Goal: Task Accomplishment & Management: Use online tool/utility

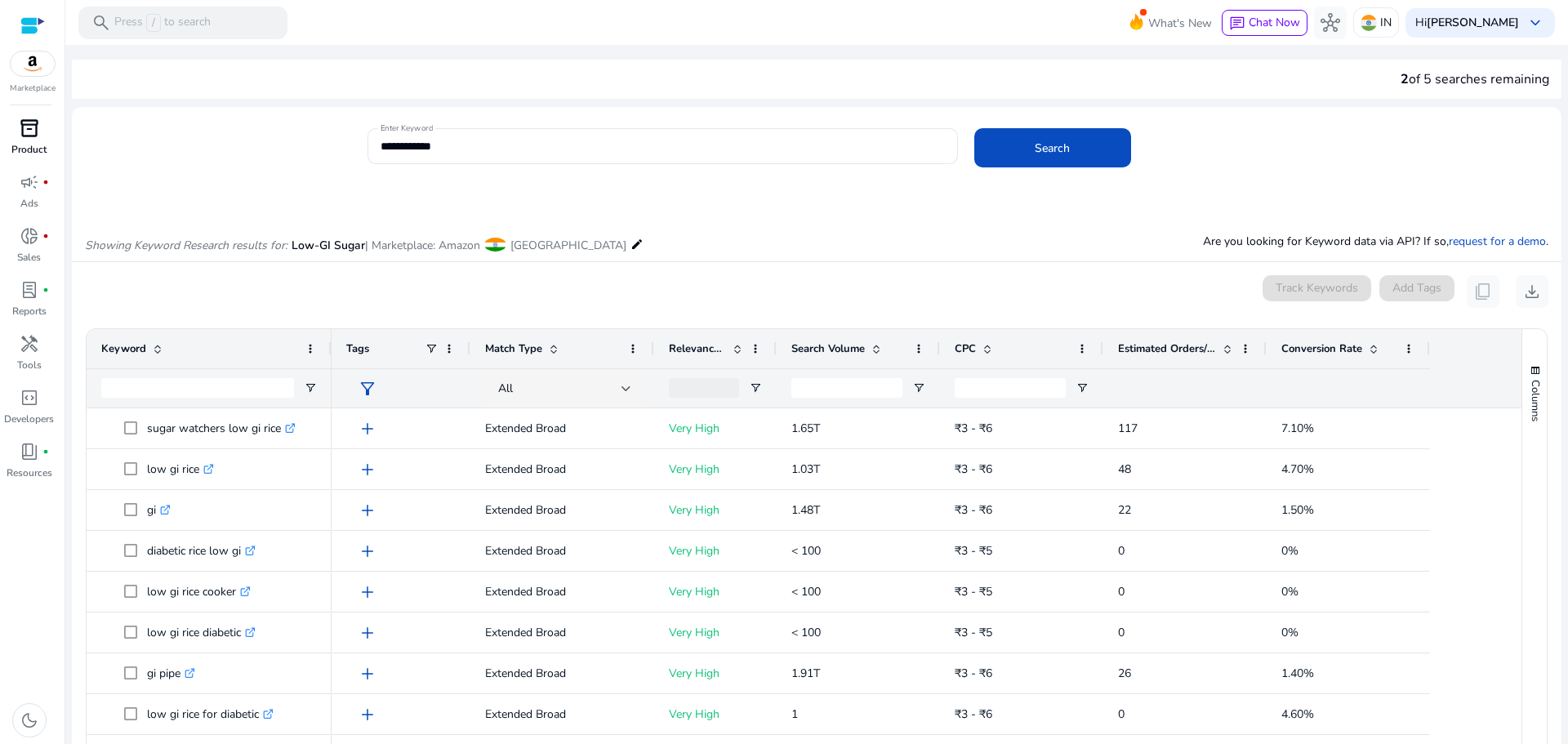
click at [34, 143] on p "Product" at bounding box center [29, 149] width 35 height 15
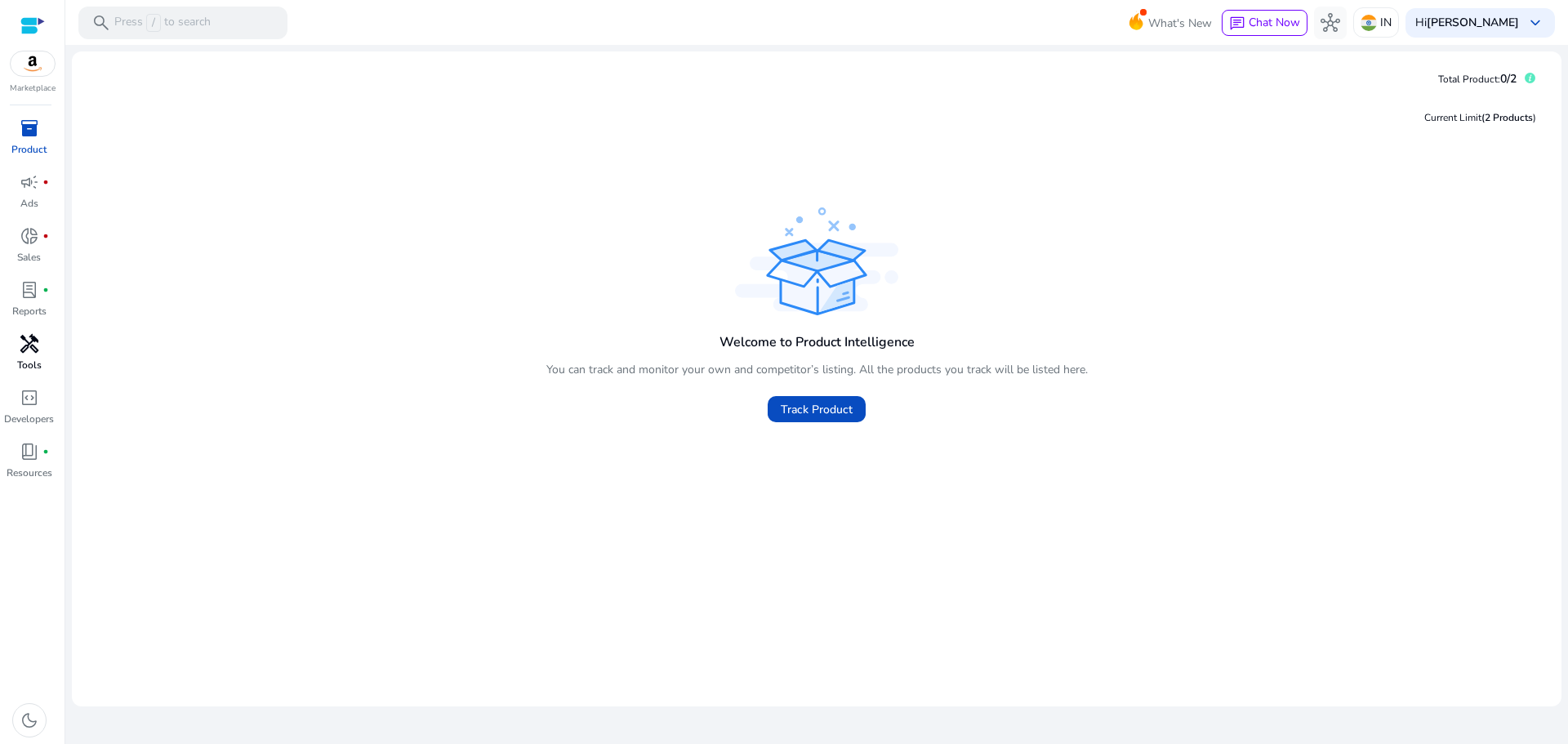
click at [27, 349] on span "handyman" at bounding box center [30, 343] width 20 height 20
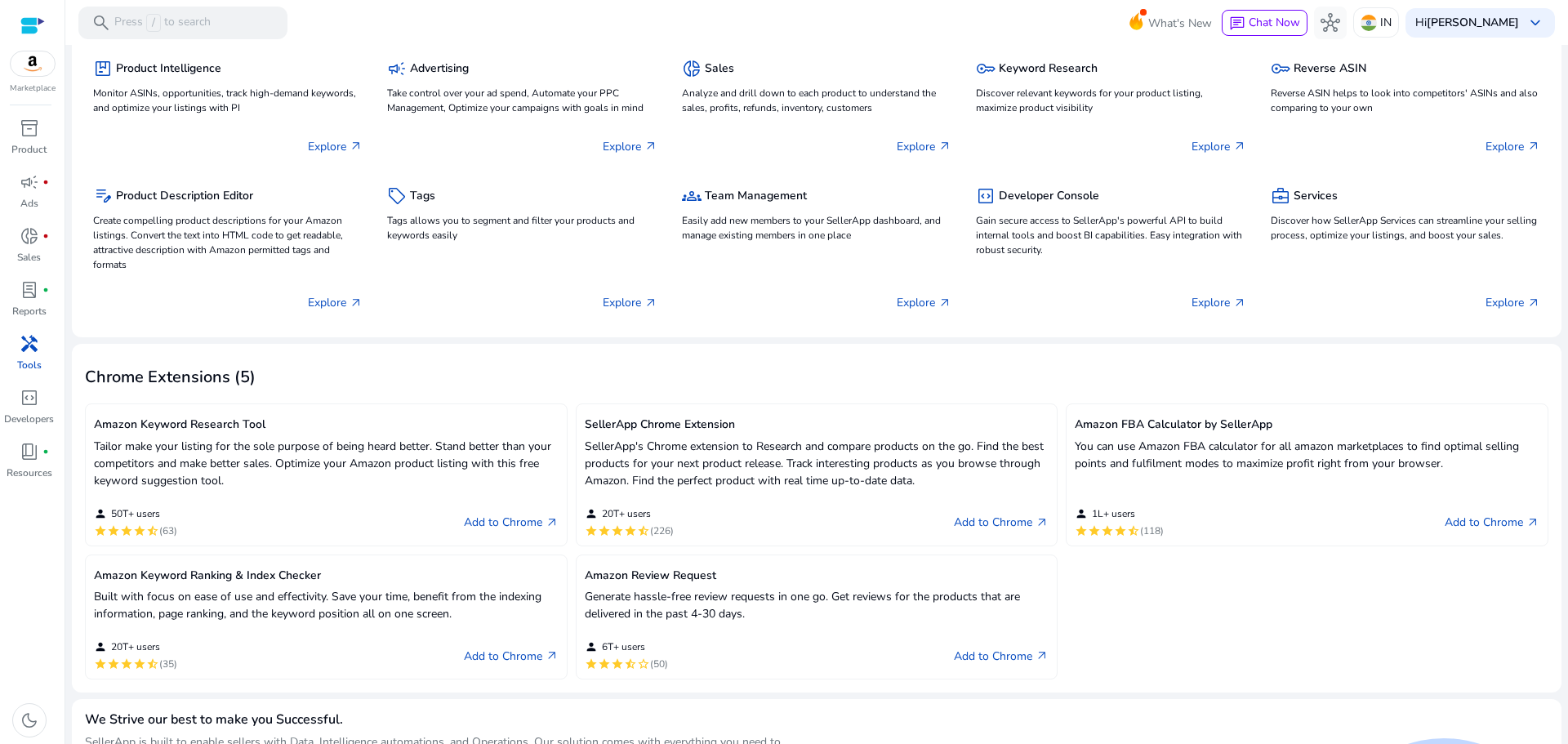
scroll to position [10, 0]
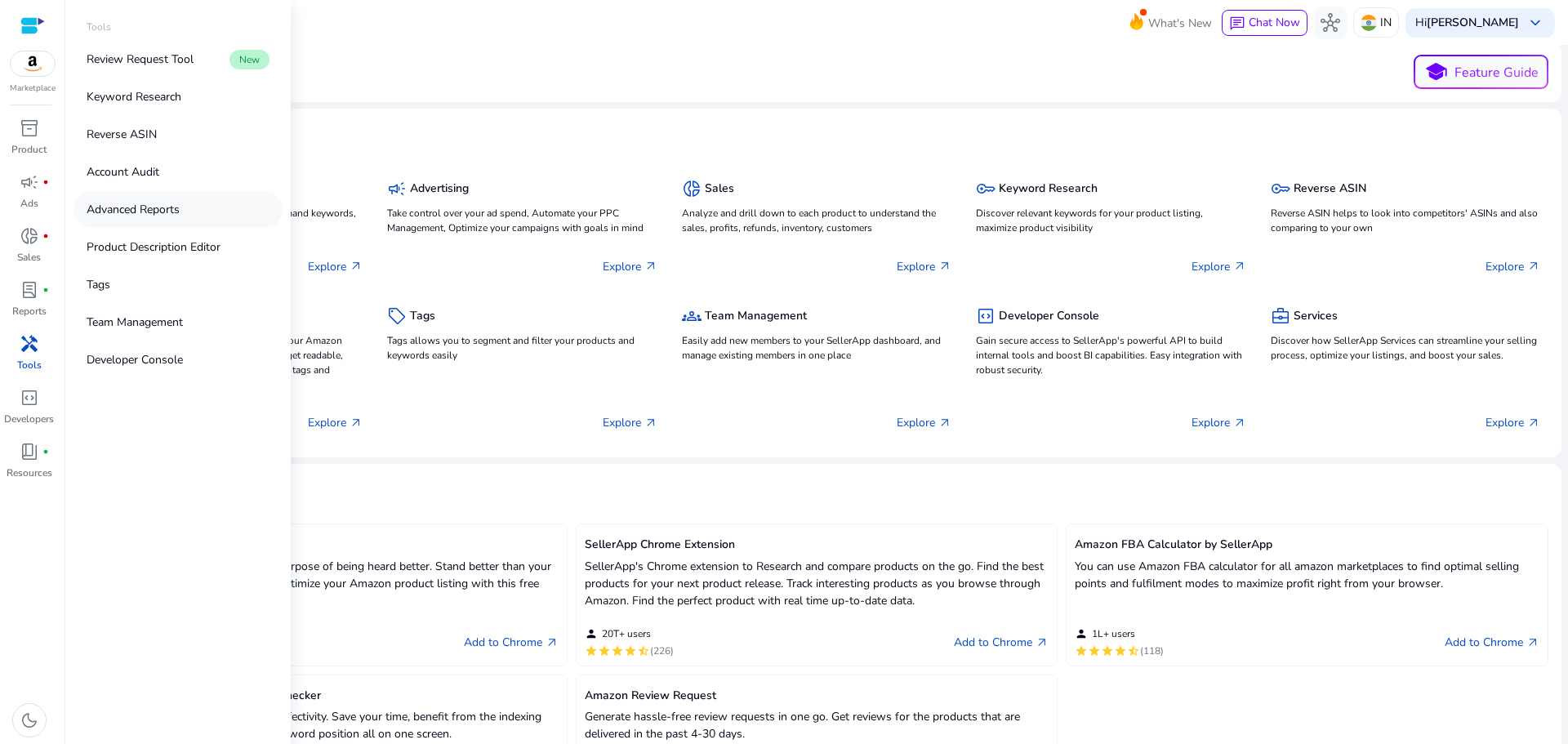
click at [180, 213] on p "Advanced Reports" at bounding box center [133, 209] width 93 height 17
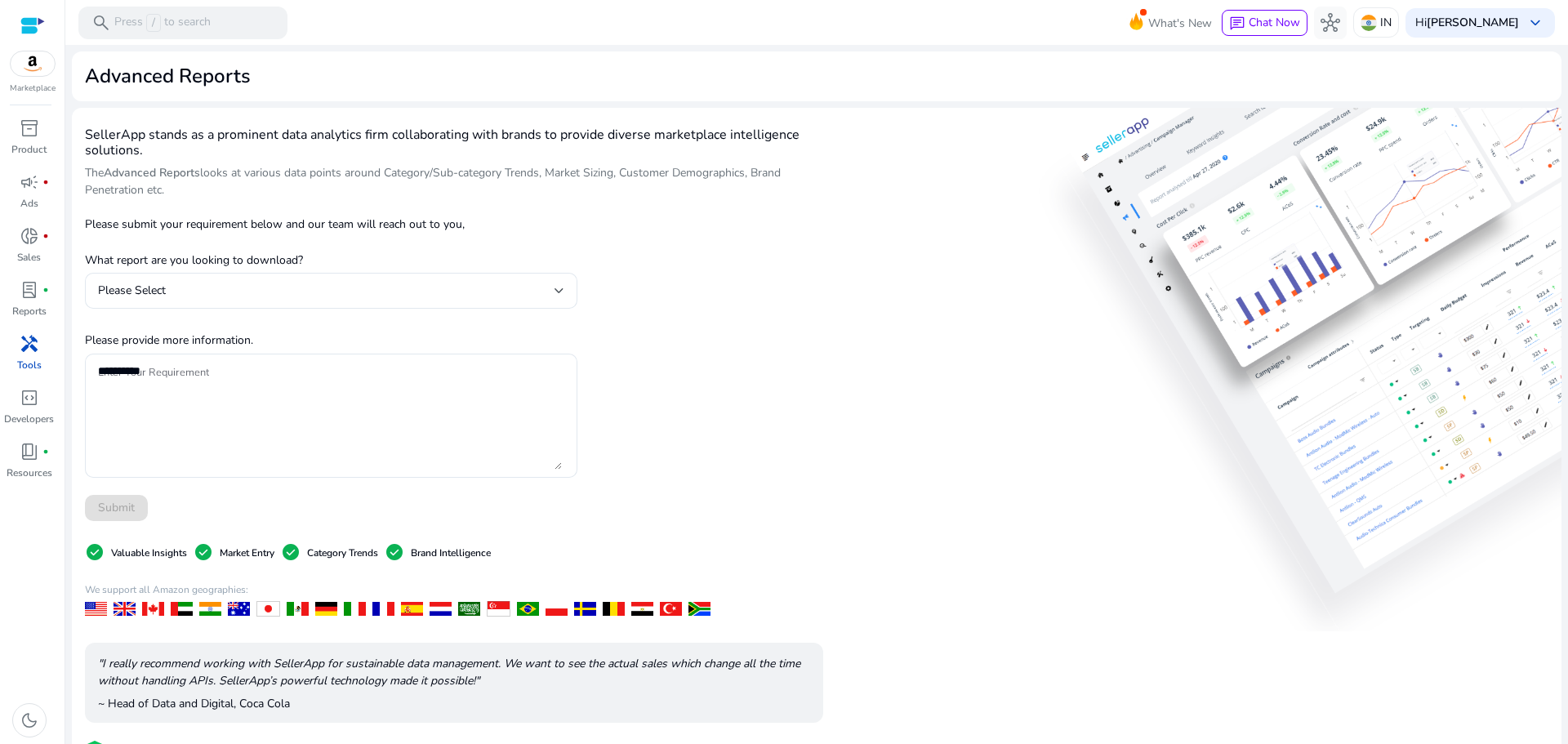
click at [27, 23] on div at bounding box center [32, 26] width 24 height 19
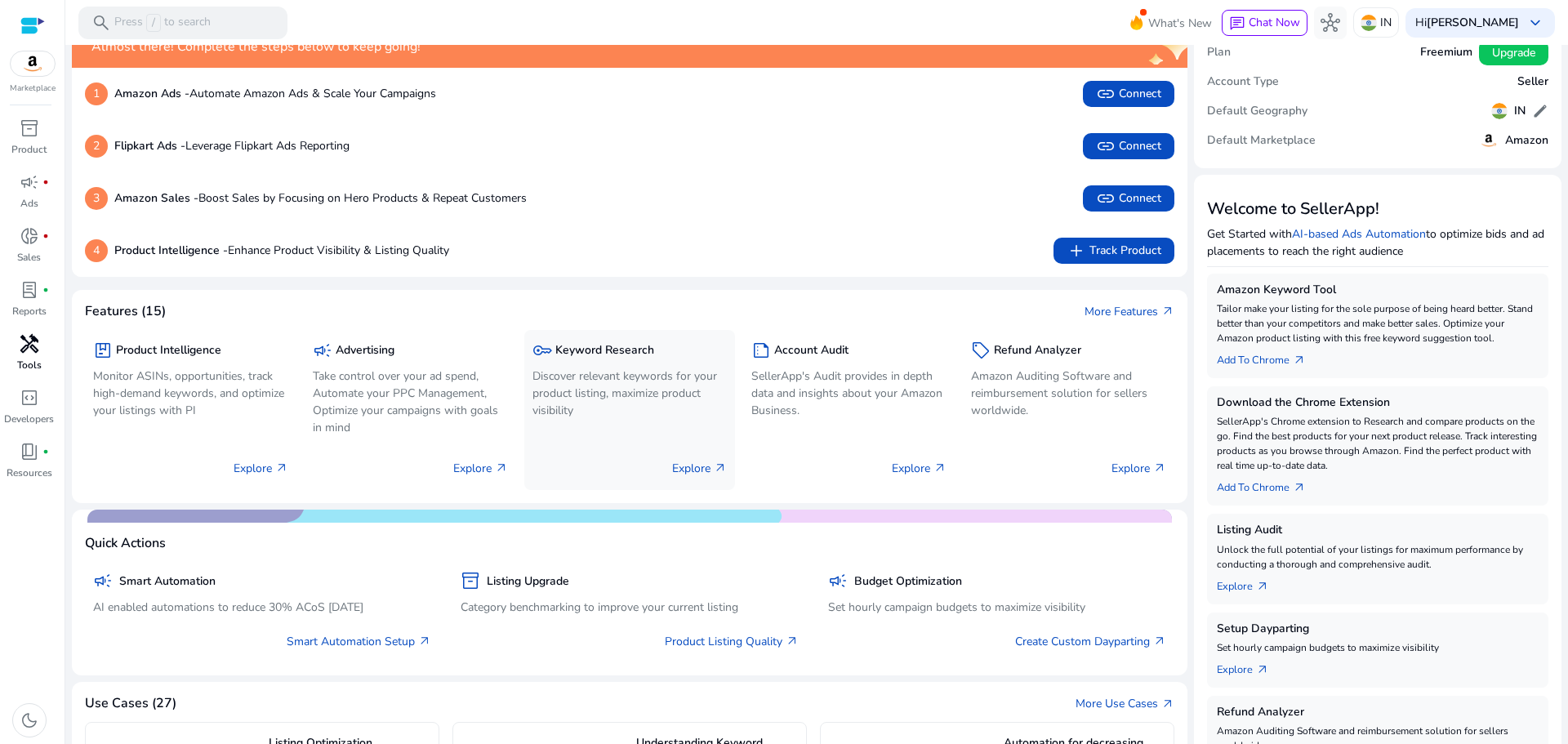
scroll to position [82, 0]
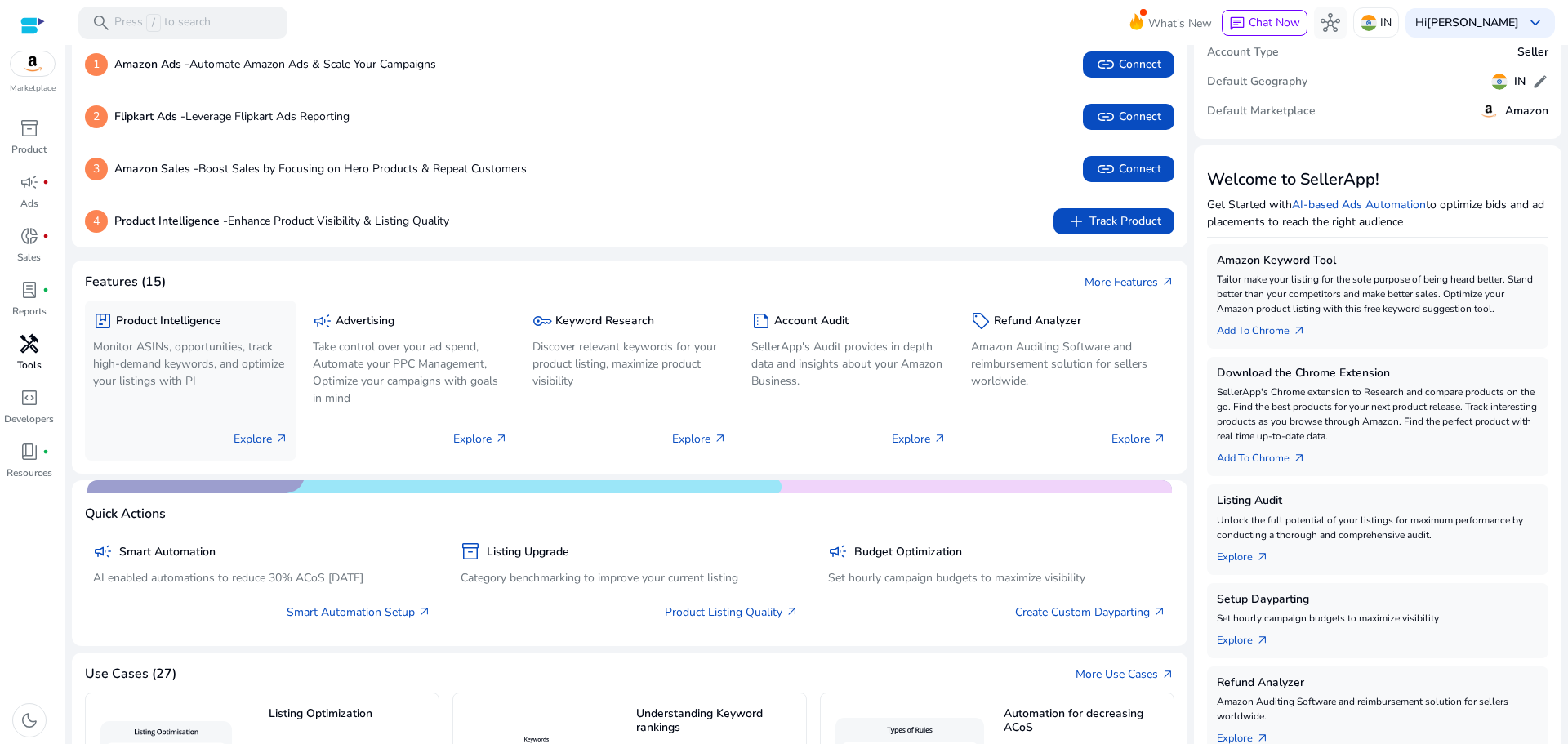
click at [169, 367] on p "Monitor ASINs, opportunities, track high-demand keywords, and optimize your lis…" at bounding box center [190, 363] width 195 height 51
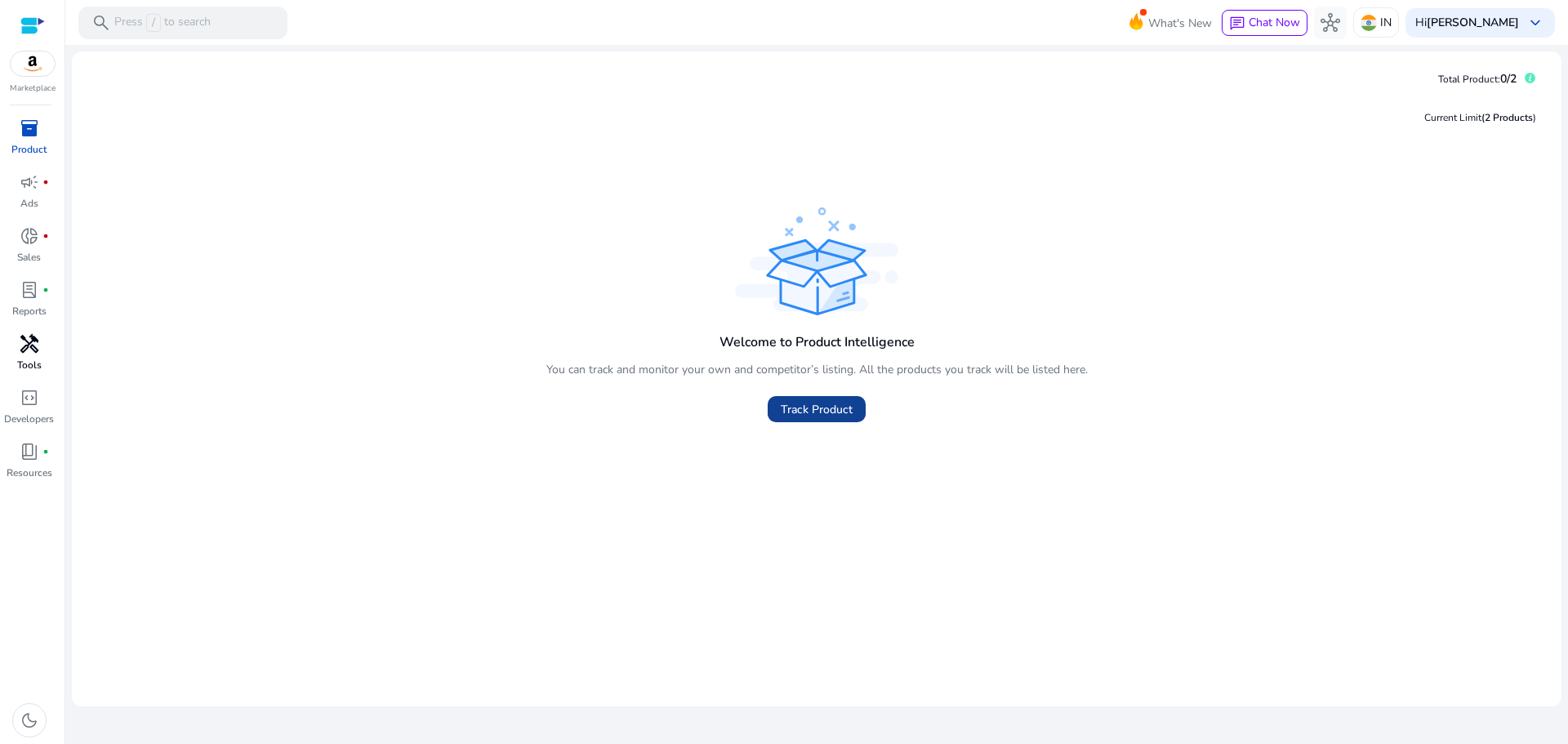
click at [835, 415] on span "Track Product" at bounding box center [817, 409] width 72 height 17
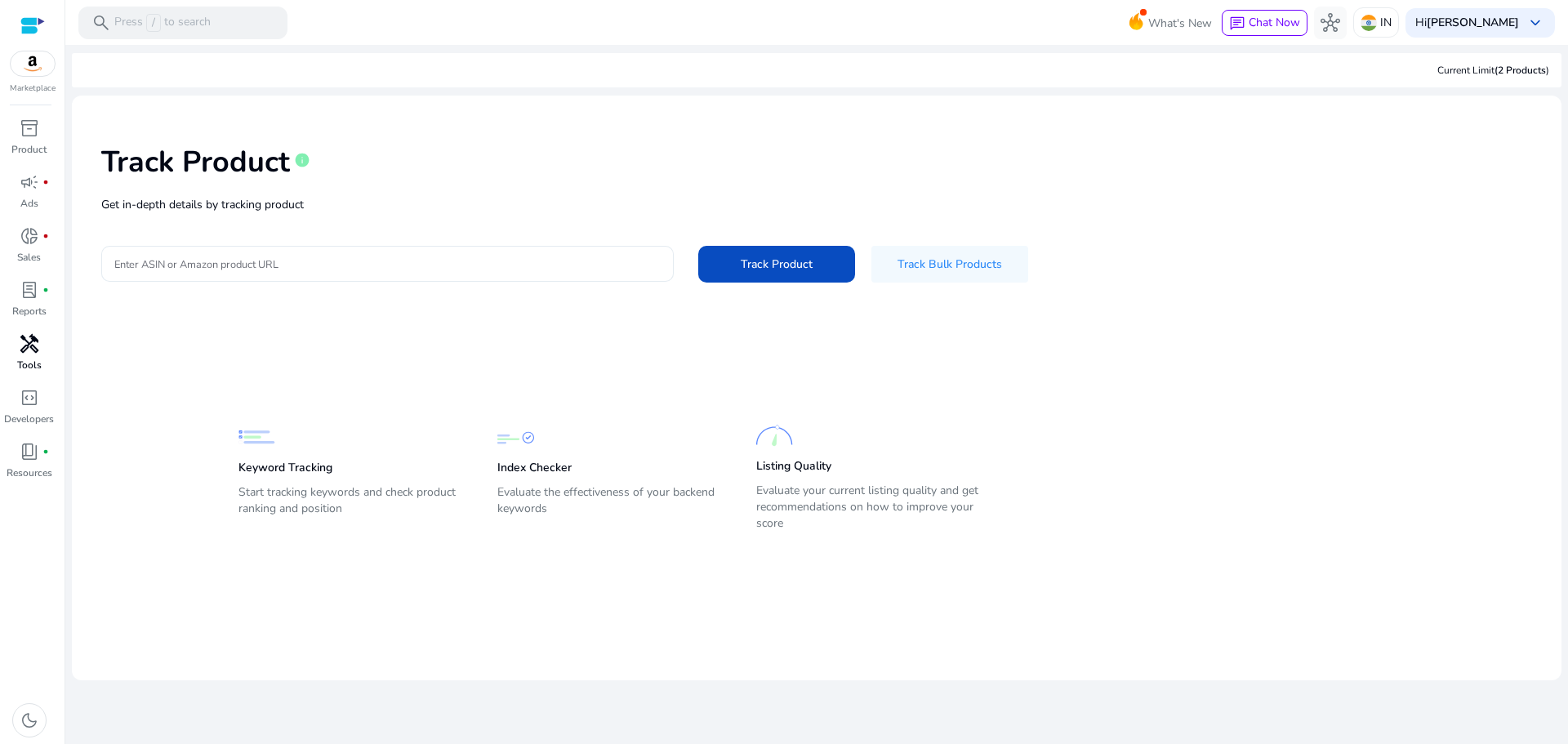
click at [286, 258] on input "Enter ASIN or Amazon product URL" at bounding box center [387, 263] width 546 height 18
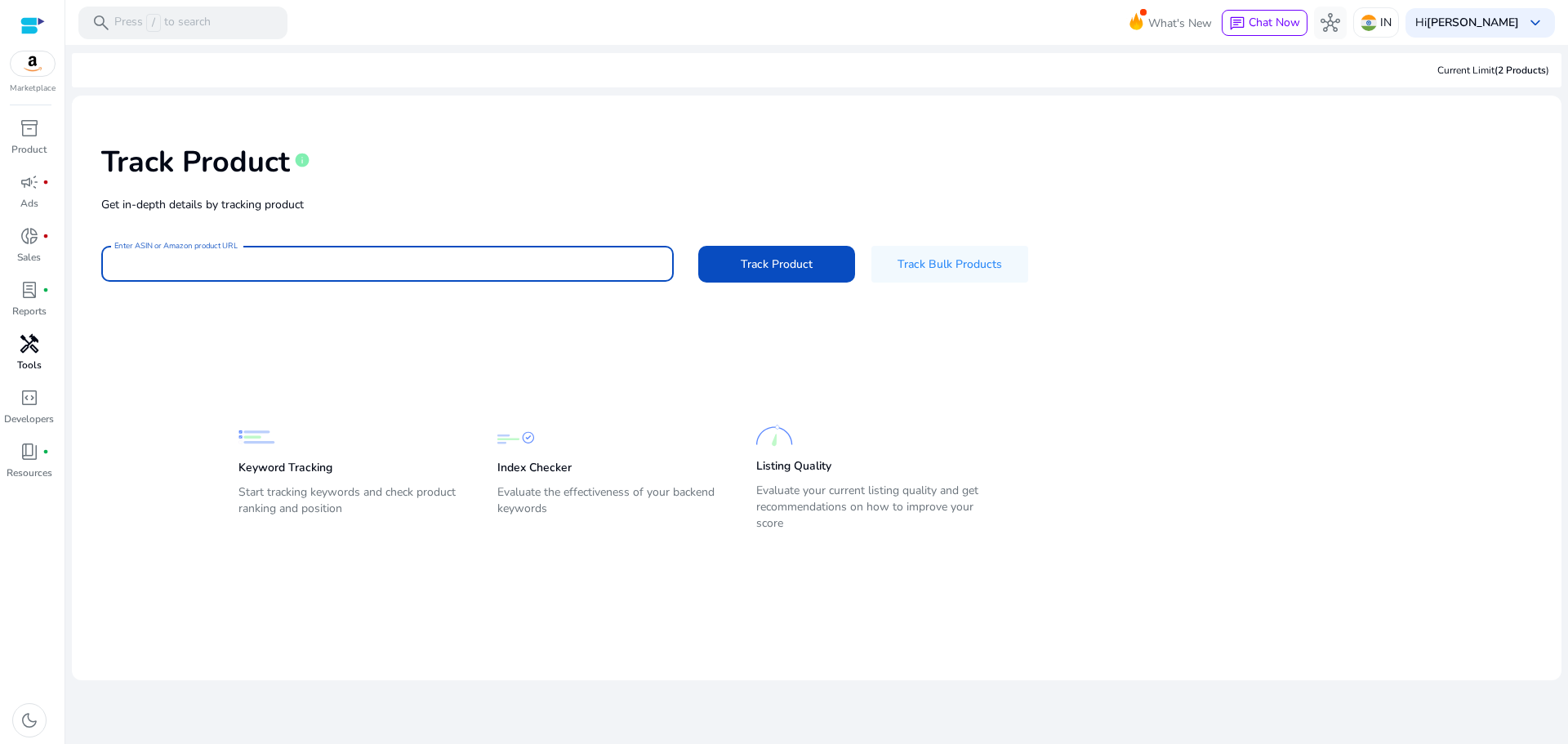
paste input "**********"
type input "**********"
click at [698, 246] on button "Track Product" at bounding box center [777, 264] width 156 height 37
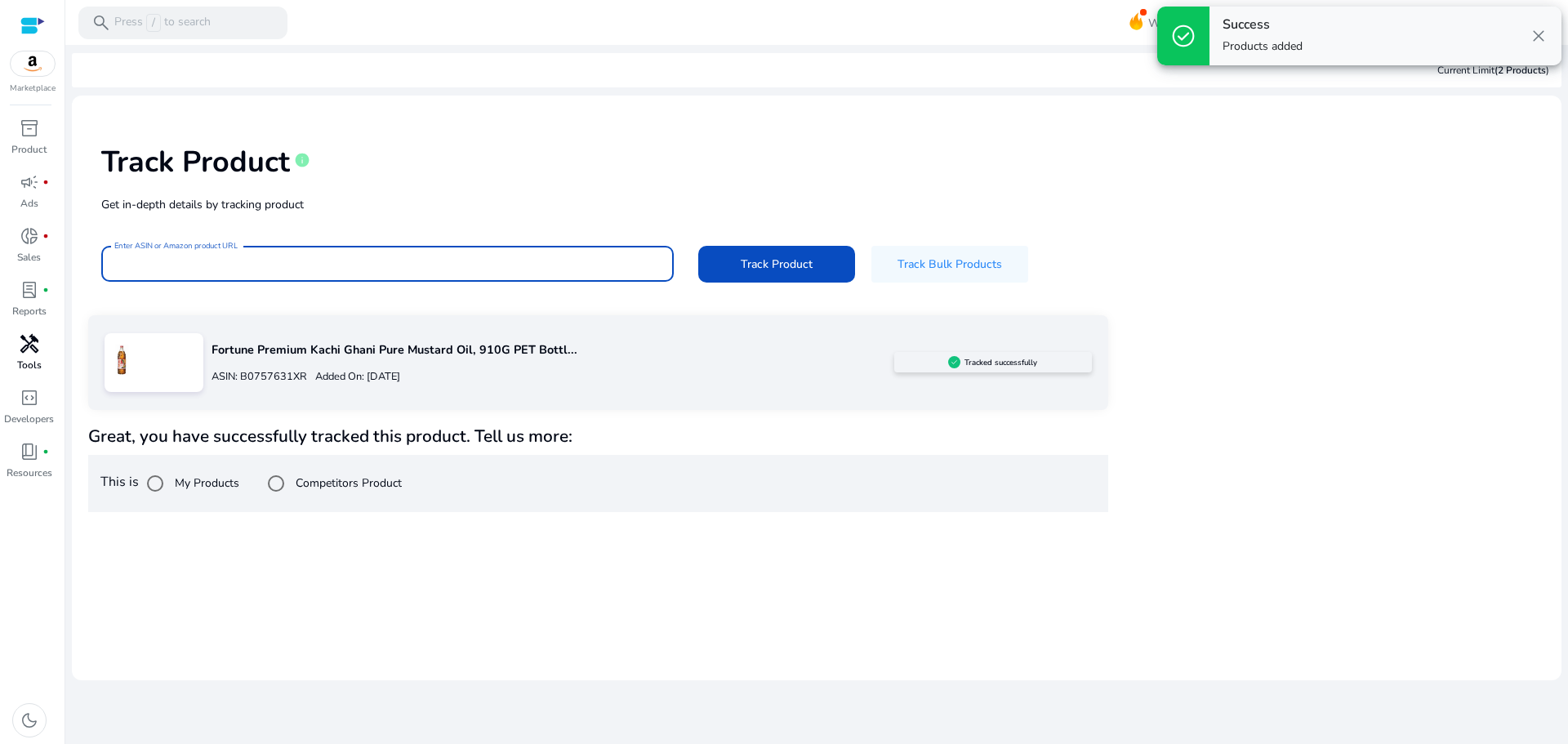
click at [420, 262] on input "Enter ASIN or Amazon product URL" at bounding box center [387, 263] width 546 height 18
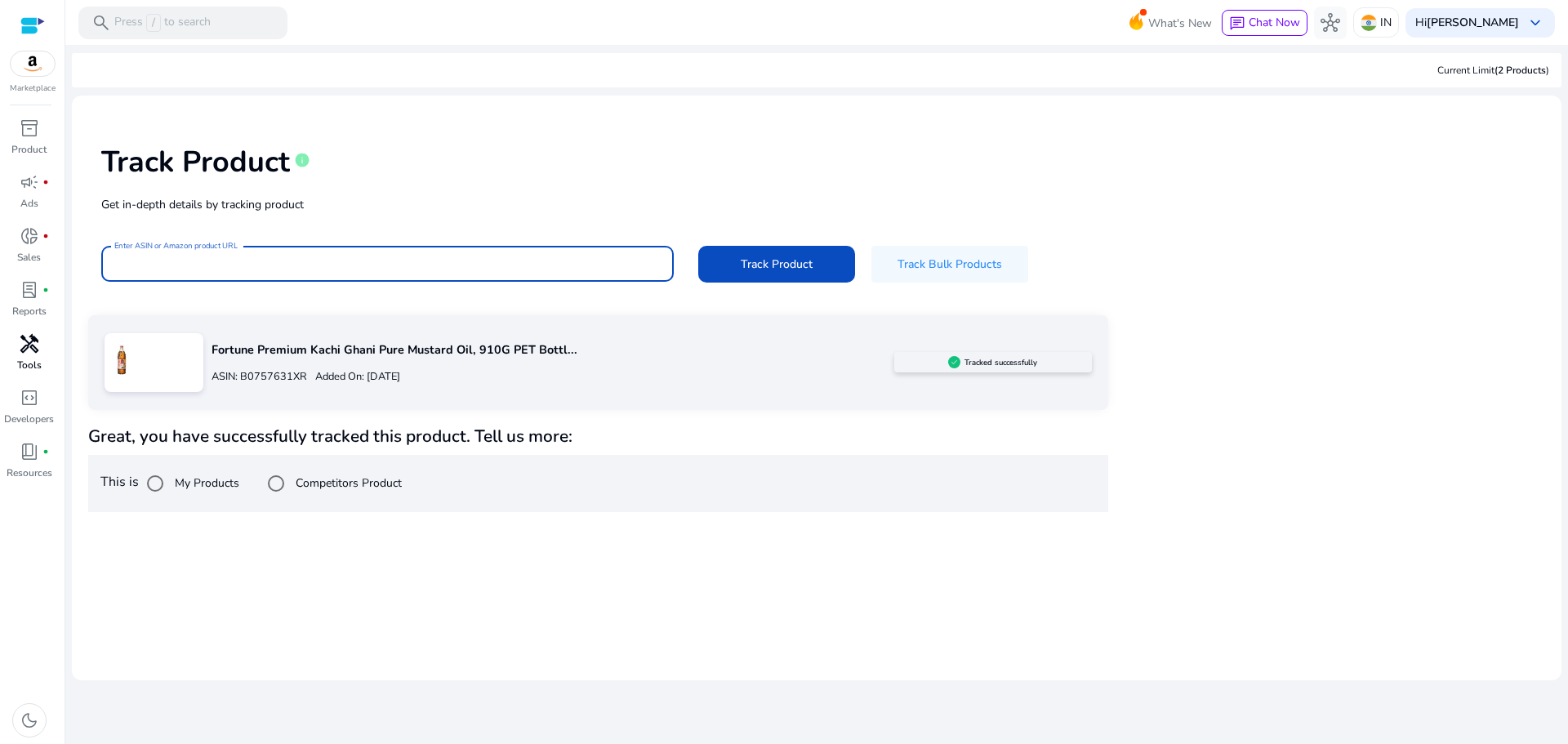
paste input "**********"
type input "**********"
click at [698, 246] on button "Track Product" at bounding box center [777, 264] width 156 height 37
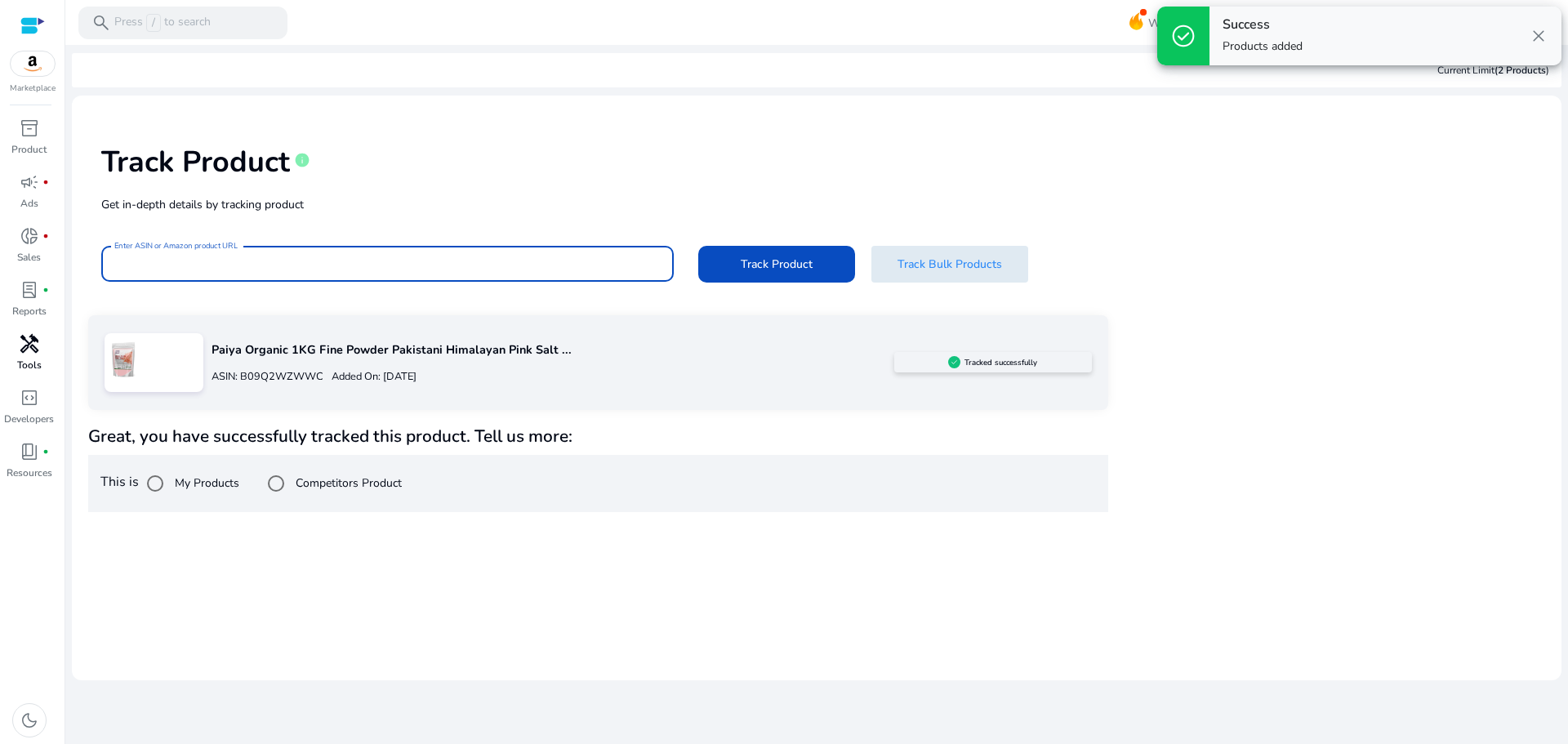
click at [946, 266] on span "Track Bulk Products" at bounding box center [949, 264] width 104 height 17
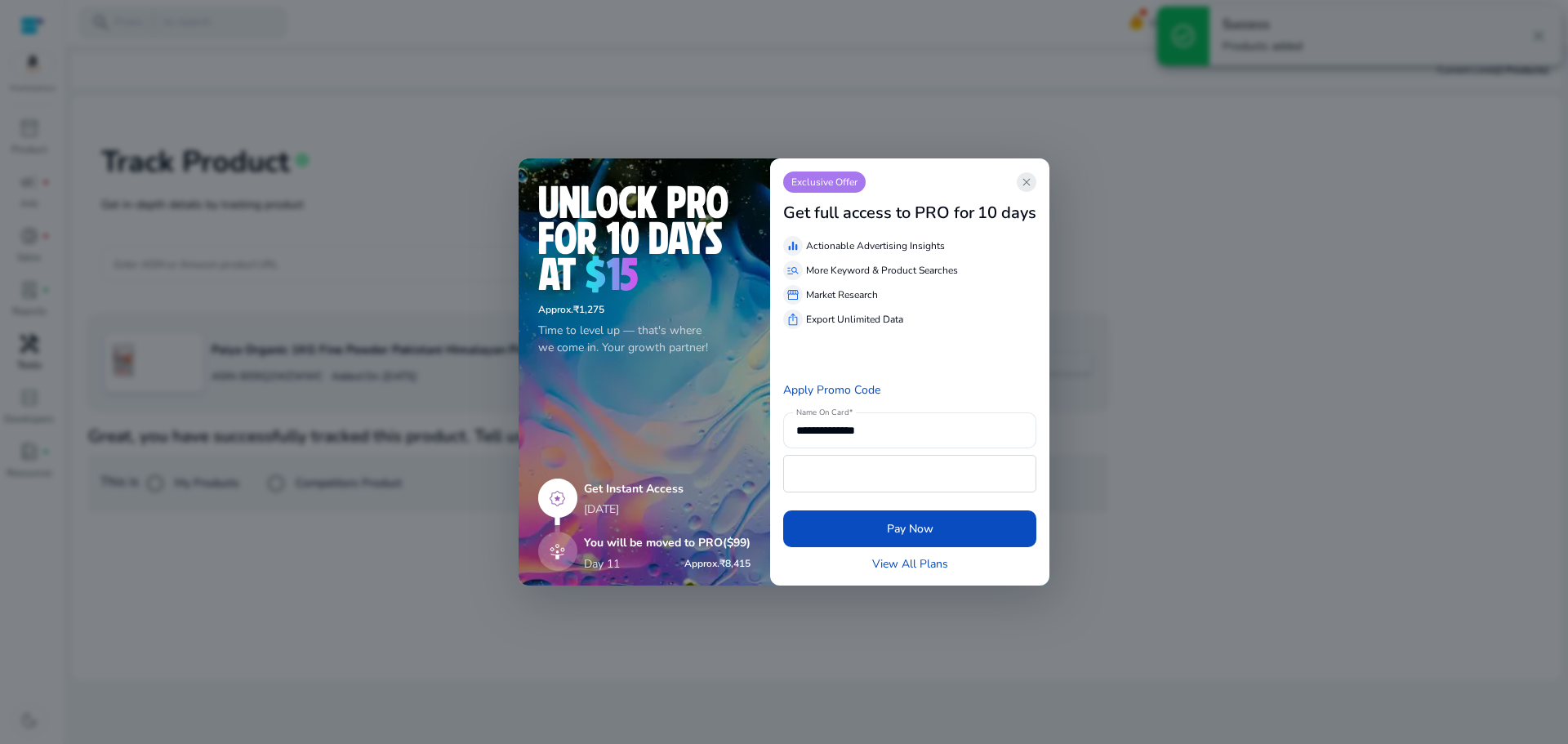
click at [1028, 184] on span "close" at bounding box center [1026, 182] width 13 height 13
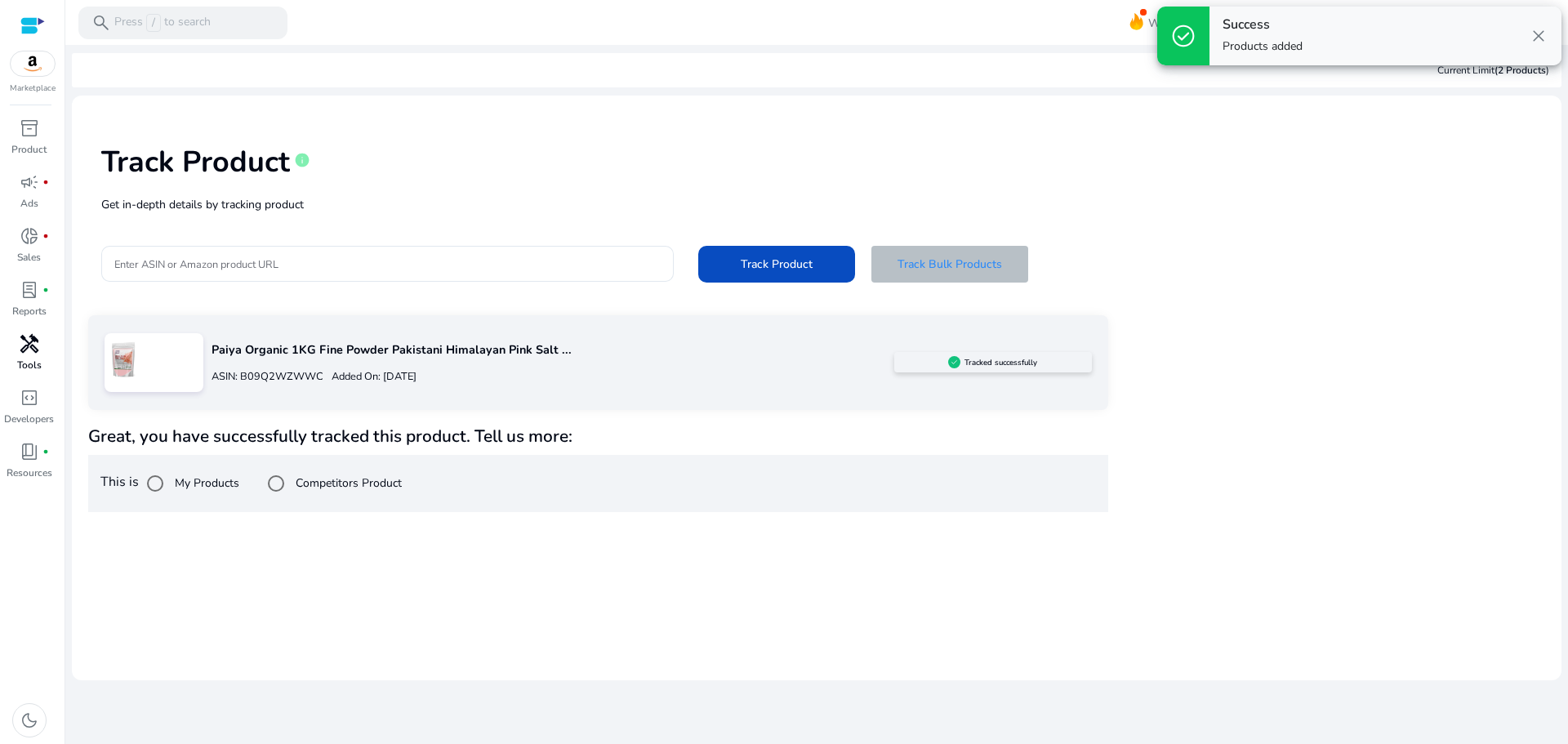
click at [954, 260] on span "Track Bulk Products" at bounding box center [949, 264] width 104 height 17
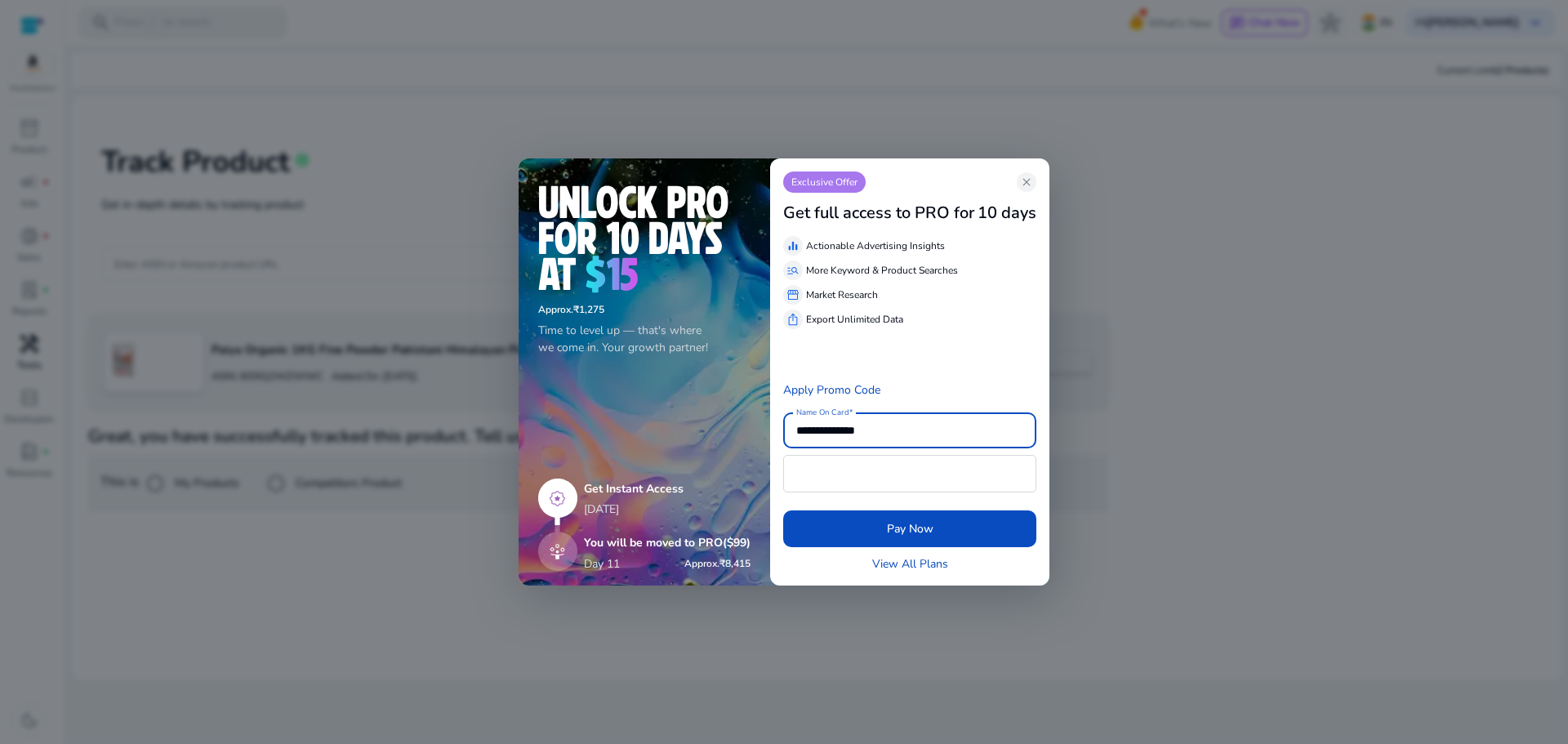
click at [1018, 187] on div "Exclusive Offer close" at bounding box center [909, 182] width 253 height 21
click at [1321, 444] on div at bounding box center [784, 372] width 1568 height 744
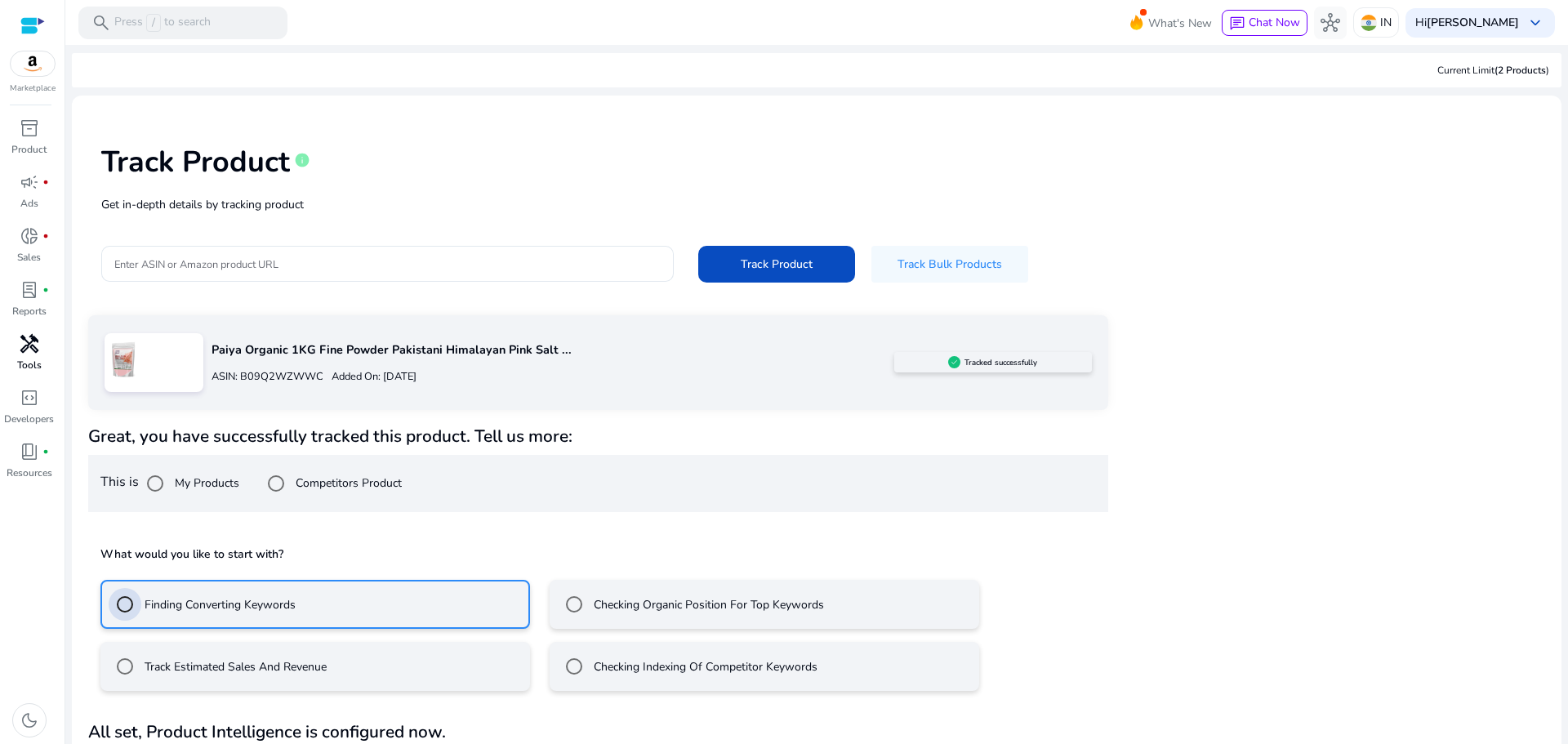
scroll to position [44, 0]
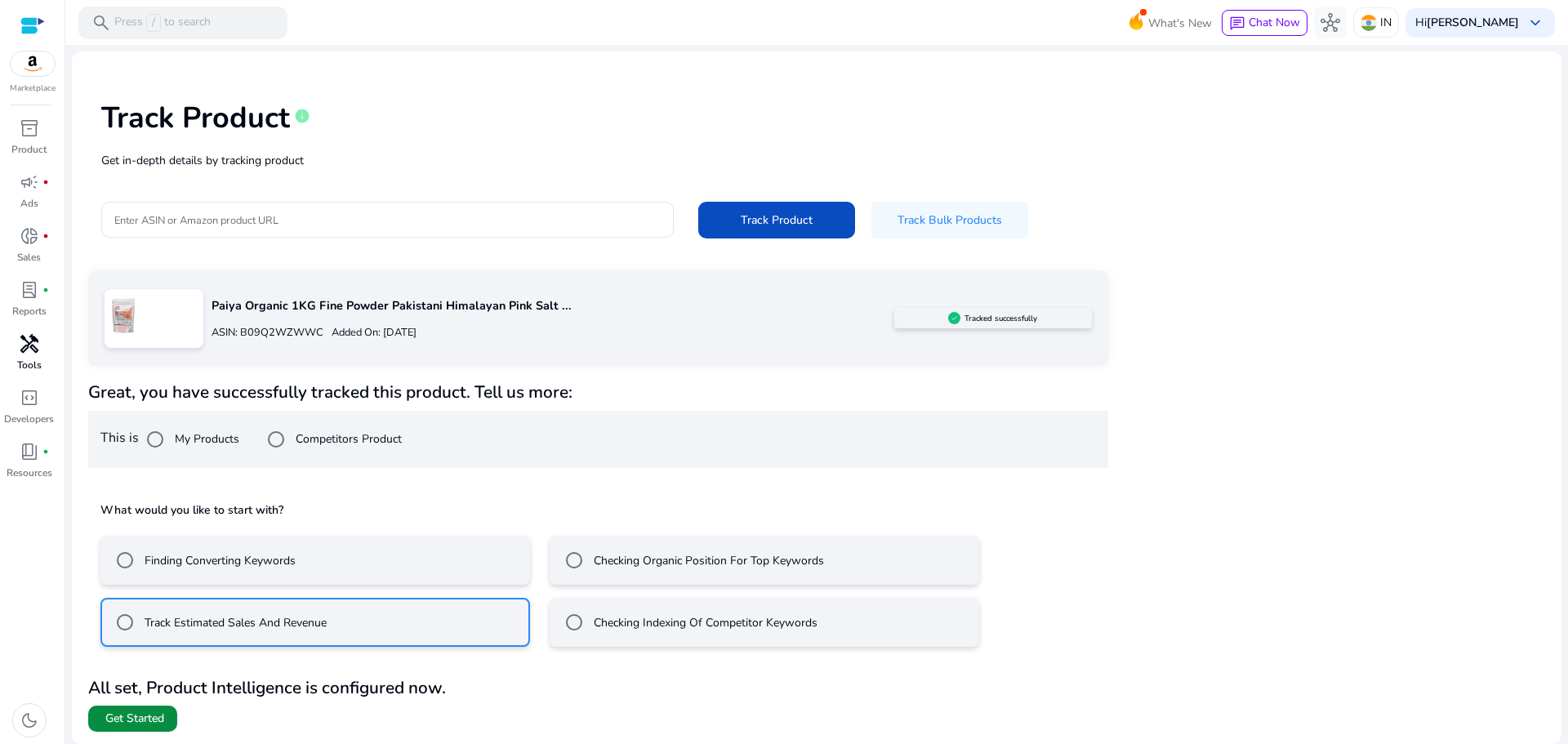
drag, startPoint x: 141, startPoint y: 725, endPoint x: 149, endPoint y: 719, distance: 10.0
click at [140, 725] on span "Get Started" at bounding box center [135, 719] width 59 height 17
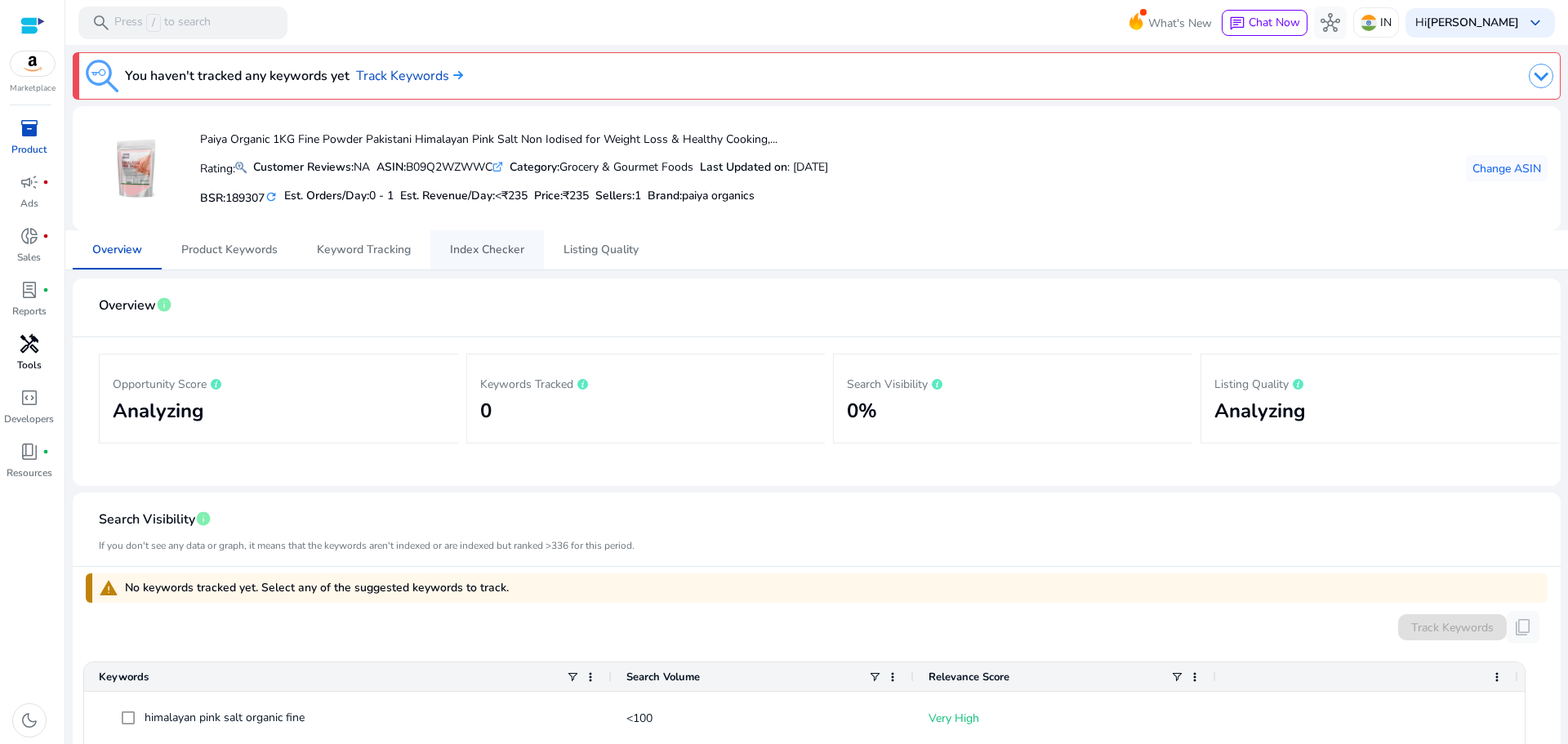
click at [471, 256] on span "Index Checker" at bounding box center [487, 249] width 75 height 11
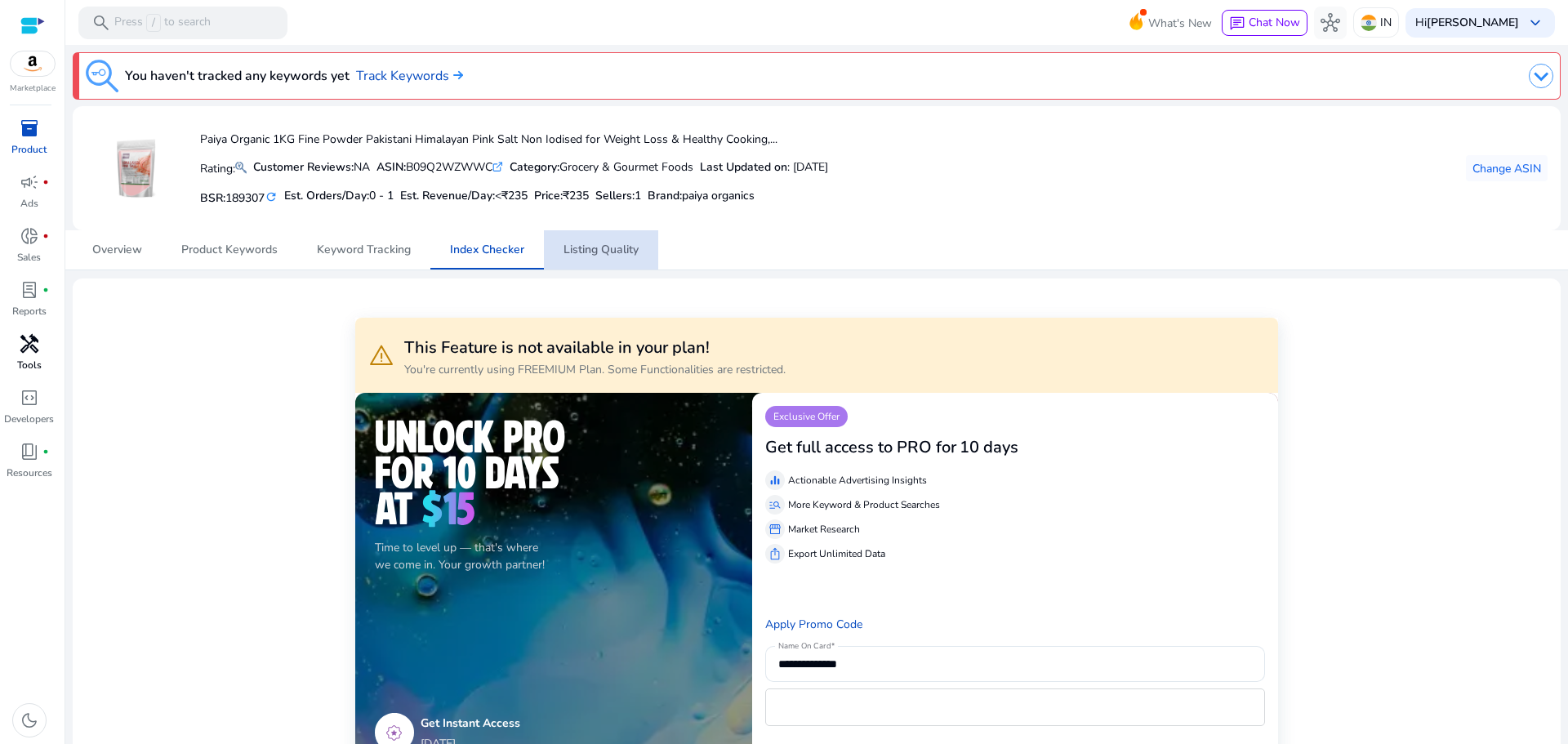
click at [588, 254] on span "Listing Quality" at bounding box center [601, 249] width 75 height 11
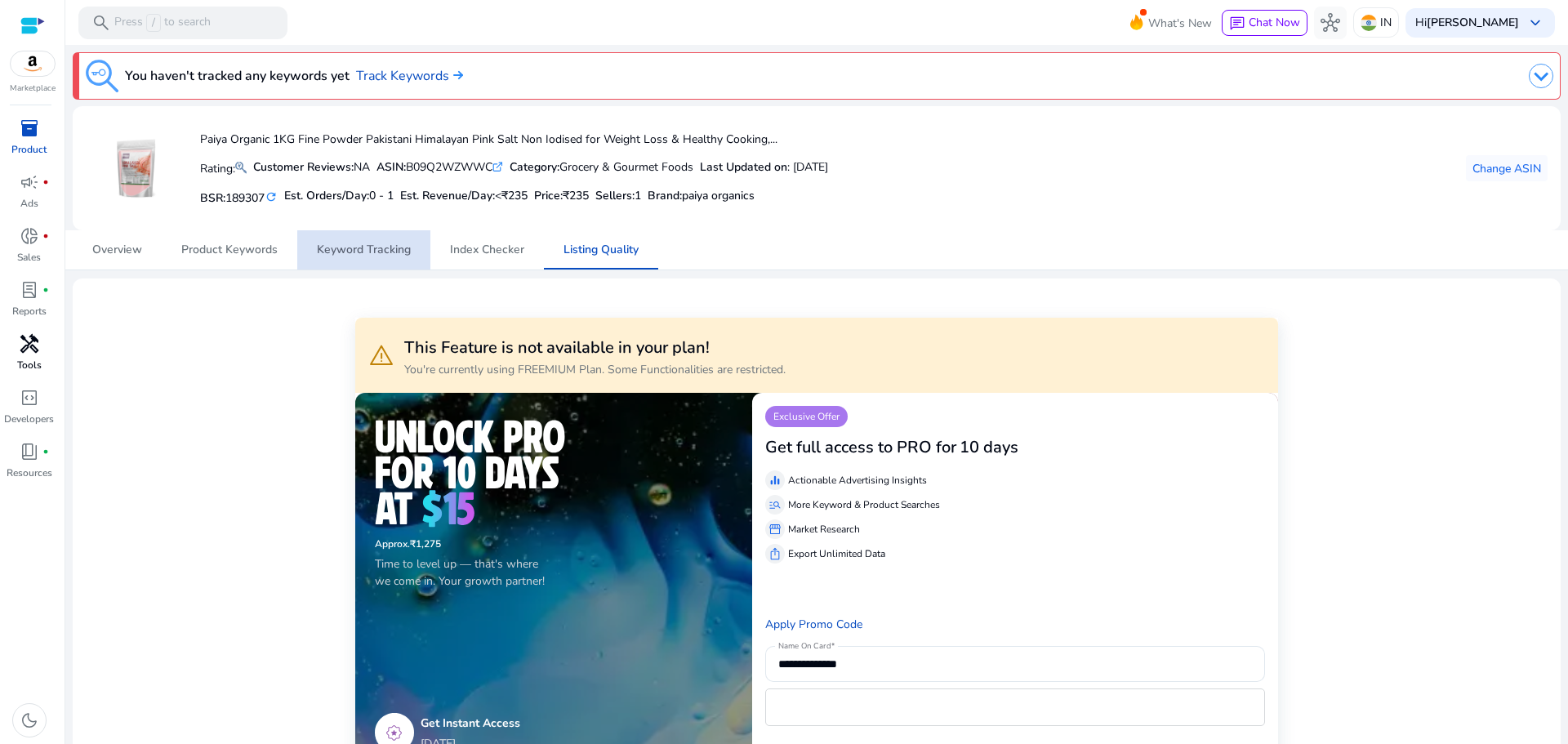
click at [387, 251] on span "Keyword Tracking" at bounding box center [364, 249] width 94 height 11
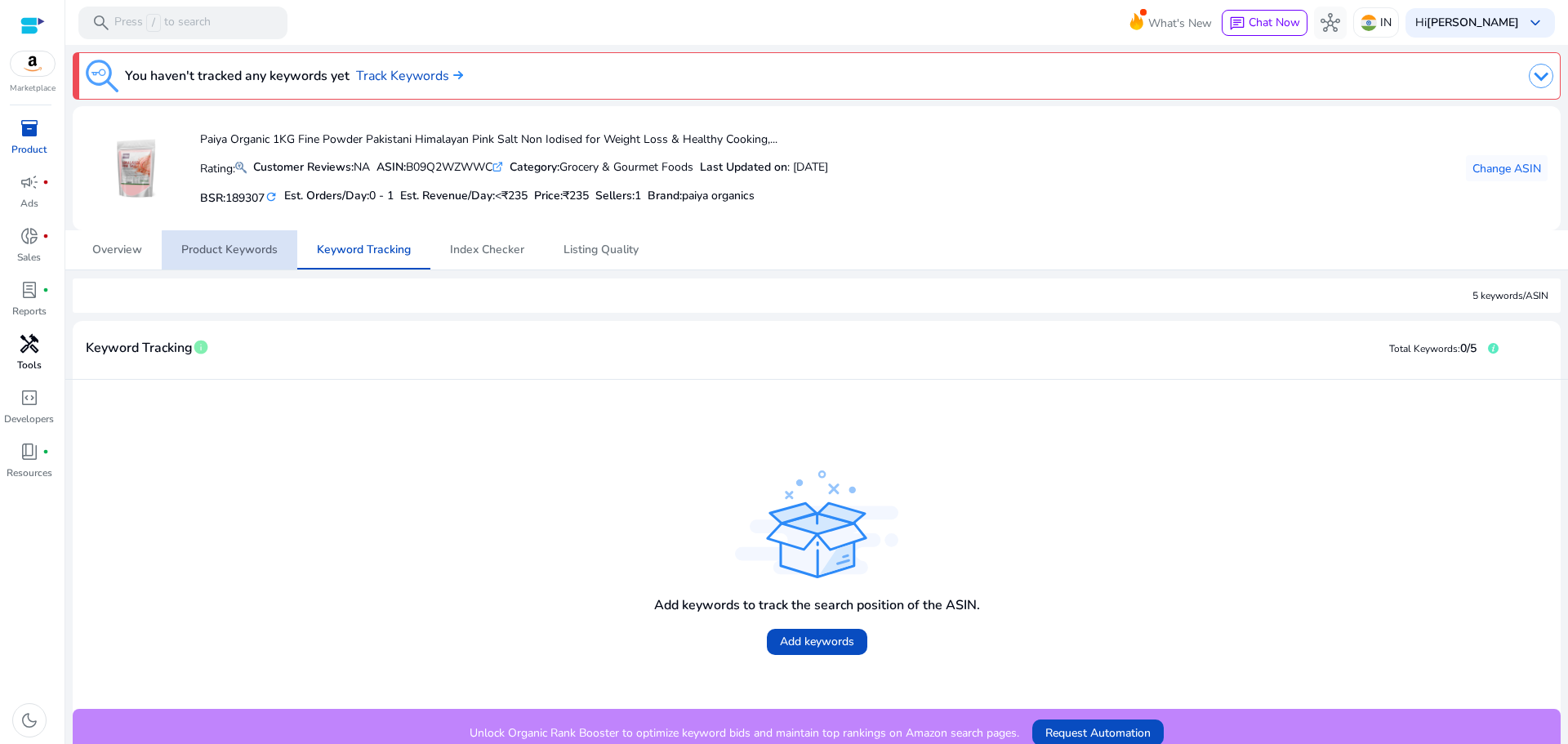
click at [235, 258] on span "Product Keywords" at bounding box center [229, 249] width 96 height 39
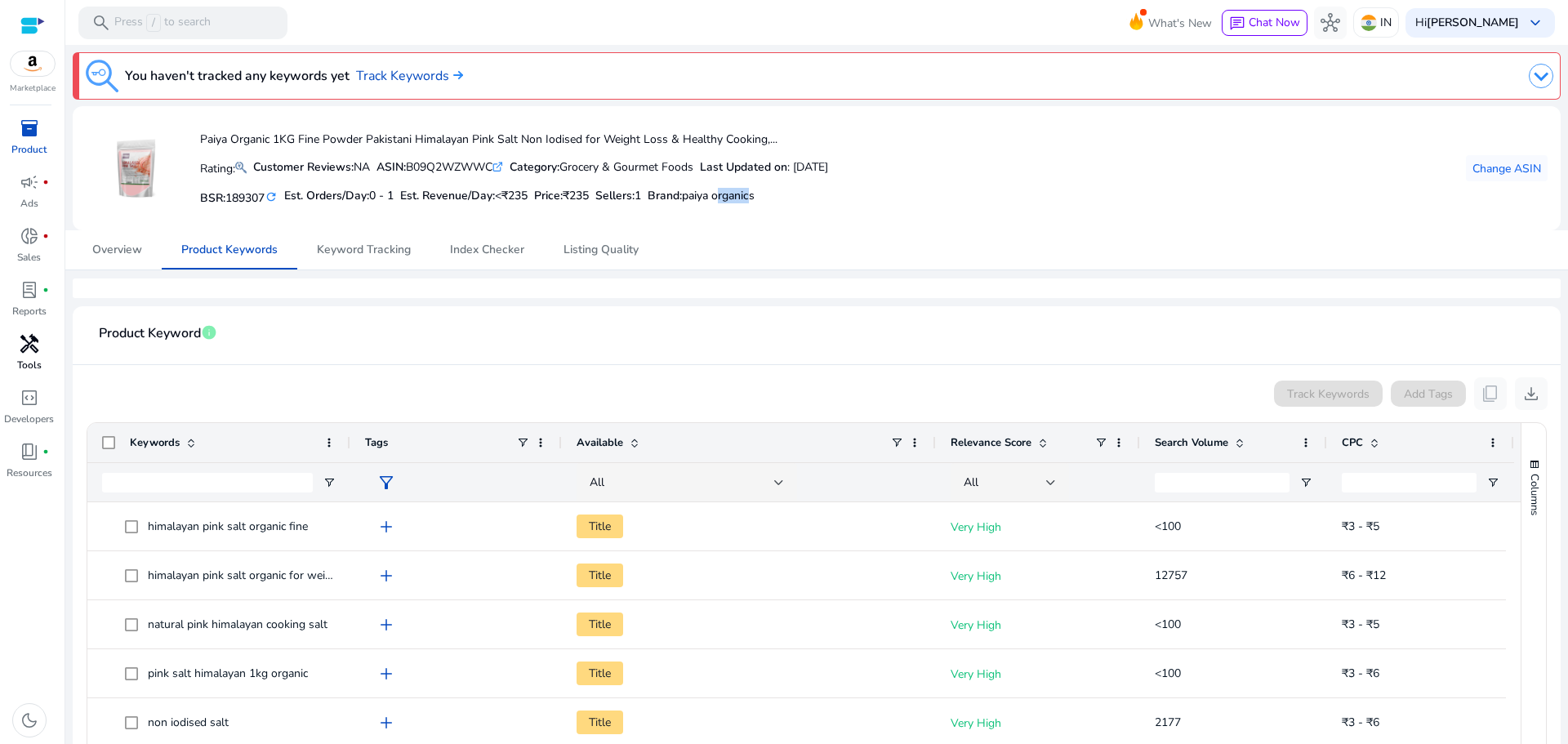
drag, startPoint x: 740, startPoint y: 193, endPoint x: 773, endPoint y: 195, distance: 33.1
click at [754, 195] on span "paiya organics" at bounding box center [718, 196] width 73 height 16
click at [119, 246] on span "Overview" at bounding box center [116, 249] width 50 height 11
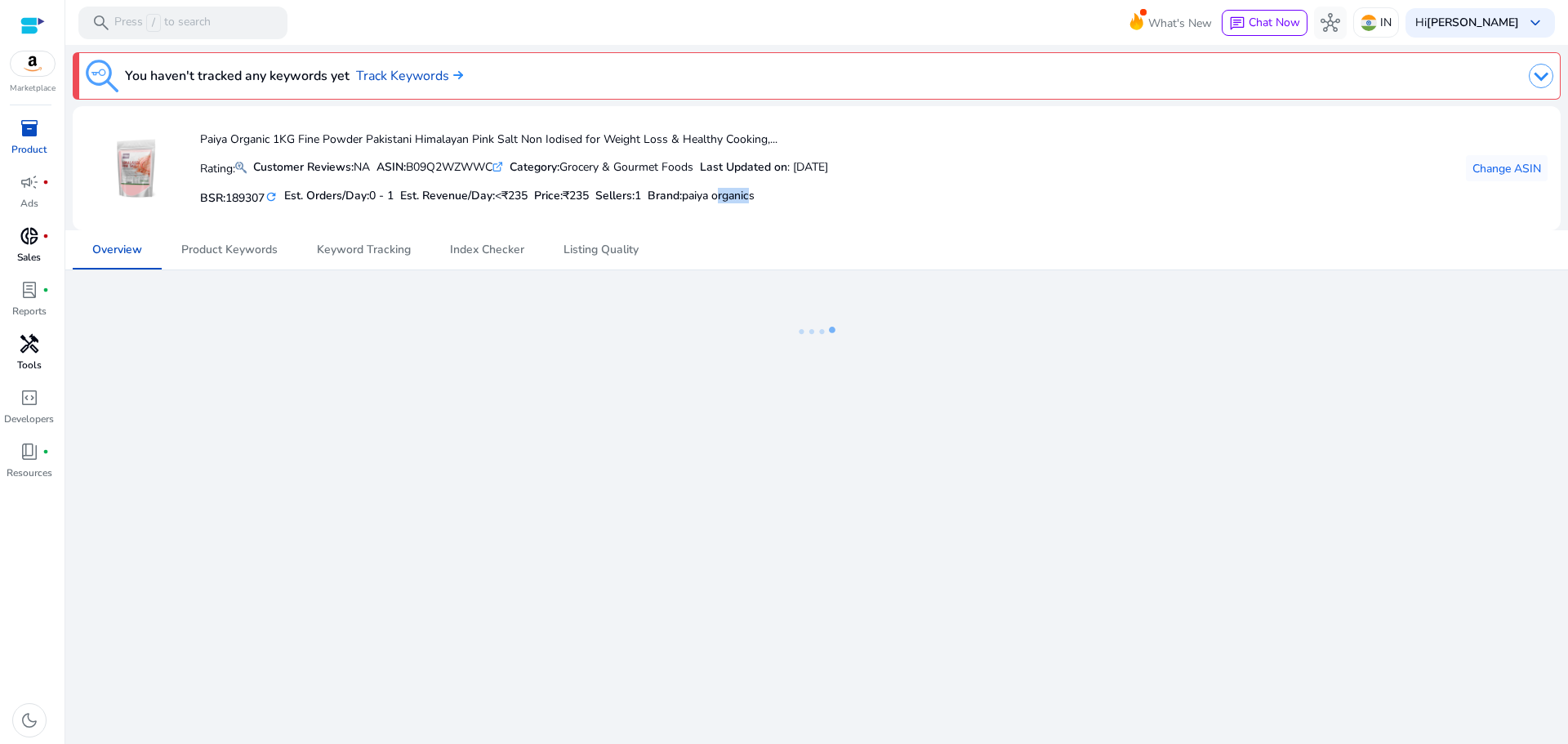
click at [35, 249] on link "donut_small fiber_manual_record Sales" at bounding box center [29, 250] width 58 height 54
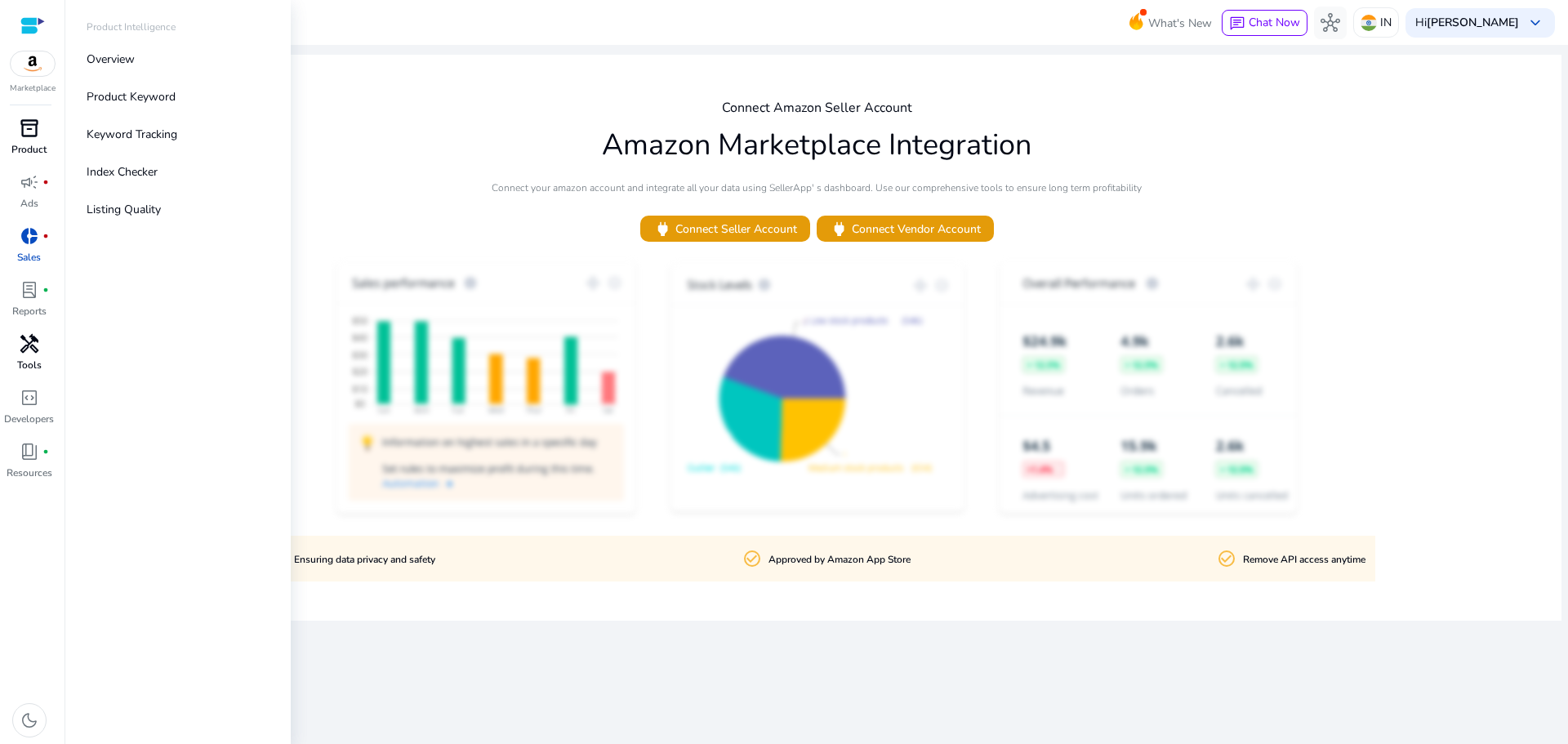
click at [27, 145] on p "Product" at bounding box center [29, 149] width 35 height 15
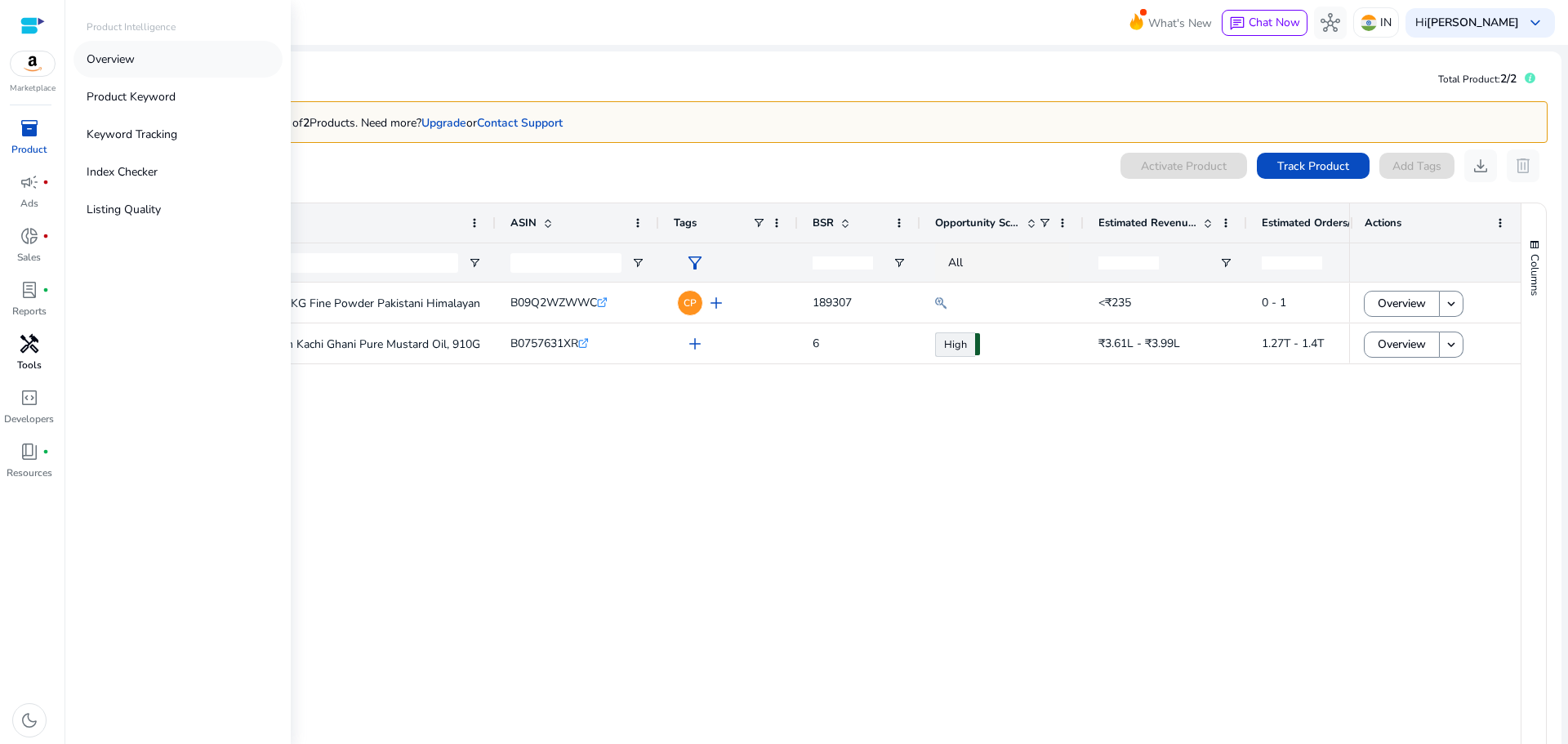
click at [147, 63] on link "Overview" at bounding box center [178, 59] width 209 height 37
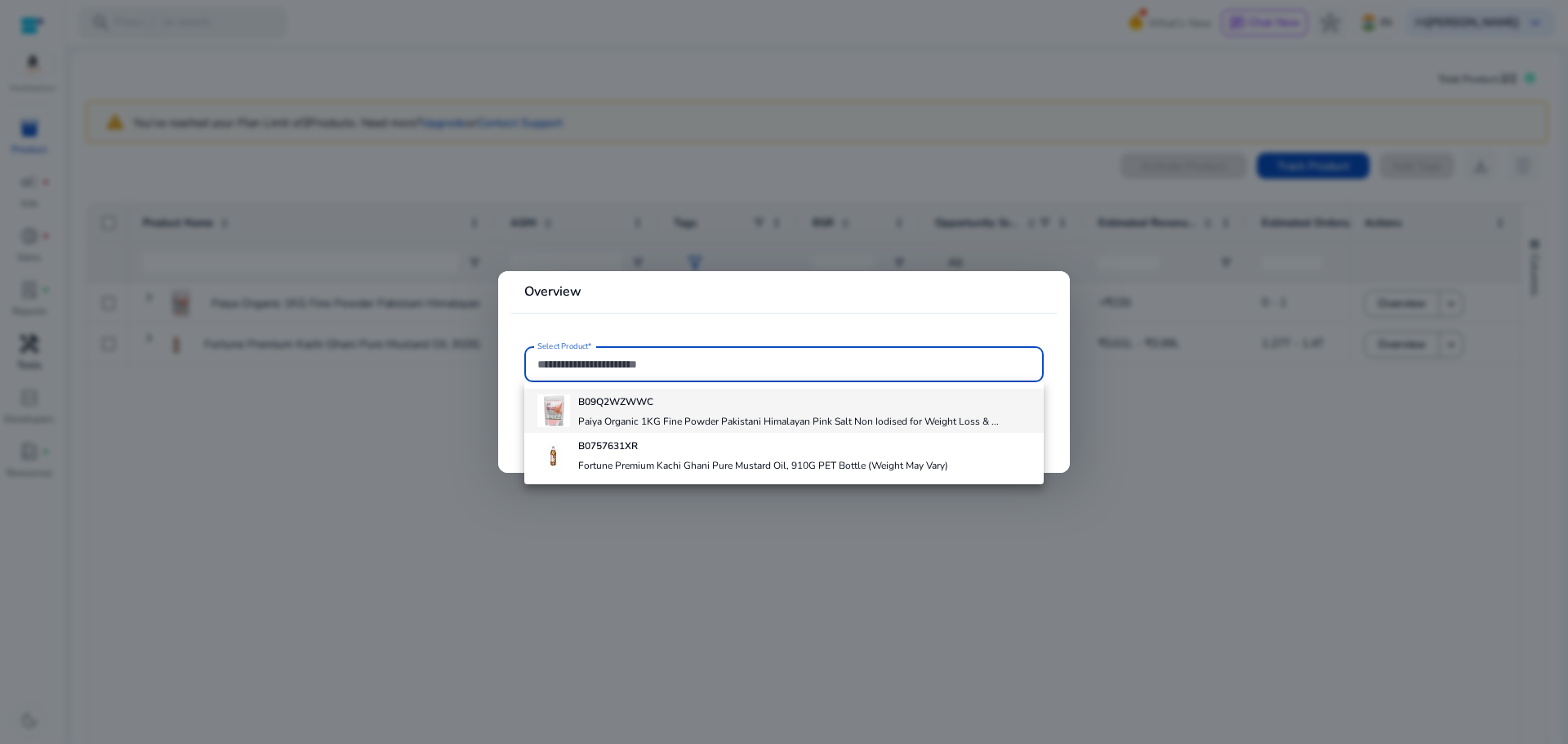
click at [620, 395] on b "B09Q2WZWWC" at bounding box center [615, 402] width 75 height 13
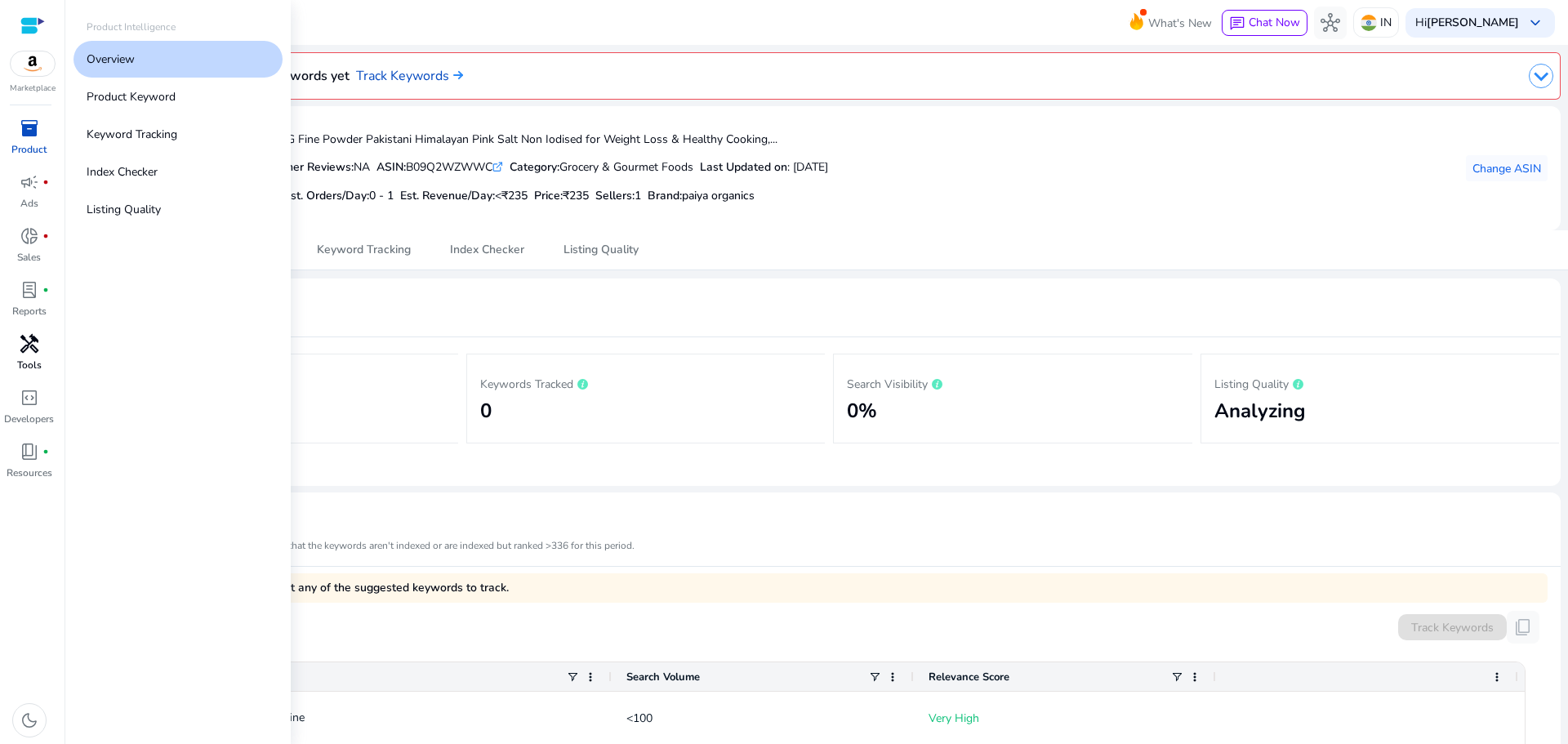
click at [15, 130] on div "inventory_2" at bounding box center [30, 129] width 46 height 26
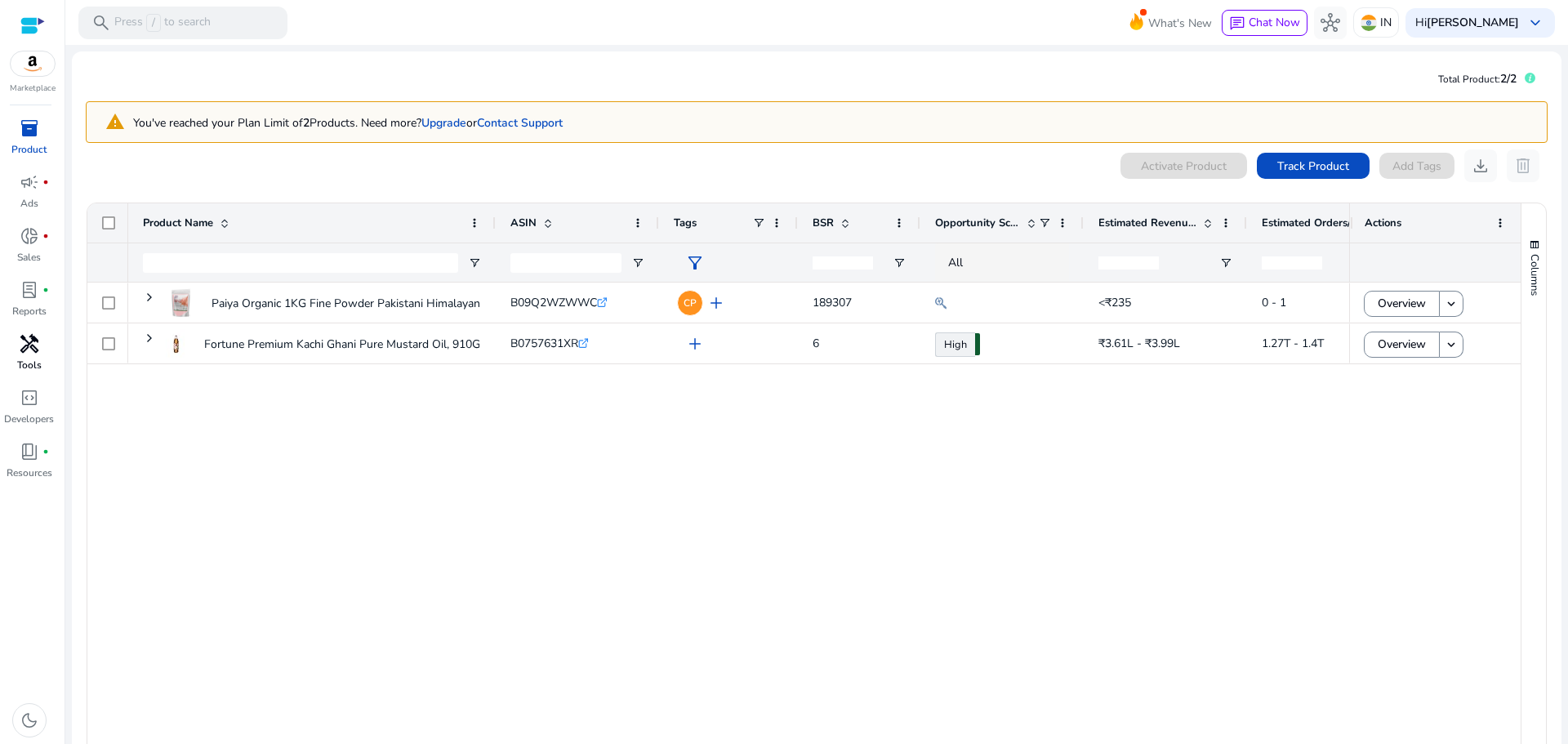
click at [819, 224] on span "BSR" at bounding box center [823, 223] width 21 height 15
click at [985, 224] on span "Opportunity Score" at bounding box center [977, 223] width 85 height 15
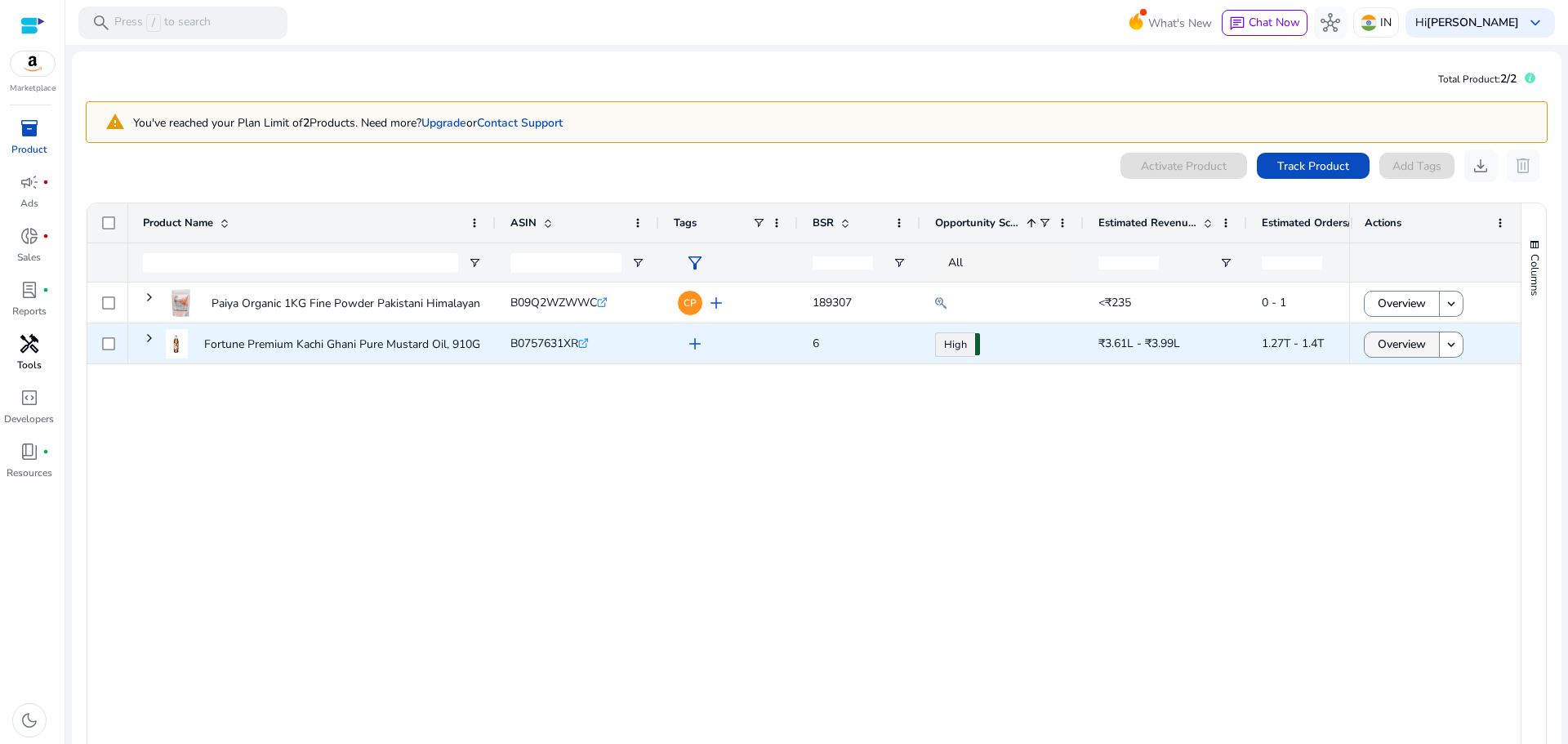
click at [1422, 347] on span at bounding box center [1402, 344] width 75 height 39
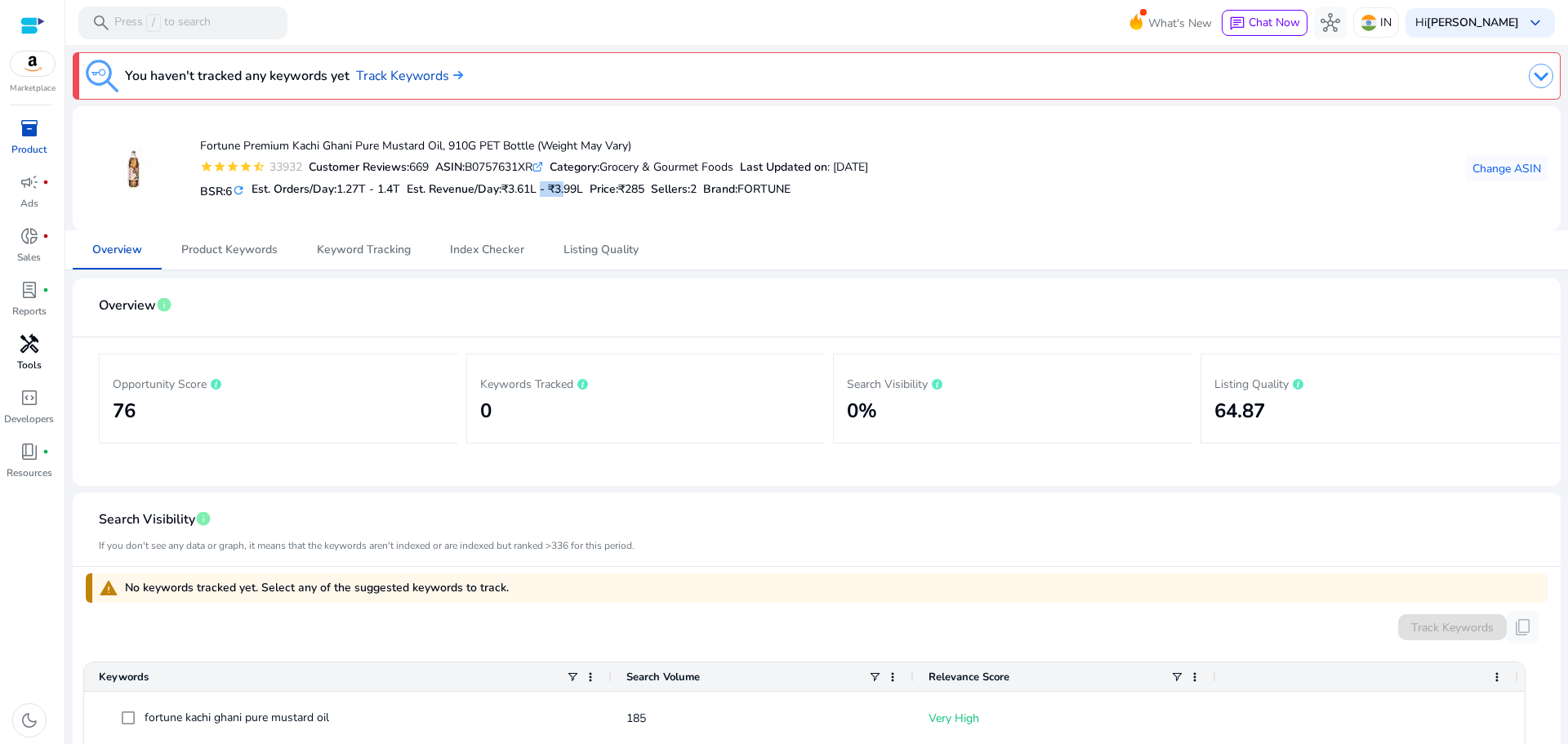
drag, startPoint x: 550, startPoint y: 189, endPoint x: 575, endPoint y: 189, distance: 25.0
click at [575, 189] on span "₹3.61L - ₹3.99L" at bounding box center [542, 189] width 82 height 16
click at [572, 190] on span "₹3.61L - ₹3.99L" at bounding box center [542, 189] width 82 height 16
click at [543, 192] on span "₹3.61L - ₹3.99L" at bounding box center [542, 189] width 82 height 16
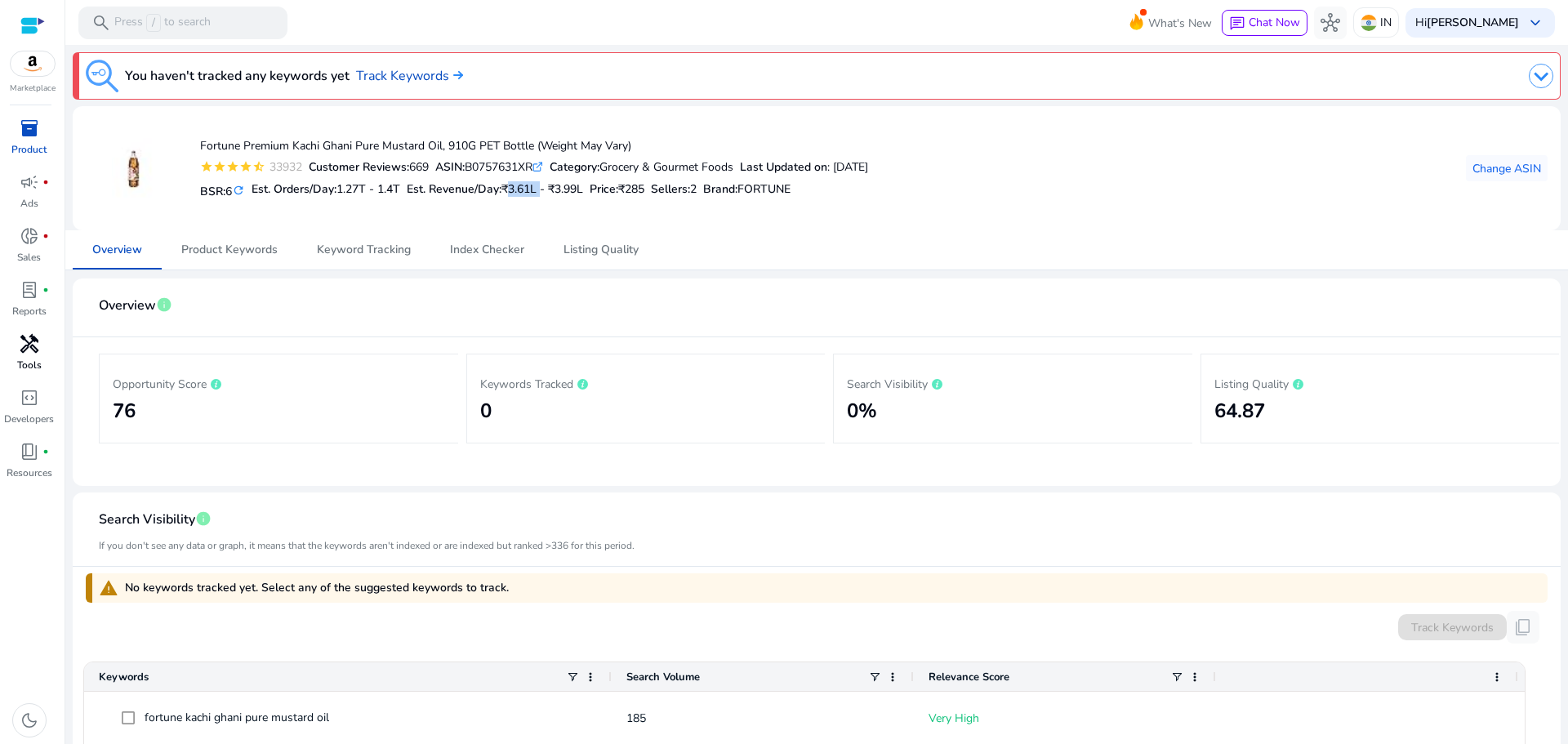
click at [543, 192] on span "₹3.61L - ₹3.99L" at bounding box center [542, 189] width 82 height 16
click at [505, 188] on h5 "Est. Revenue/Day: ₹3.61L - ₹3.99L" at bounding box center [494, 190] width 176 height 14
click at [486, 189] on h5 "Est. Revenue/Day: ₹3.61L - ₹3.99L" at bounding box center [494, 190] width 176 height 14
click at [370, 189] on span "1.27T - 1.4T" at bounding box center [367, 189] width 63 height 16
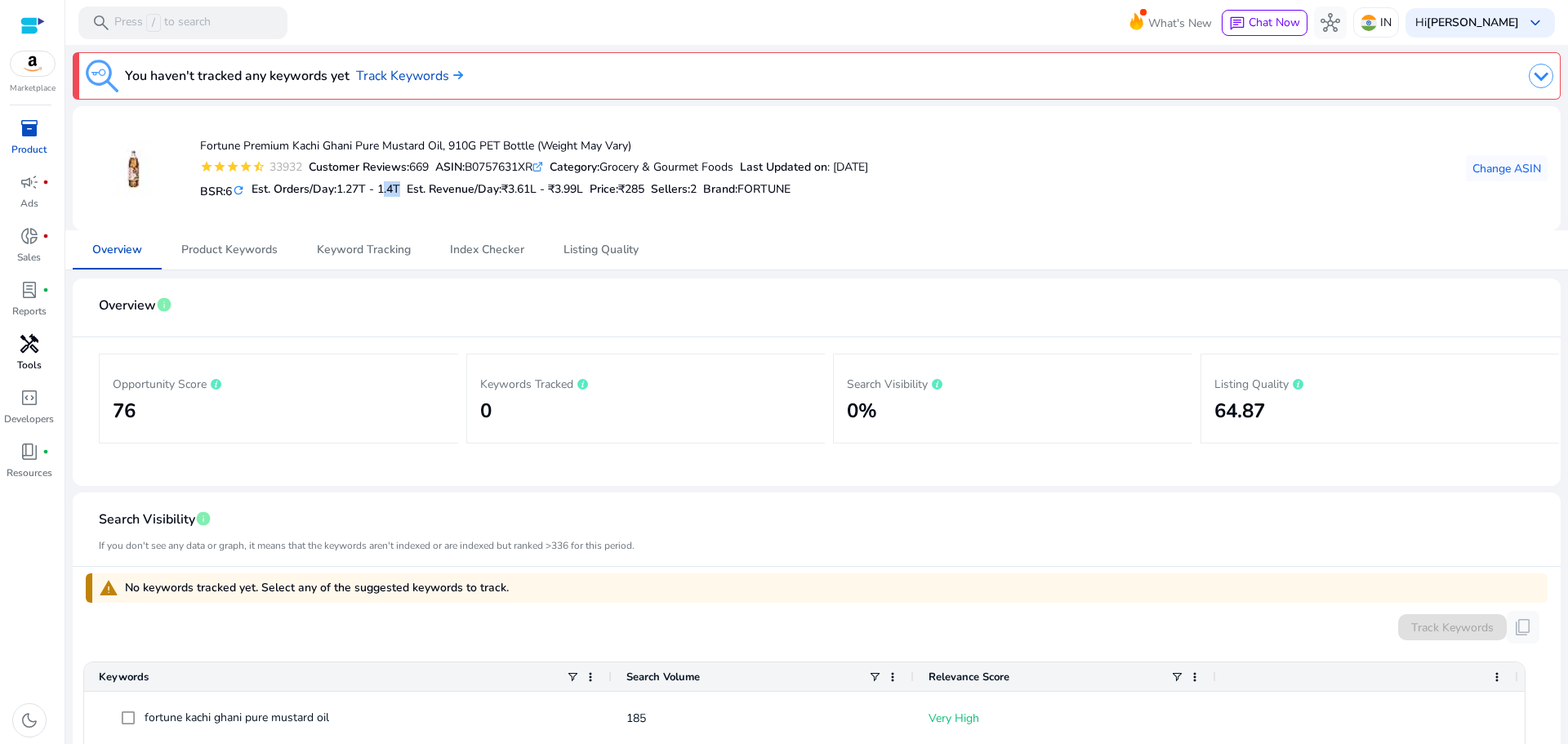
drag, startPoint x: 387, startPoint y: 187, endPoint x: 407, endPoint y: 189, distance: 20.1
click at [400, 189] on span "1.27T - 1.4T" at bounding box center [367, 189] width 63 height 16
click at [407, 189] on div "BSR: 6 refresh Est. Orders/Day: 1.27T - 1.4T Est. Revenue/Day: ₹3.61L - ₹3.99L …" at bounding box center [533, 189] width 668 height 28
click at [393, 191] on span "1.27T - 1.4T" at bounding box center [367, 189] width 63 height 16
drag, startPoint x: 386, startPoint y: 189, endPoint x: 407, endPoint y: 191, distance: 21.1
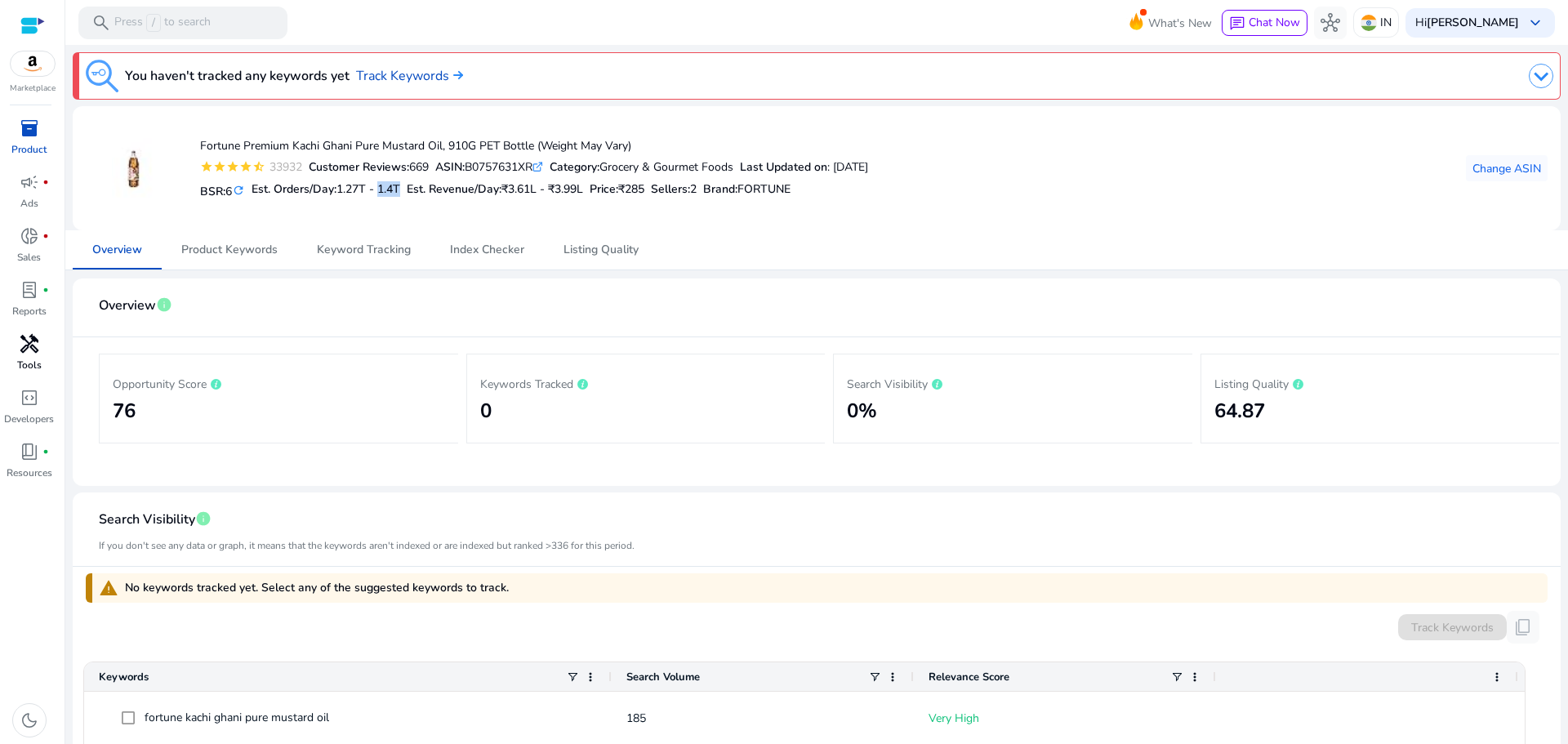
click at [407, 191] on div "BSR: 6 refresh Est. Orders/Day: 1.27T - 1.4T Est. Revenue/Day: ₹3.61L - ₹3.99L …" at bounding box center [533, 189] width 668 height 28
copy span "1.4T"
drag, startPoint x: 515, startPoint y: 191, endPoint x: 589, endPoint y: 190, distance: 74.0
click at [583, 190] on span "₹3.61L - ₹3.99L" at bounding box center [542, 189] width 82 height 16
click at [422, 191] on h5 "Est. Revenue/Day: ₹3.61L - ₹3.99L" at bounding box center [494, 190] width 176 height 14
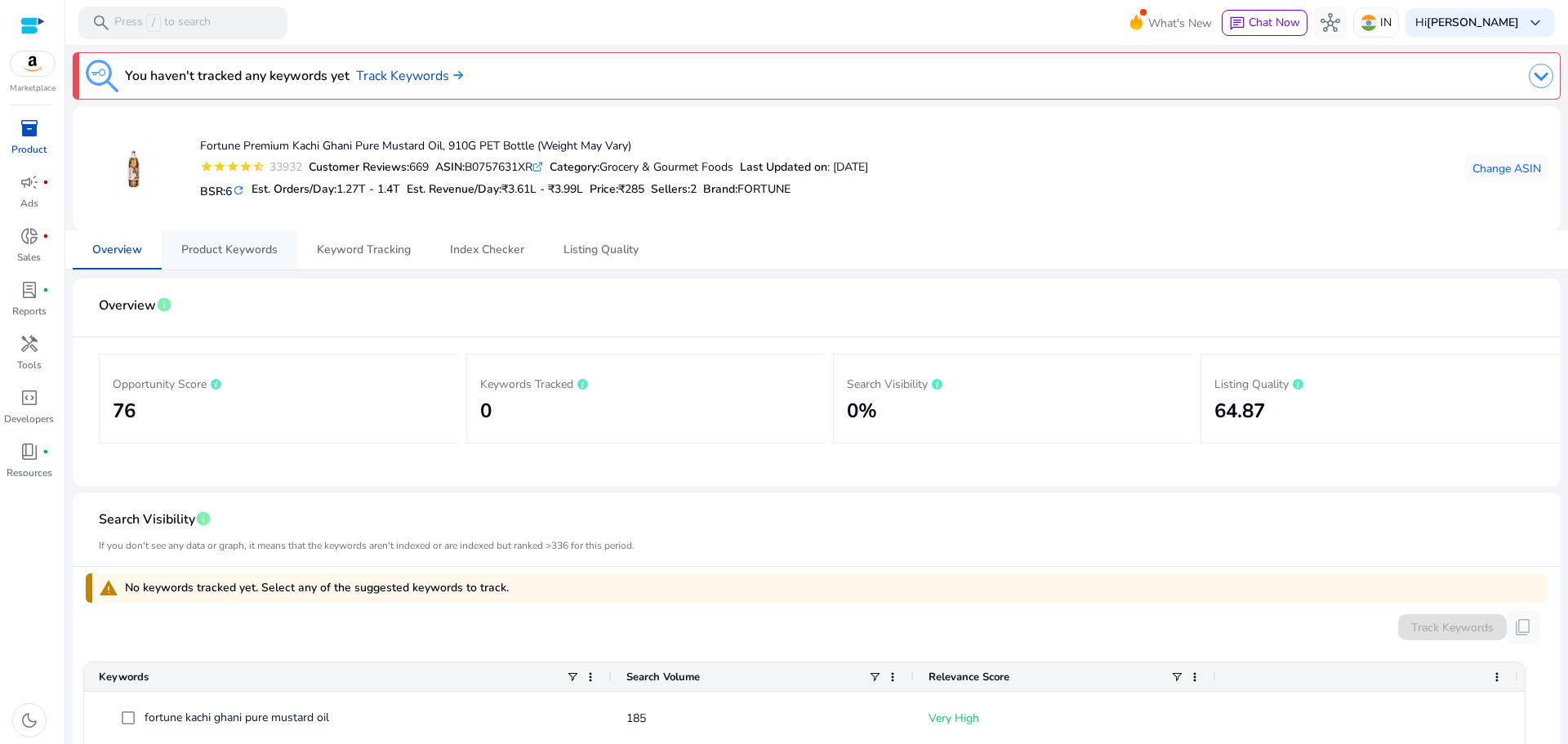
click at [239, 244] on span "Product Keywords" at bounding box center [229, 249] width 96 height 11
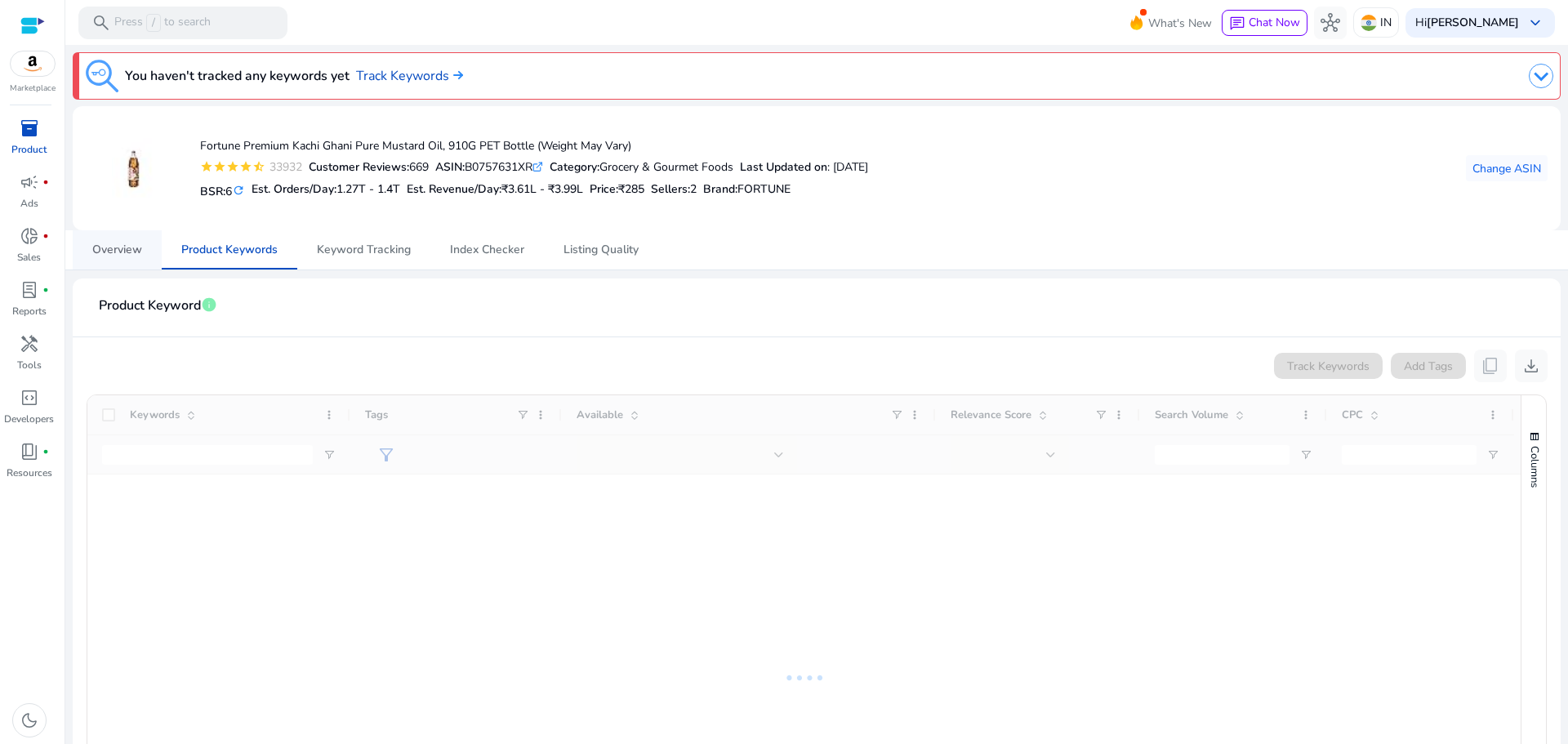
click at [142, 248] on span "Overview" at bounding box center [116, 249] width 50 height 11
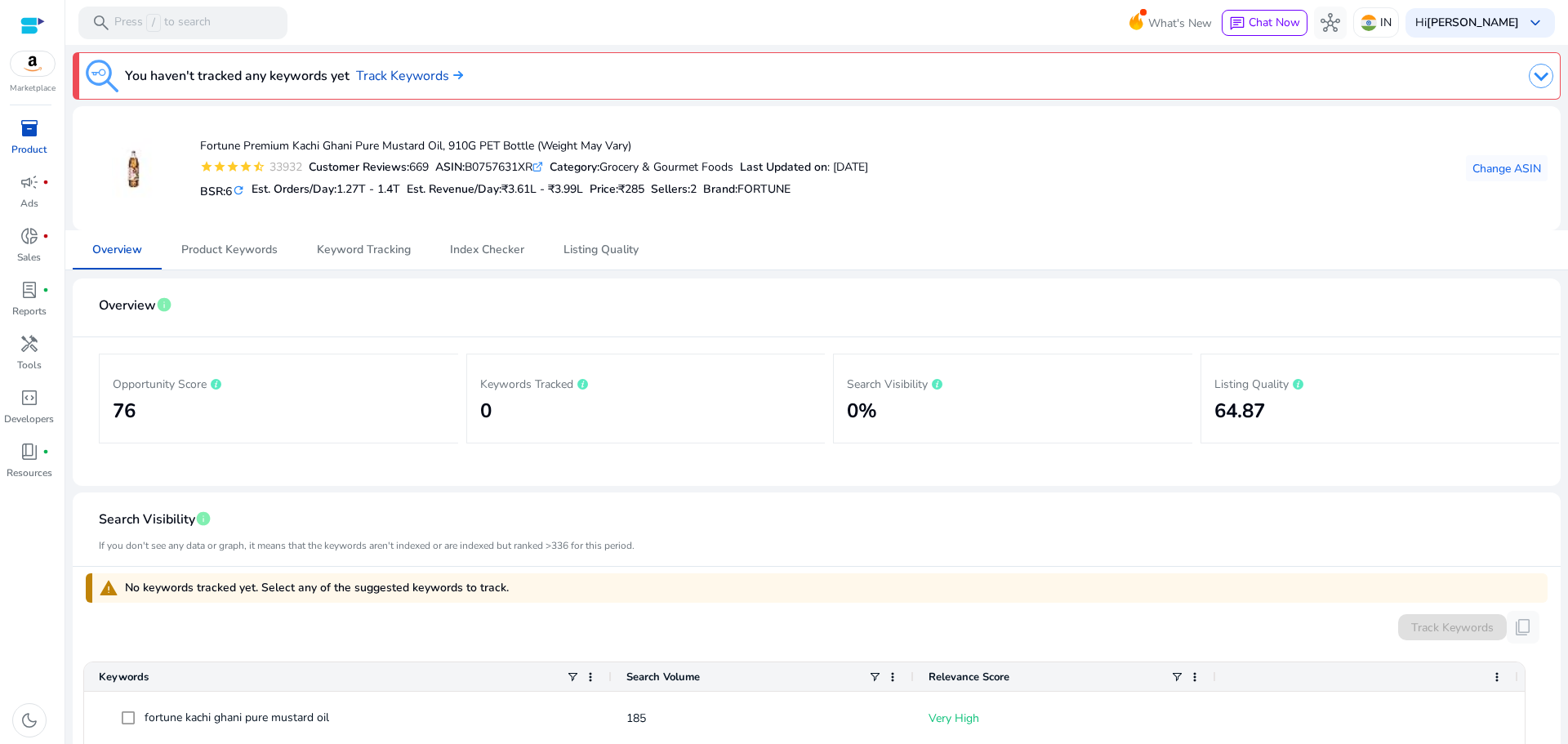
click at [26, 130] on span "inventory_2" at bounding box center [30, 128] width 20 height 20
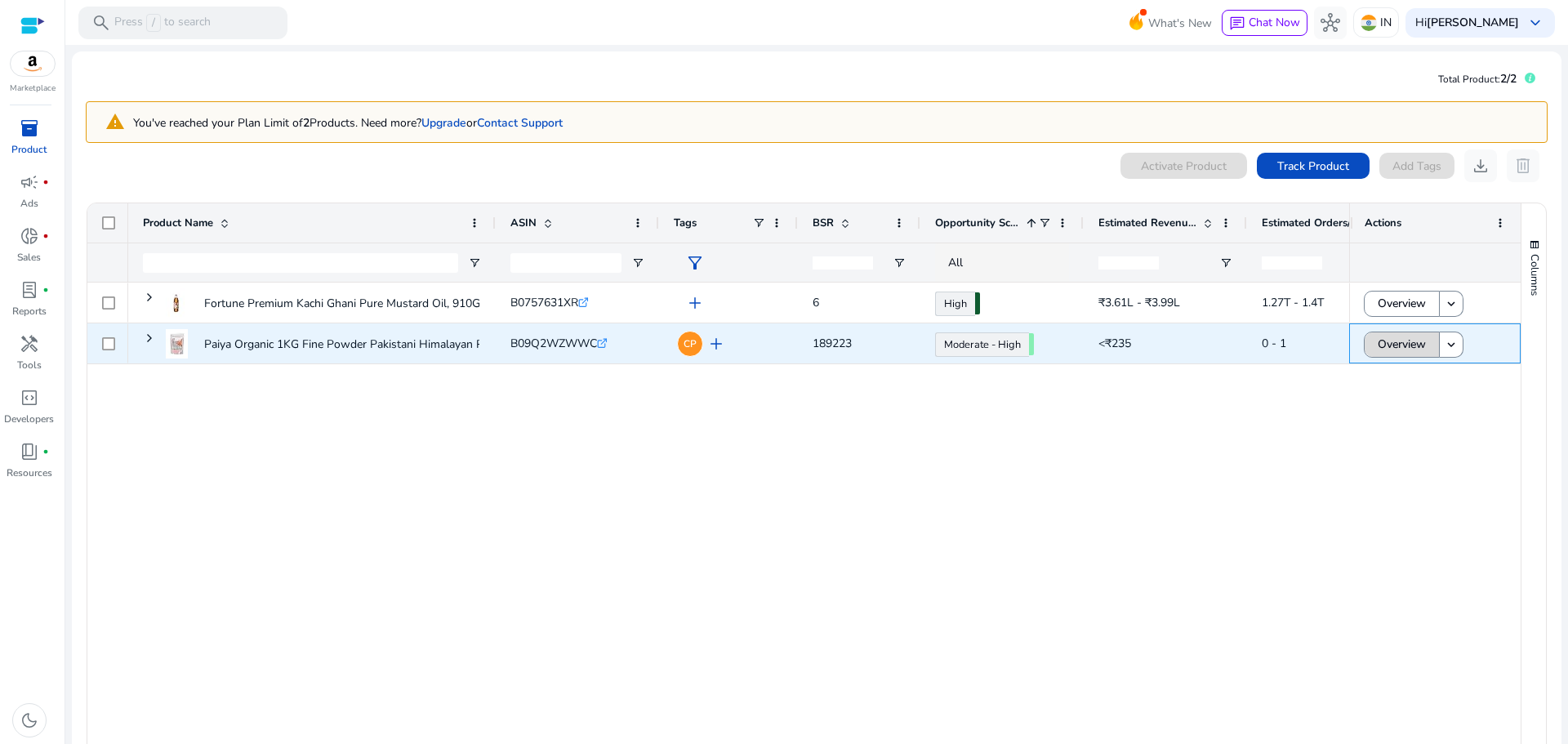
click at [1378, 342] on span "Overview" at bounding box center [1401, 344] width 48 height 34
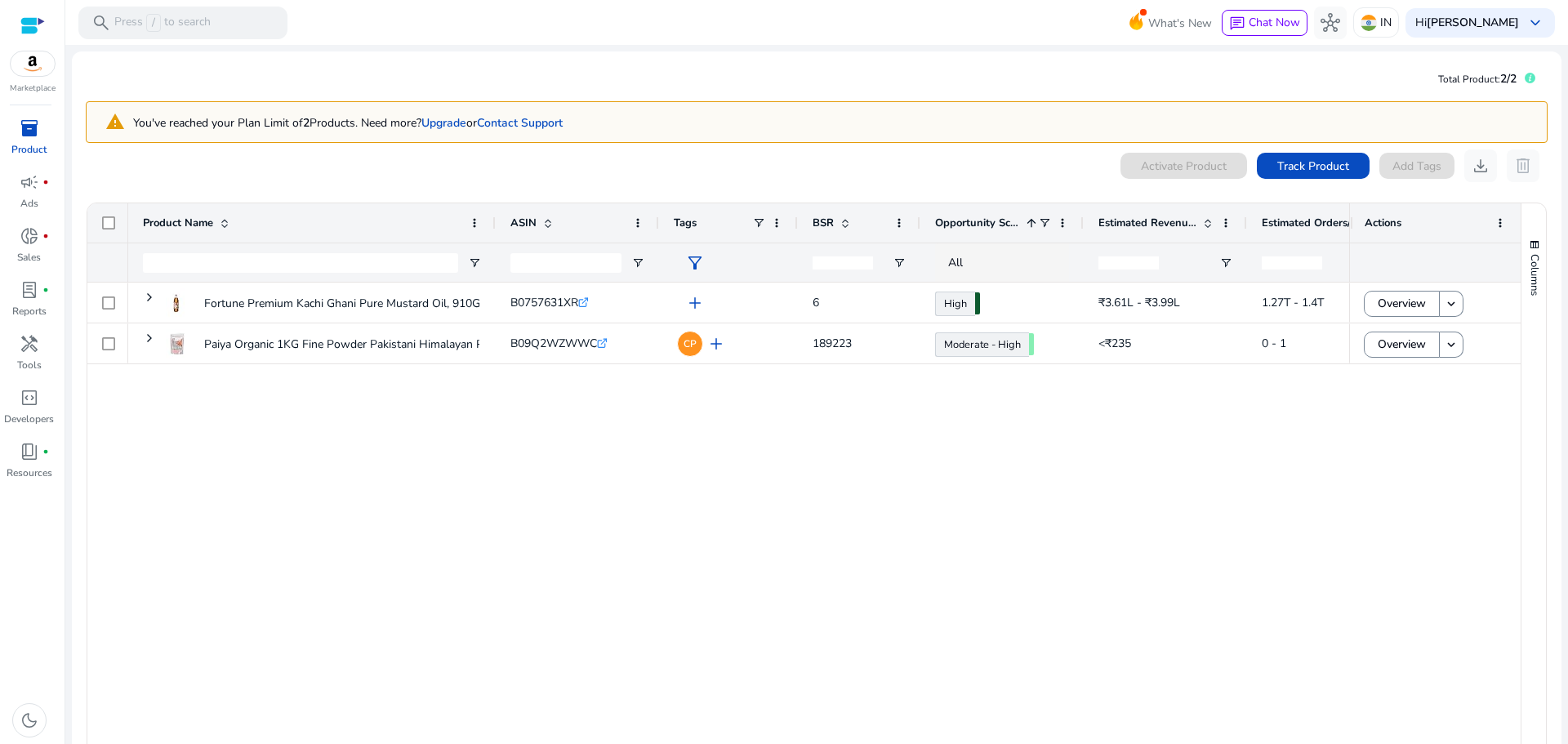
drag, startPoint x: 516, startPoint y: 122, endPoint x: 437, endPoint y: 156, distance: 86.0
drag, startPoint x: 437, startPoint y: 156, endPoint x: 526, endPoint y: 84, distance: 114.5
drag, startPoint x: 526, startPoint y: 84, endPoint x: 468, endPoint y: 71, distance: 59.4
click at [468, 71] on mat-card "Total Product: 2/2 warning You've reached your Plan Limit of 2 Products. Need m…" at bounding box center [817, 441] width 1489 height 779
click at [299, 127] on p "You've reached your Plan Limit of 2 Products. Need more? Upgrade or Contact Sup…" at bounding box center [347, 123] width 429 height 17
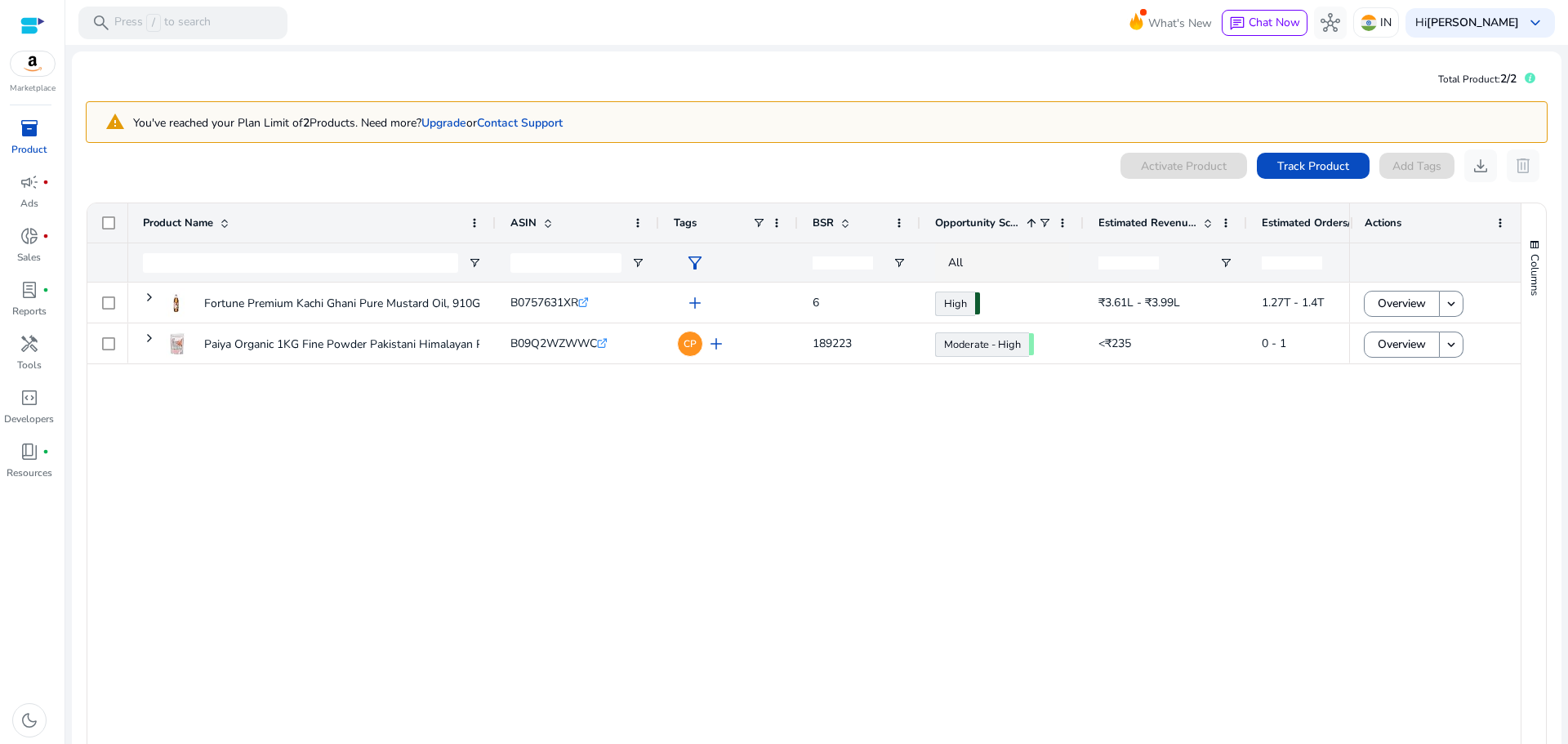
click at [299, 127] on p "You've reached your Plan Limit of 2 Products. Need more? Upgrade or Contact Sup…" at bounding box center [347, 123] width 429 height 17
click at [300, 126] on p "You've reached your Plan Limit of 2 Products. Need more? Upgrade or Contact Sup…" at bounding box center [347, 123] width 429 height 17
click at [300, 124] on p "You've reached your Plan Limit of 2 Products. Need more? Upgrade or Contact Sup…" at bounding box center [347, 123] width 429 height 17
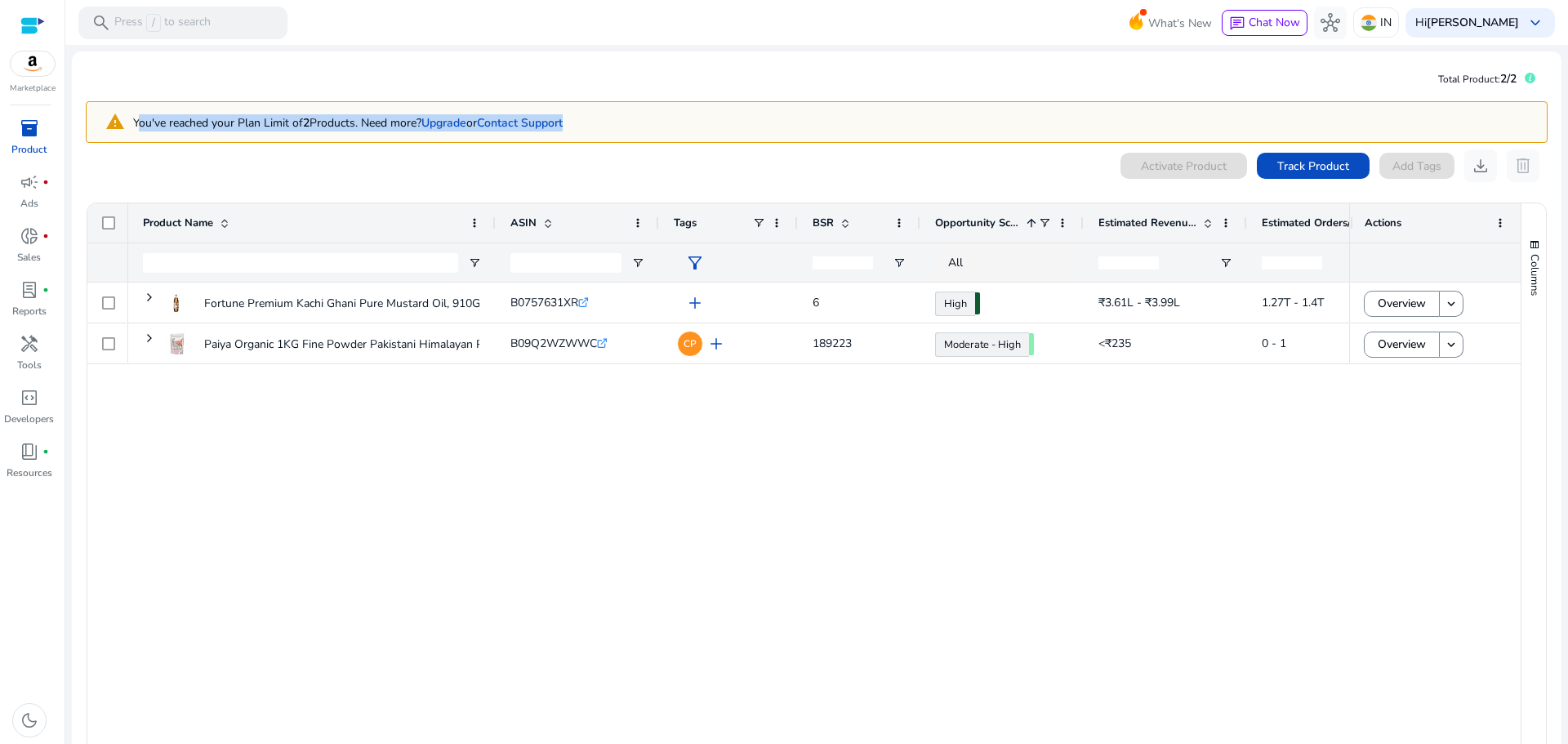
click at [300, 121] on p "You've reached your Plan Limit of 2 Products. Need more? Upgrade or Contact Sup…" at bounding box center [347, 123] width 429 height 17
click at [284, 122] on p "You've reached your Plan Limit of 2 Products. Need more? Upgrade or Contact Sup…" at bounding box center [347, 123] width 429 height 17
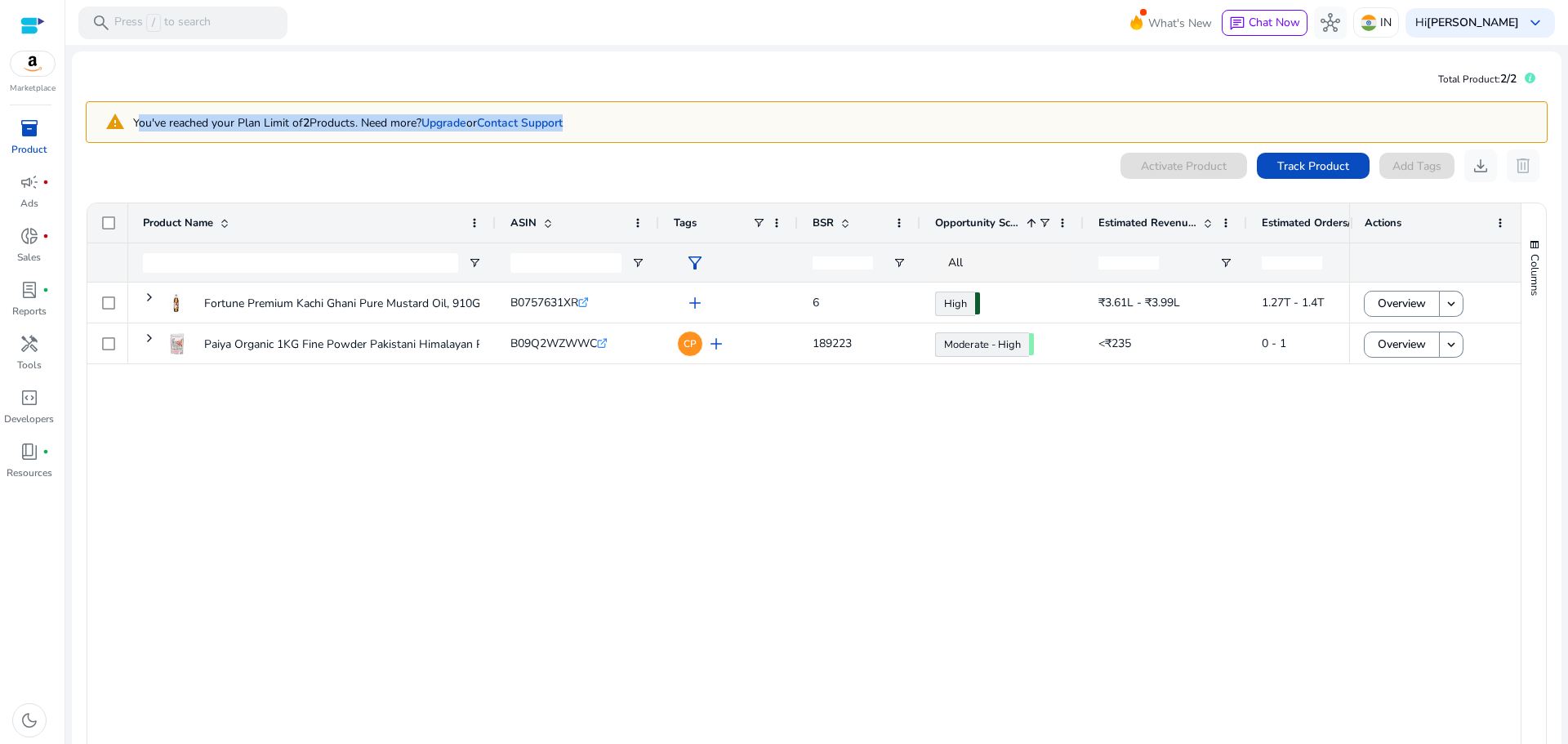
click at [284, 122] on p "You've reached your Plan Limit of 2 Products. Need more? Upgrade or Contact Sup…" at bounding box center [347, 123] width 429 height 17
click at [289, 122] on p "You've reached your Plan Limit of 2 Products. Need more? Upgrade or Contact Sup…" at bounding box center [347, 123] width 429 height 17
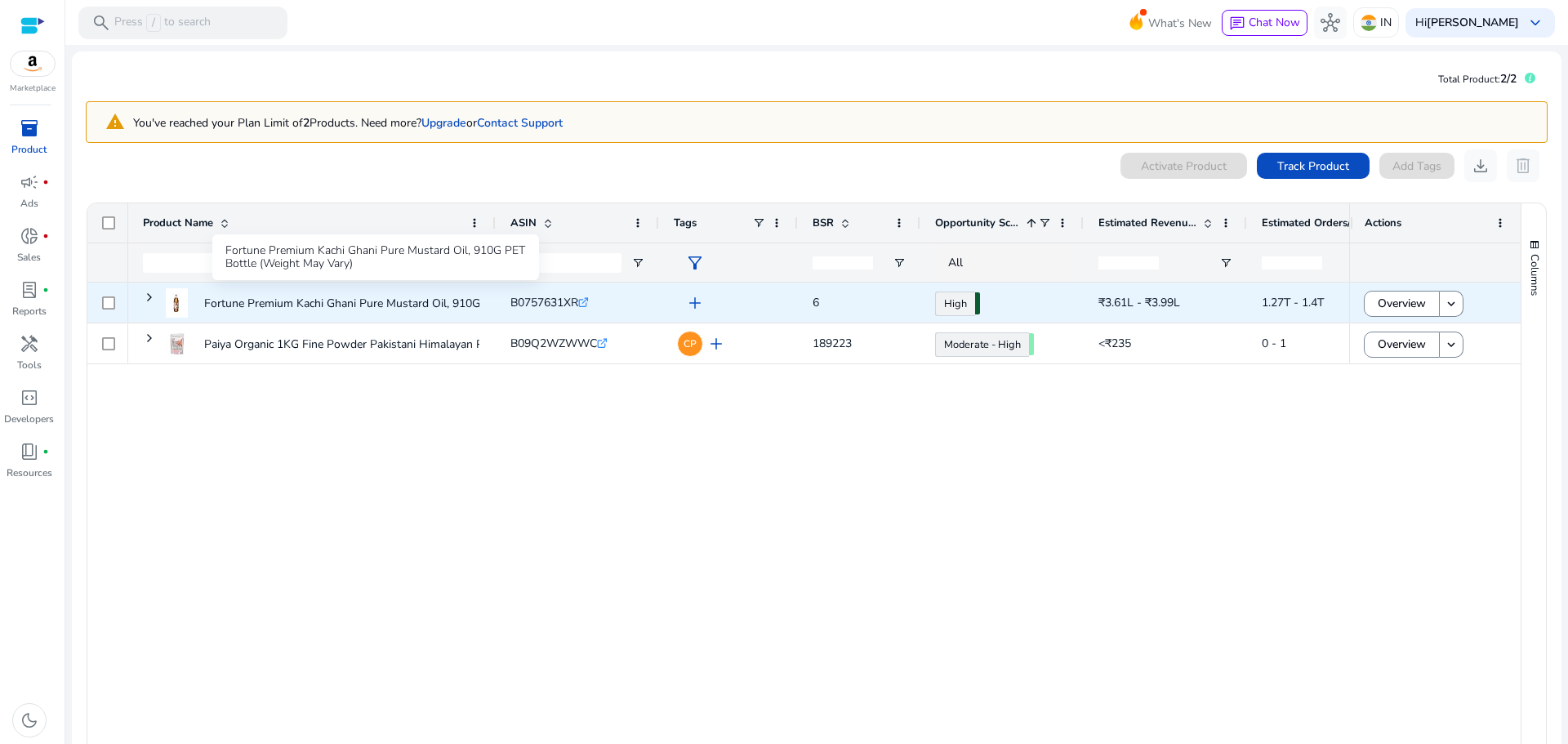
click at [391, 303] on p "Fortune Premium Kachi Ghani Pure Mustard Oil, 910G PET Bottle..." at bounding box center [374, 303] width 341 height 34
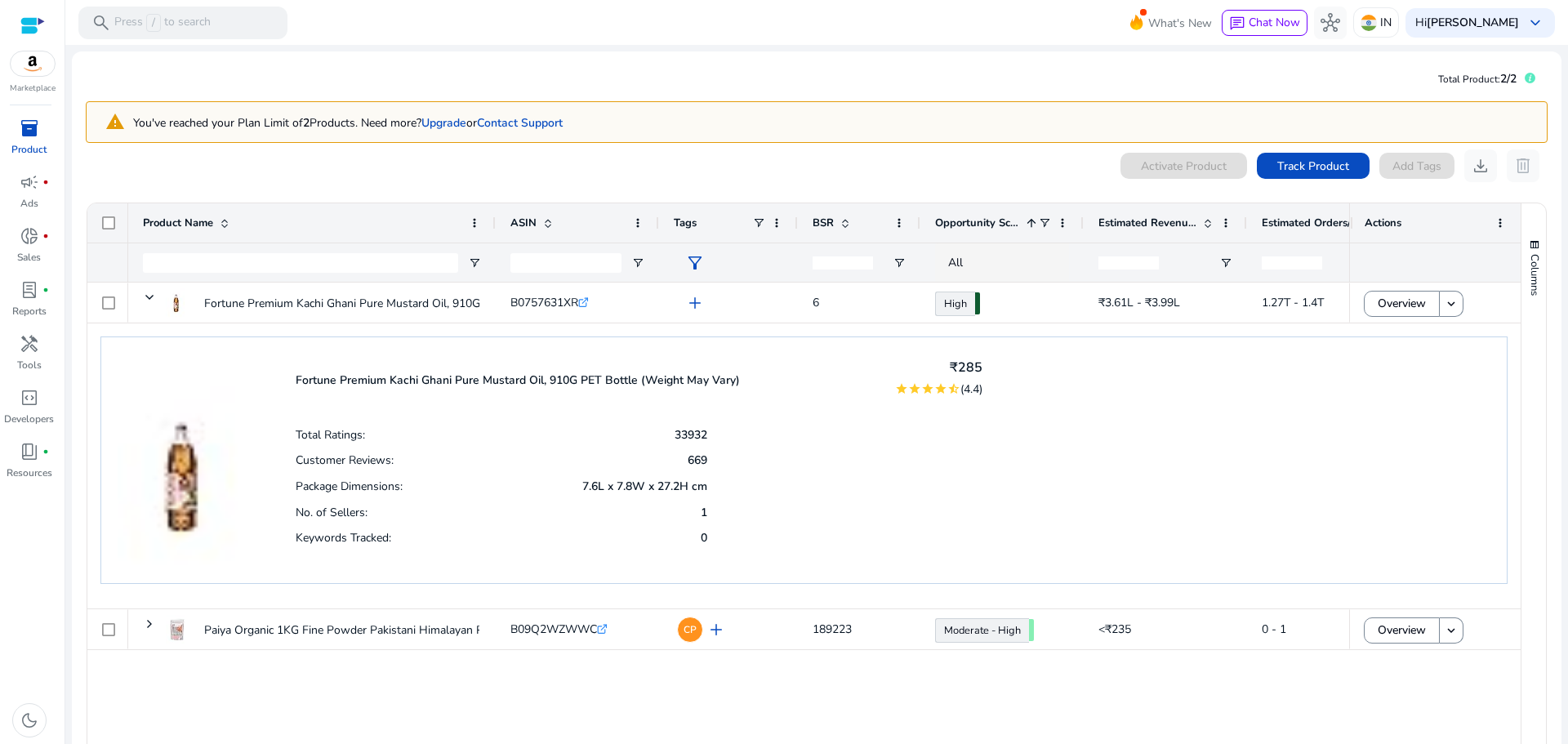
click at [556, 503] on div "No. of Sellers: 1" at bounding box center [501, 512] width 412 height 26
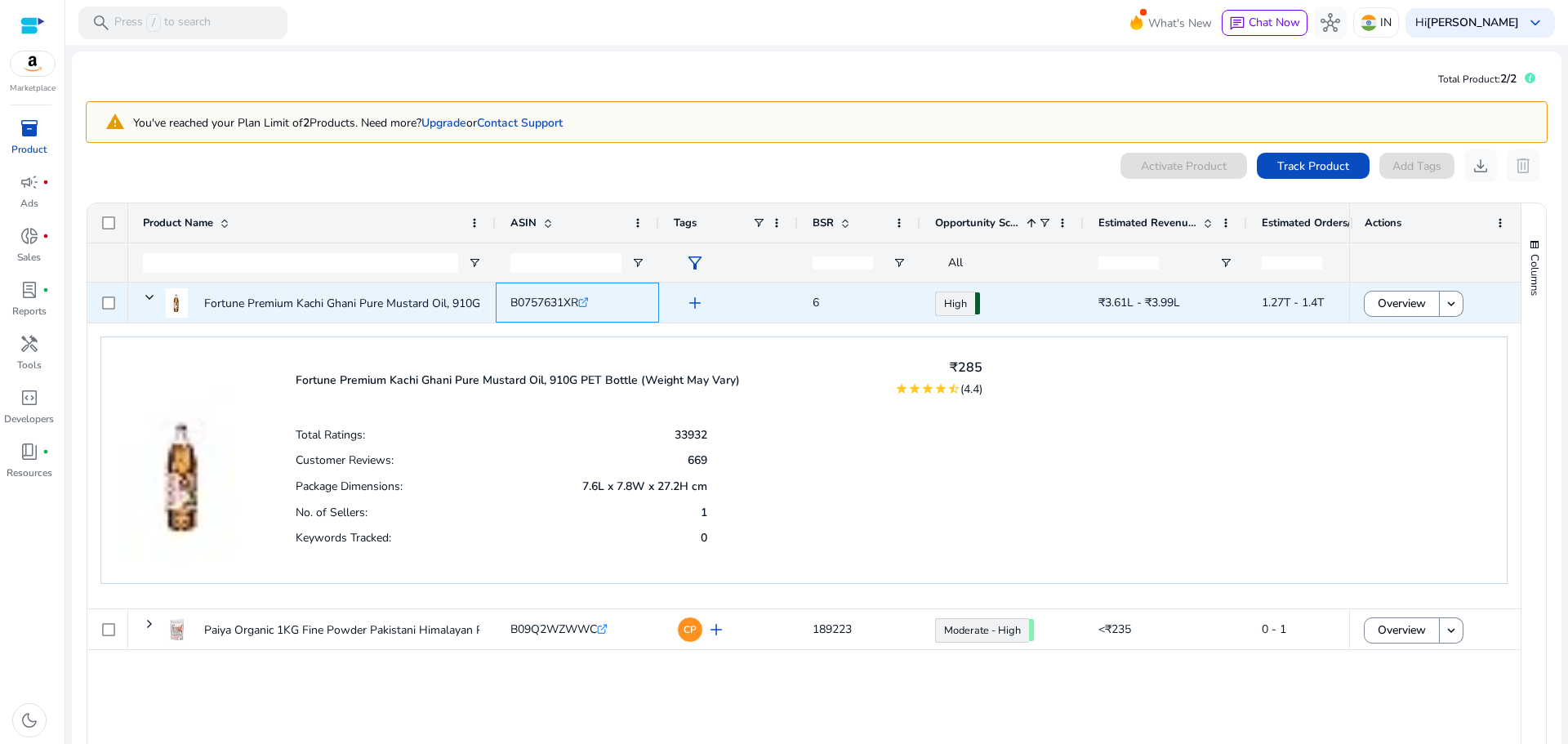
drag, startPoint x: 546, startPoint y: 299, endPoint x: 558, endPoint y: 301, distance: 12.2
click at [546, 300] on span "B0757631XR" at bounding box center [544, 302] width 68 height 16
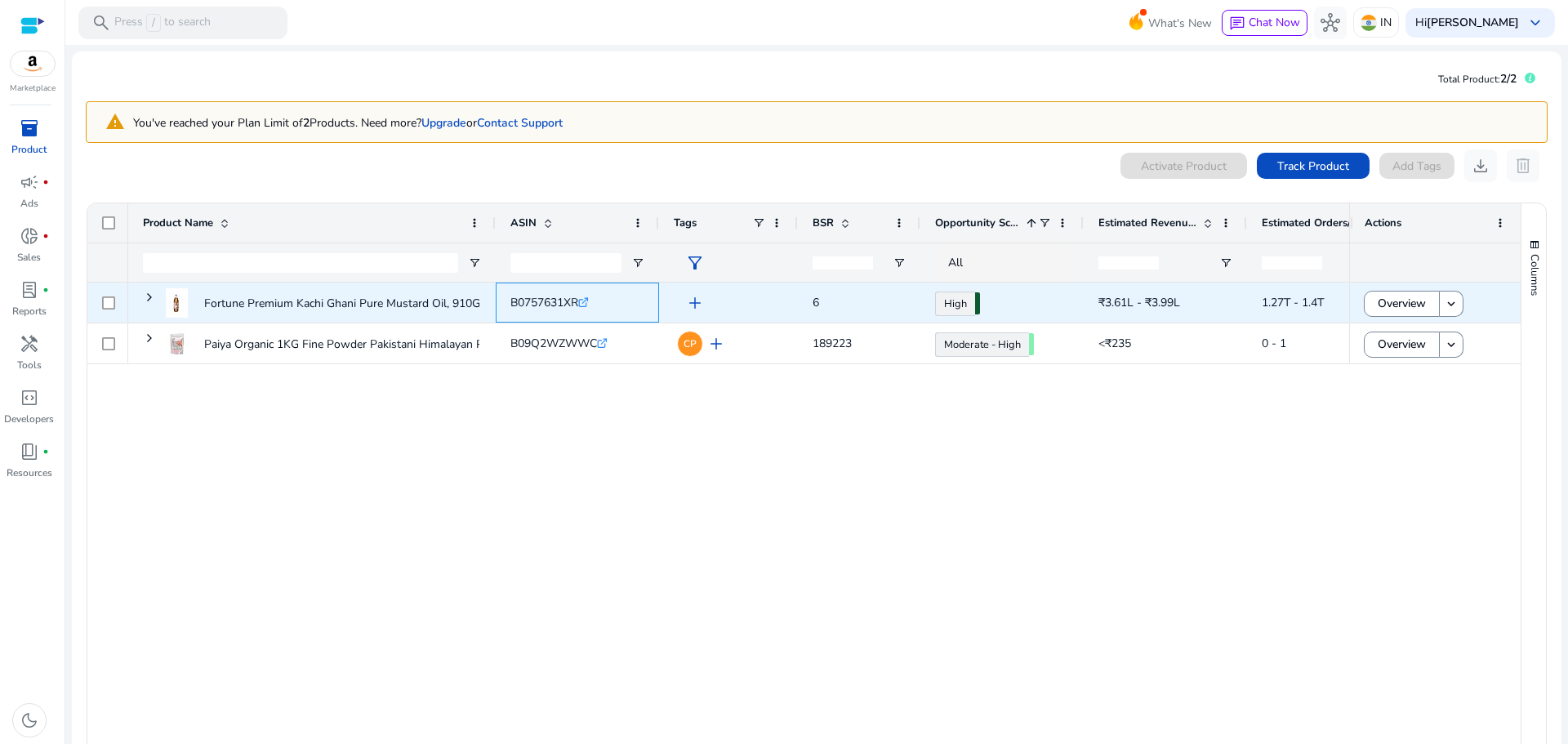
click at [585, 302] on icon at bounding box center [582, 302] width 8 height 8
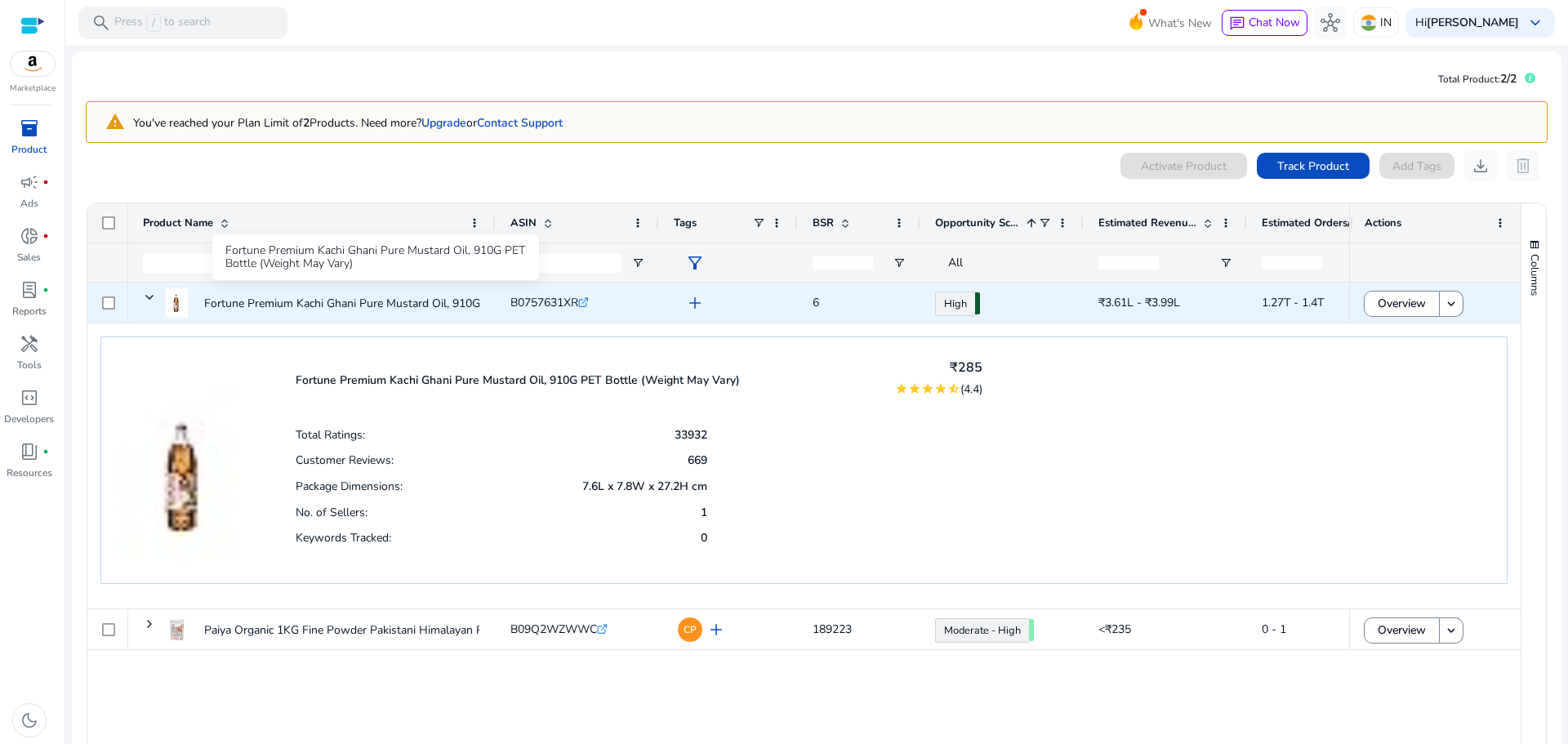
click at [418, 297] on p "Fortune Premium Kachi Ghani Pure Mustard Oil, 910G PET Bottle..." at bounding box center [374, 303] width 341 height 34
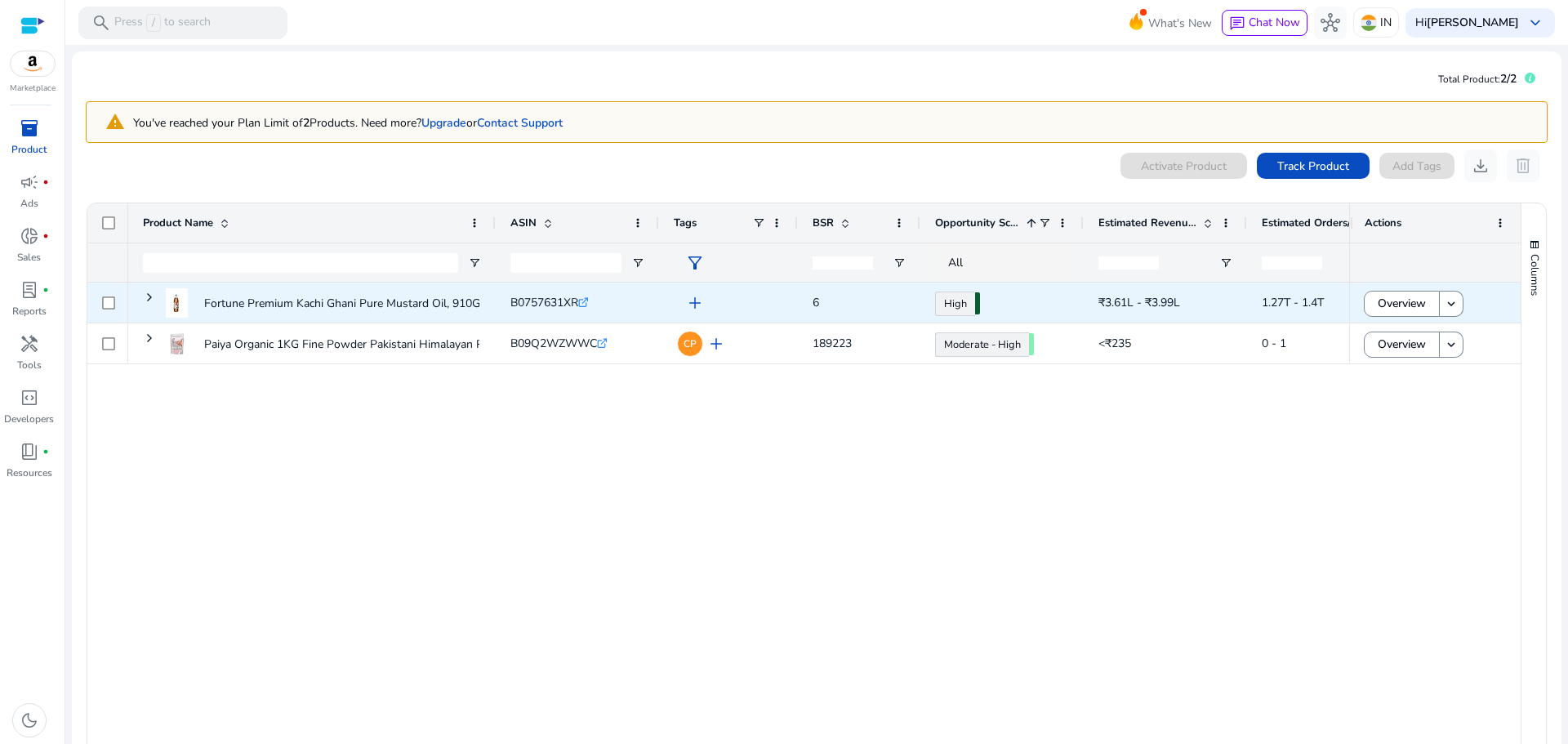
click at [1145, 306] on span "₹3.61L - ₹3.99L" at bounding box center [1139, 302] width 82 height 16
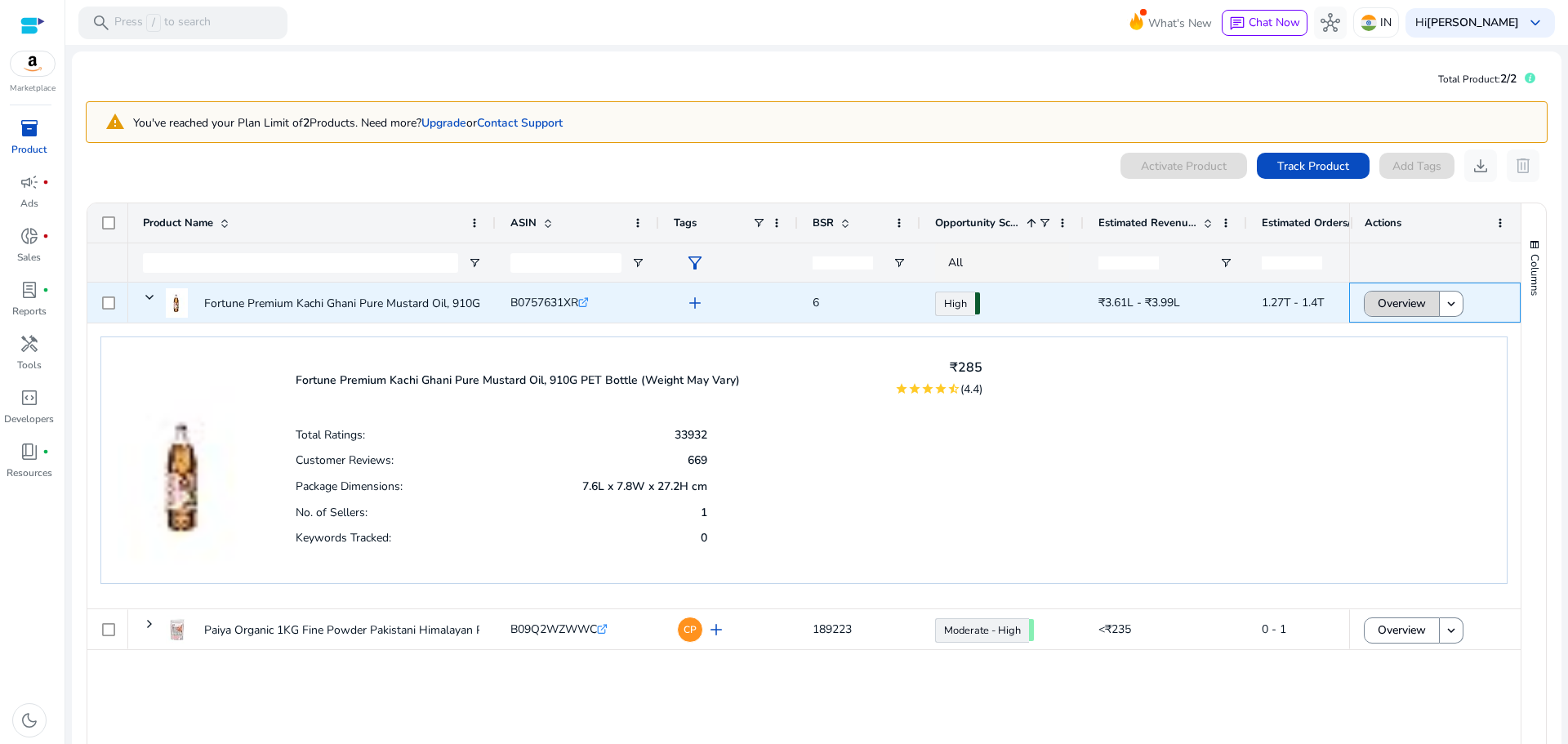
click at [1394, 308] on span "Overview" at bounding box center [1401, 303] width 48 height 34
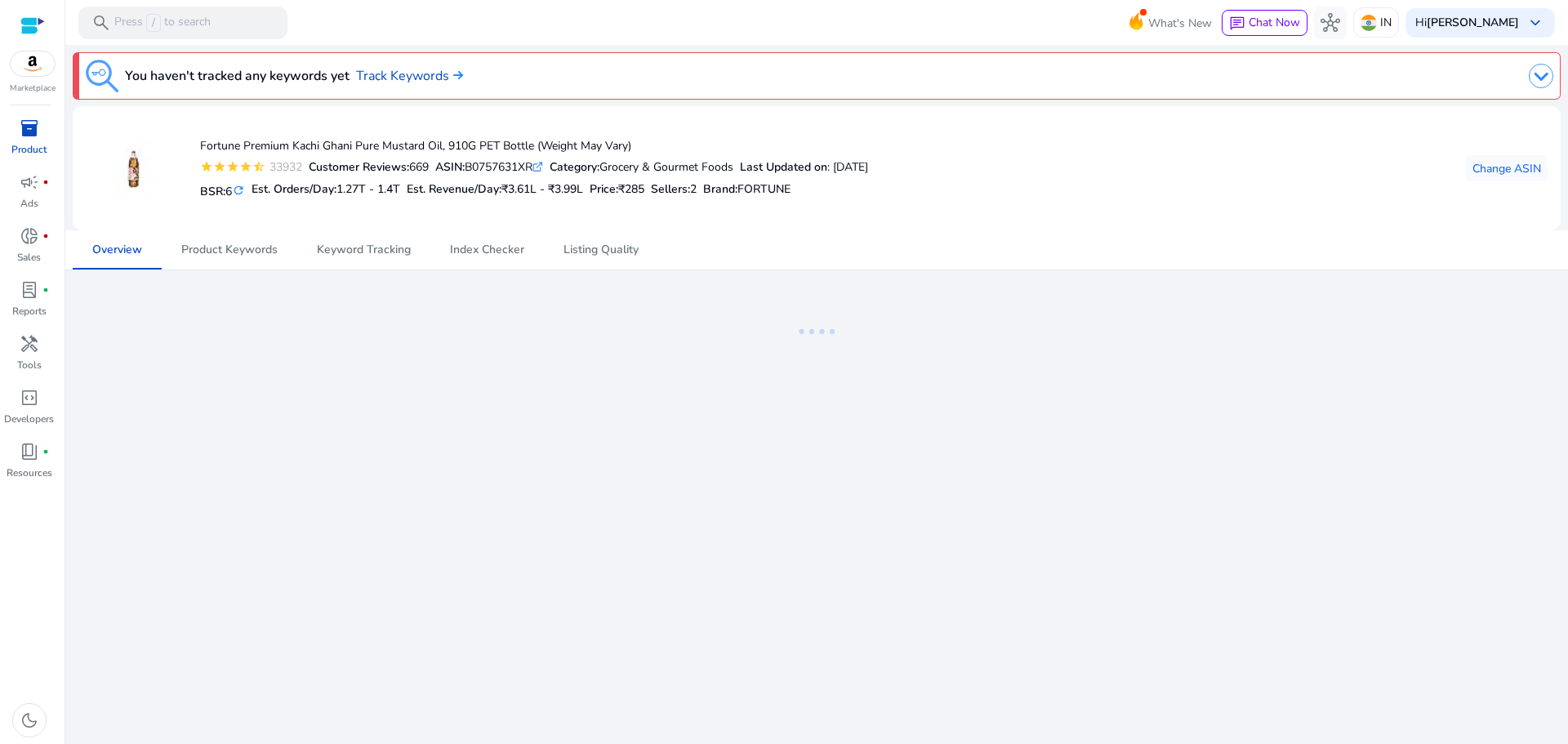
click at [644, 187] on span "₹285" at bounding box center [631, 189] width 26 height 16
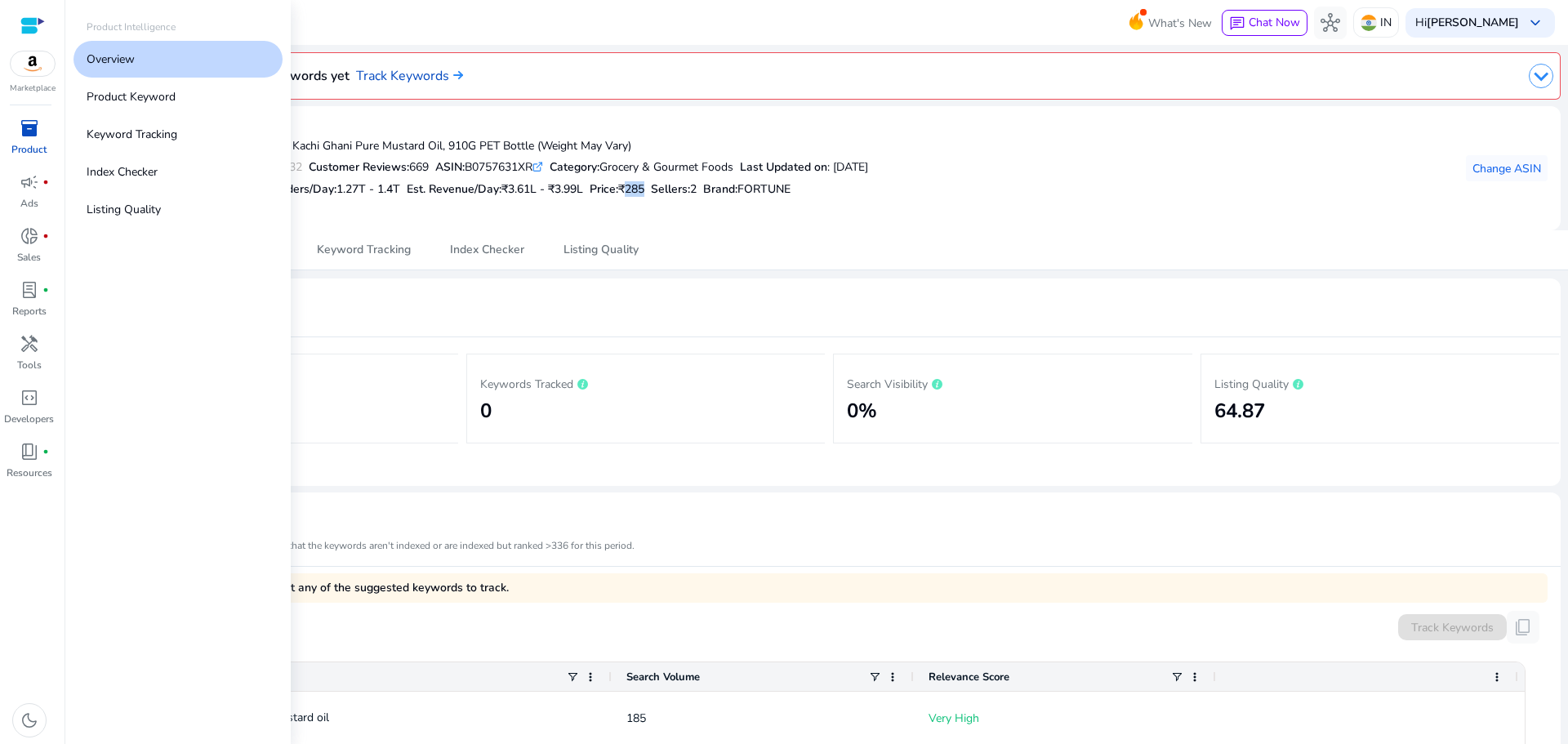
click at [26, 142] on link "inventory_2 Product" at bounding box center [29, 143] width 58 height 54
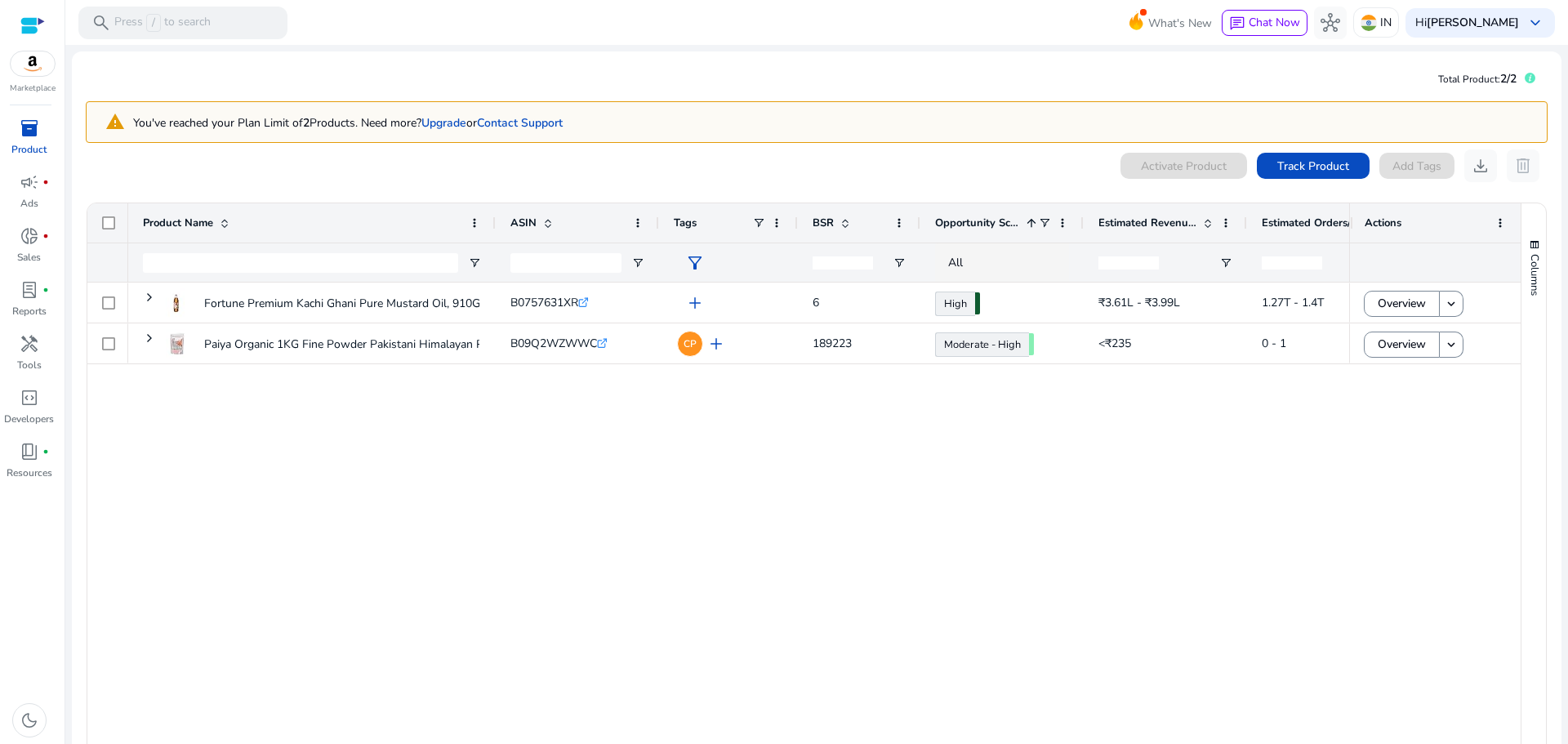
click at [265, 116] on p "You've reached your Plan Limit of 2 Products. Need more? Upgrade or Contact Sup…" at bounding box center [347, 123] width 429 height 17
click at [539, 120] on link "Contact Support" at bounding box center [519, 123] width 86 height 16
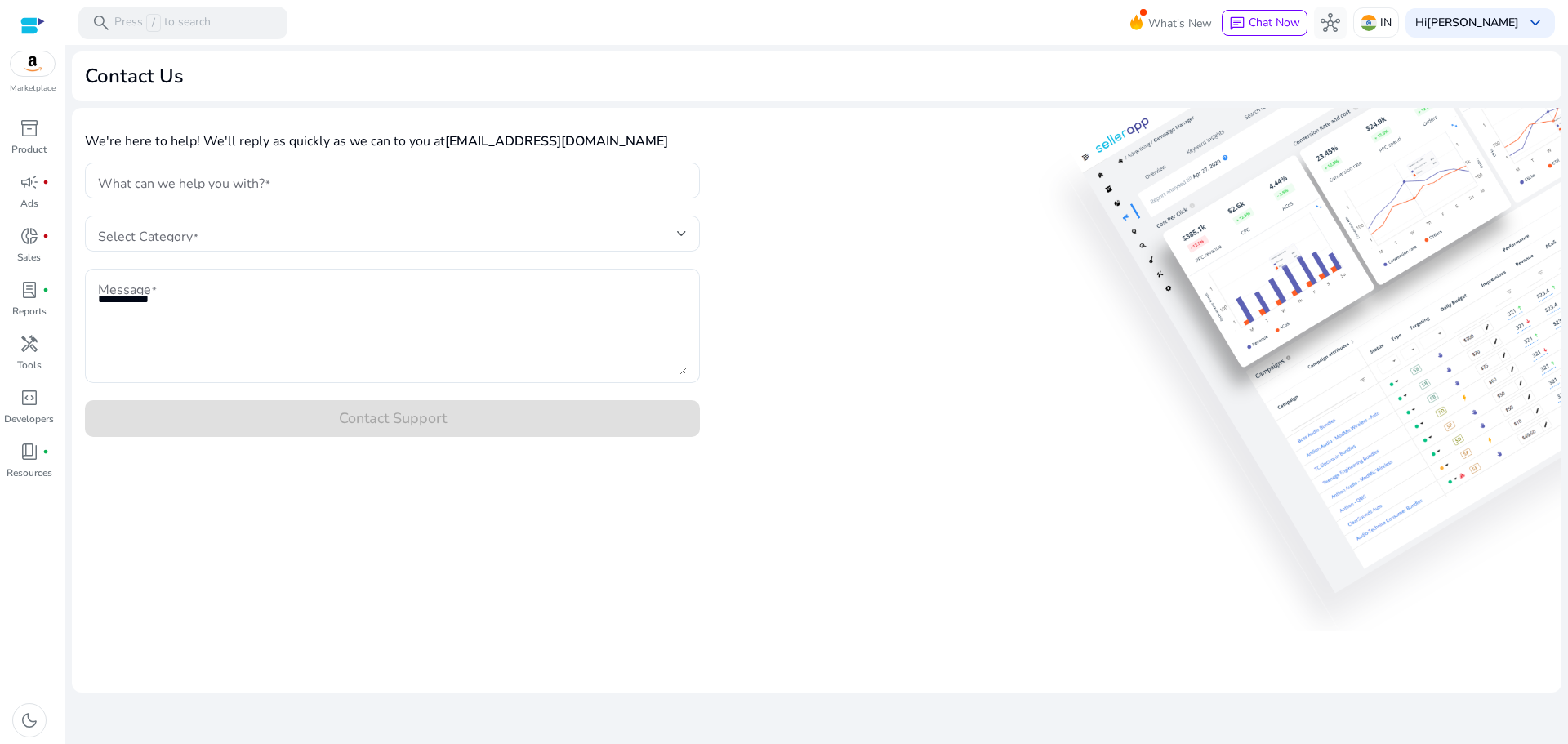
click at [23, 25] on div at bounding box center [32, 26] width 24 height 19
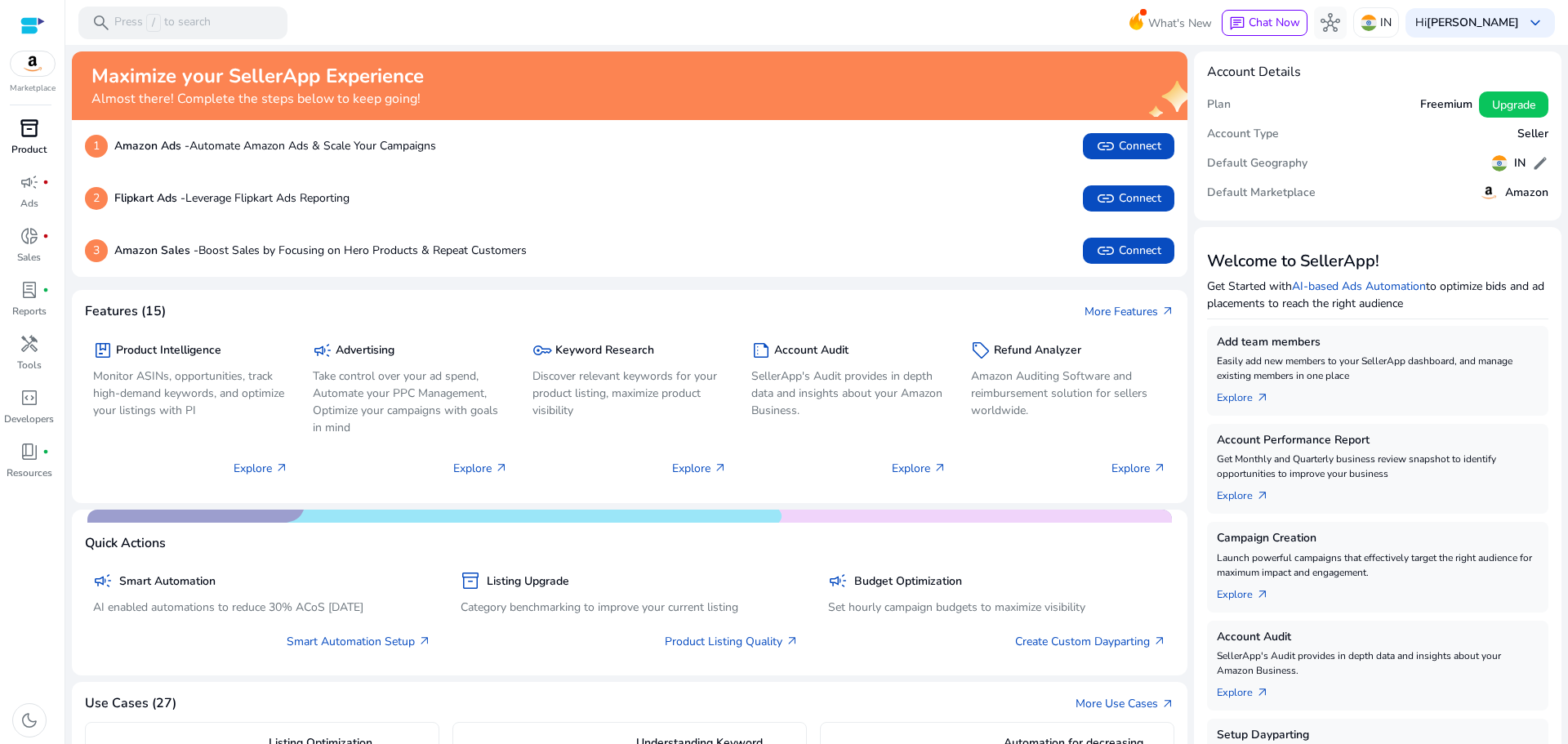
click at [20, 128] on span "inventory_2" at bounding box center [30, 128] width 20 height 20
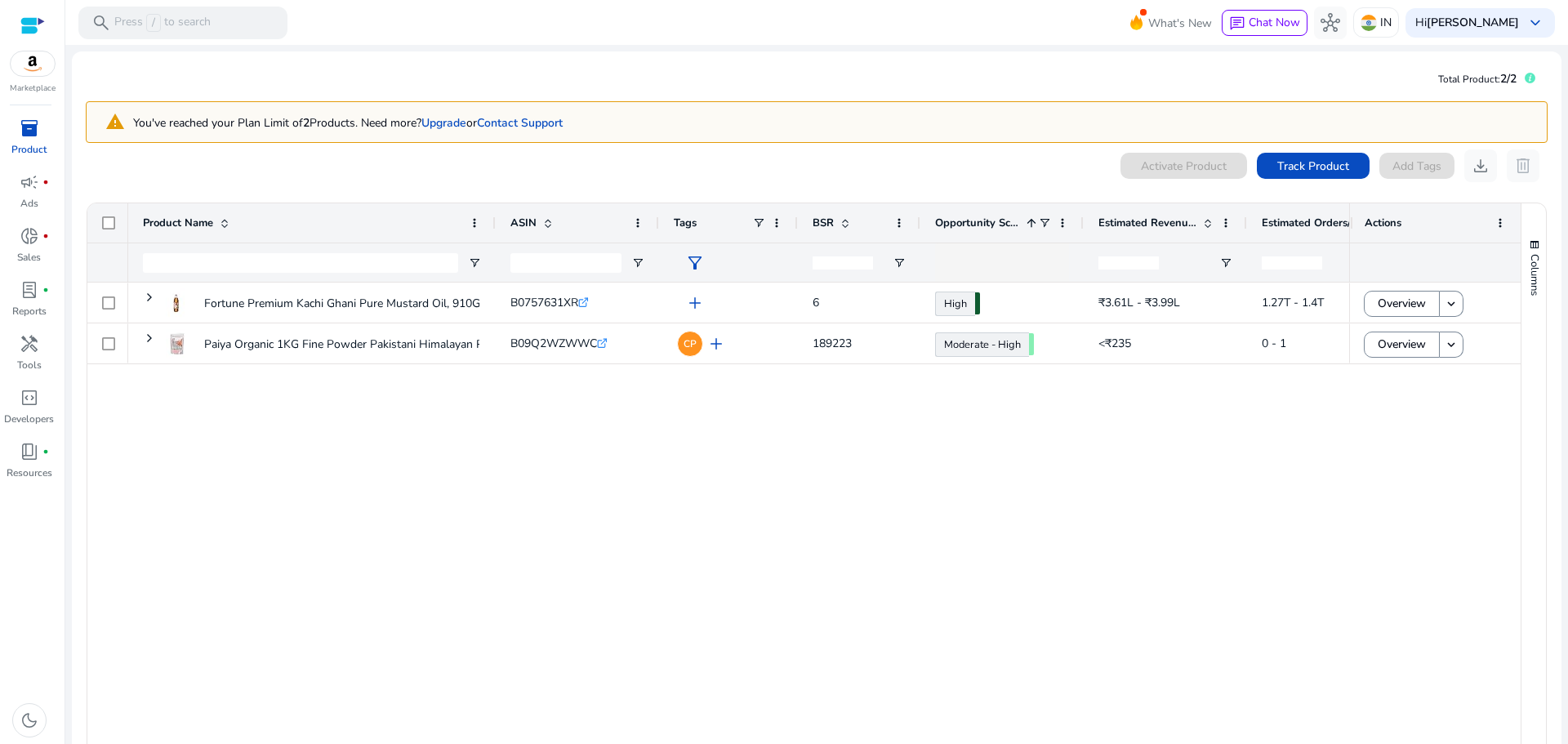
click at [976, 564] on div "Fortune Premium Kachi Ghani Pure Mustard Oil, 910G PET Bottle... B0757631XR .st…" at bounding box center [738, 522] width 1221 height 480
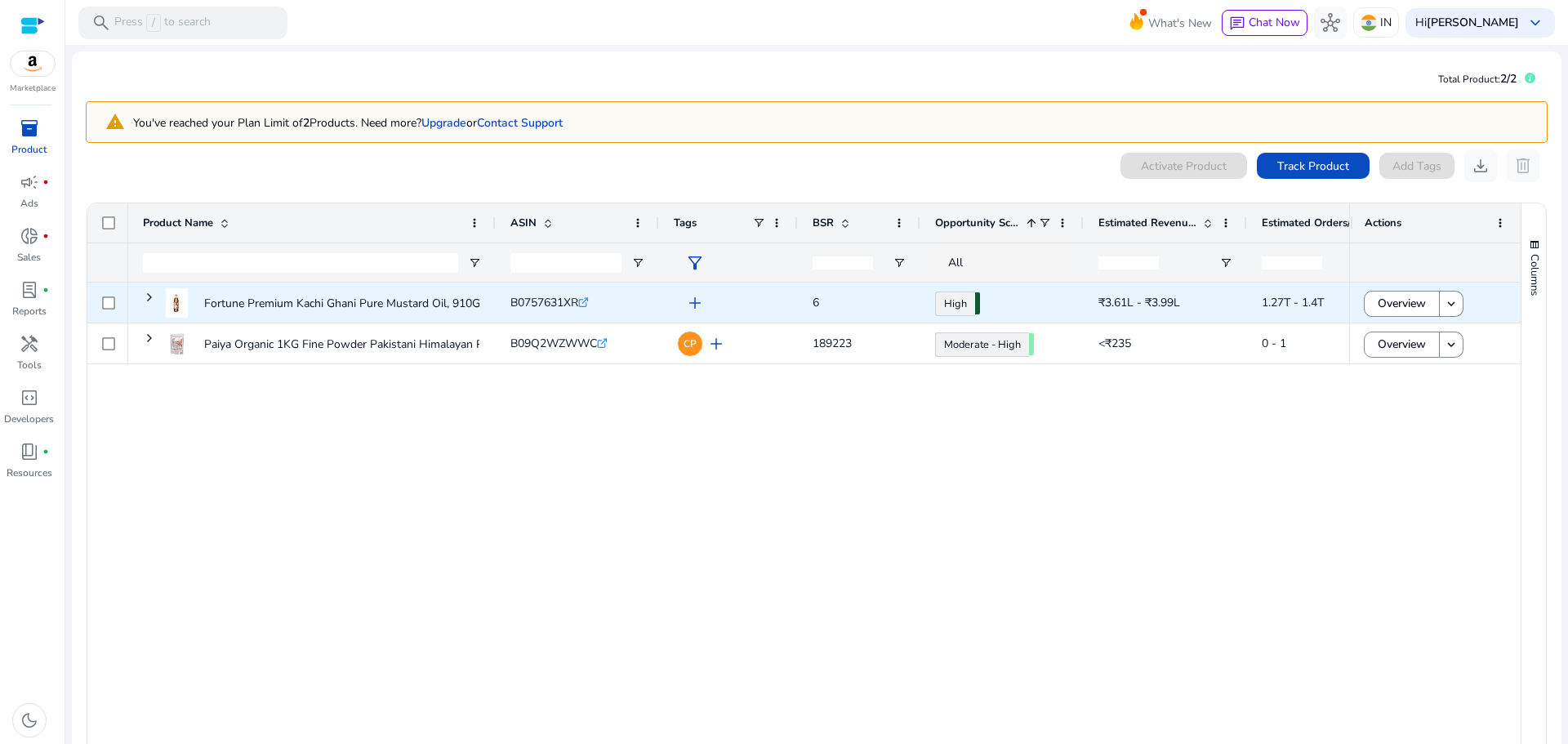
click at [1272, 300] on span "1.27T - 1.4T" at bounding box center [1292, 302] width 62 height 16
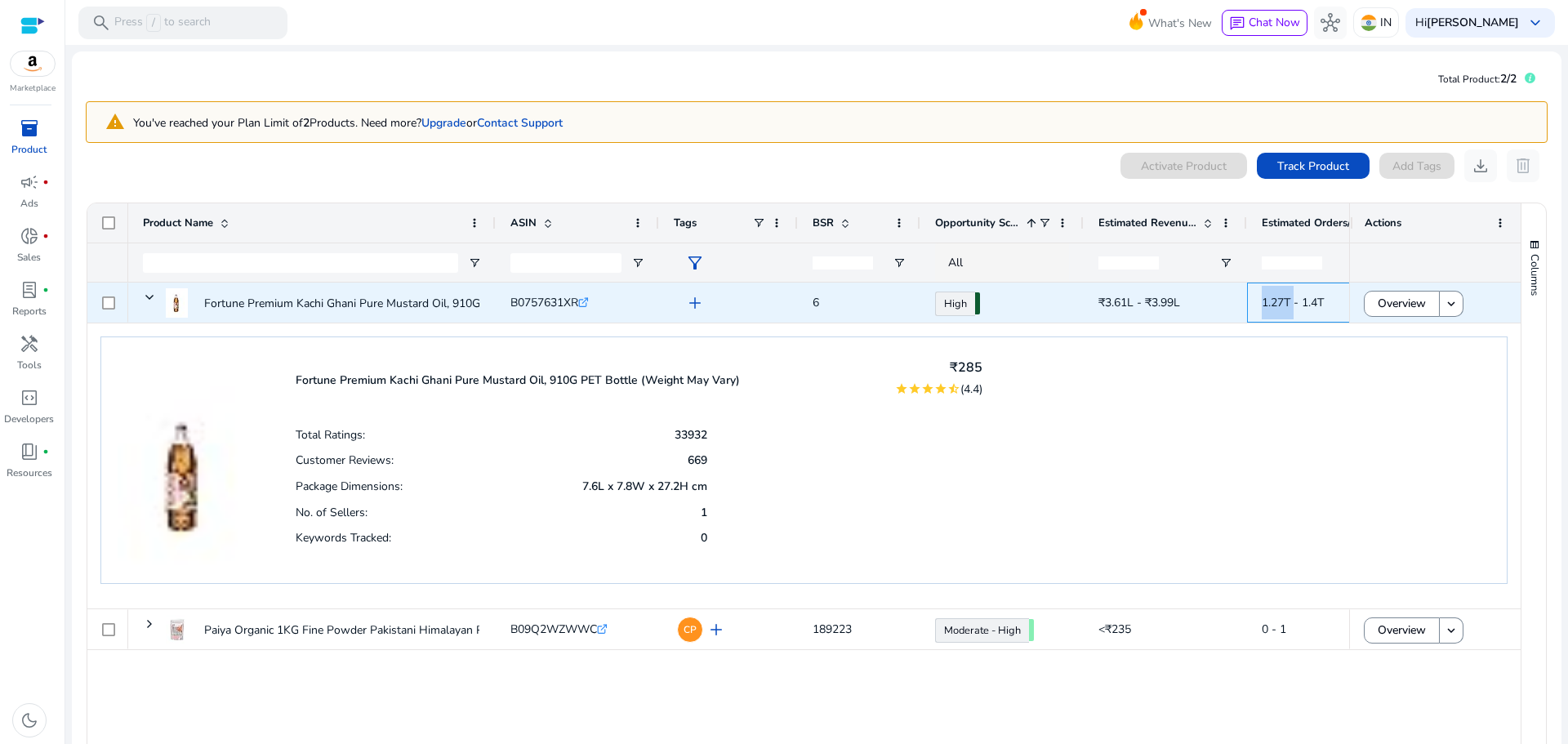
click at [1272, 300] on span "1.27T - 1.4T" at bounding box center [1292, 302] width 62 height 16
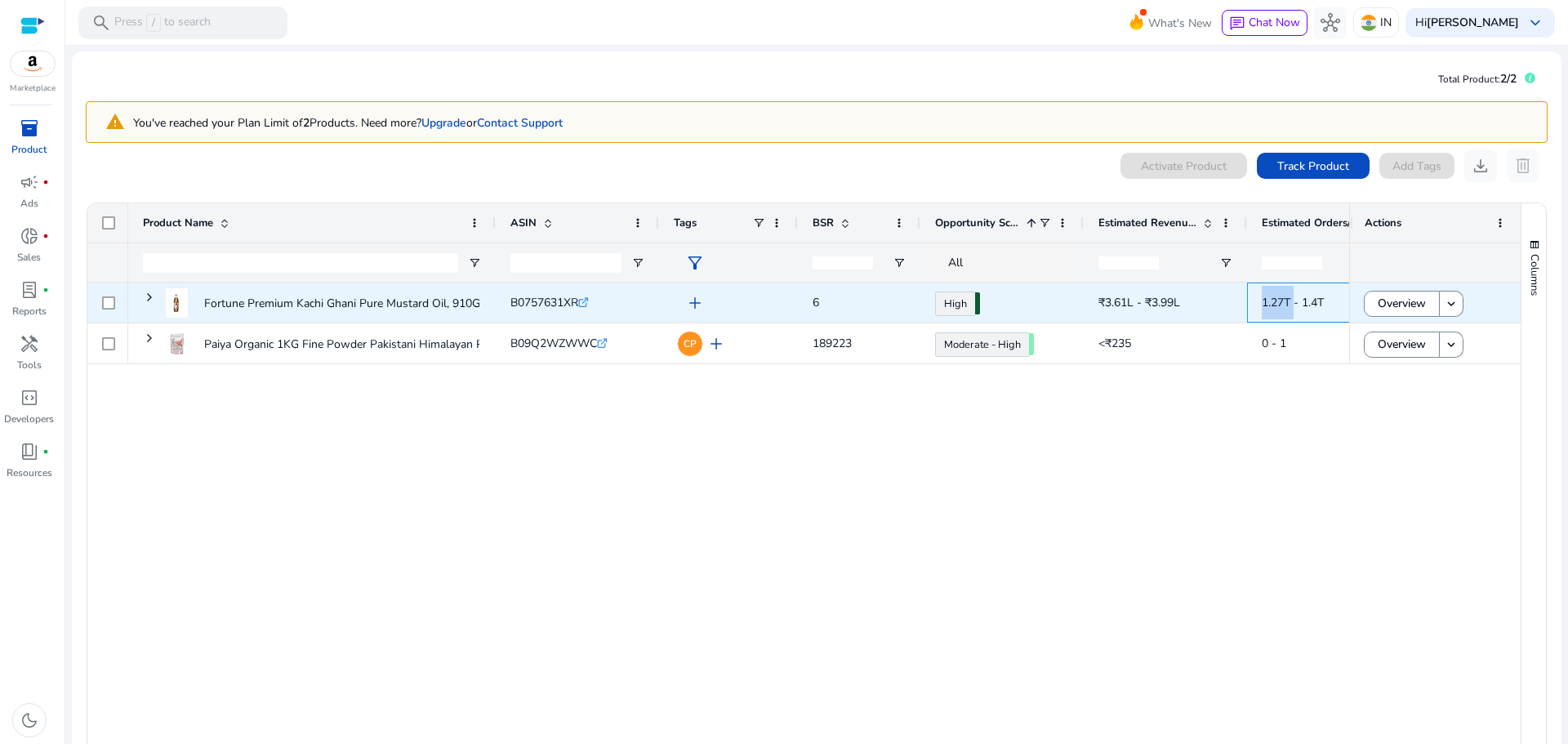
click at [1269, 305] on span "1.27T - 1.4T" at bounding box center [1292, 302] width 62 height 16
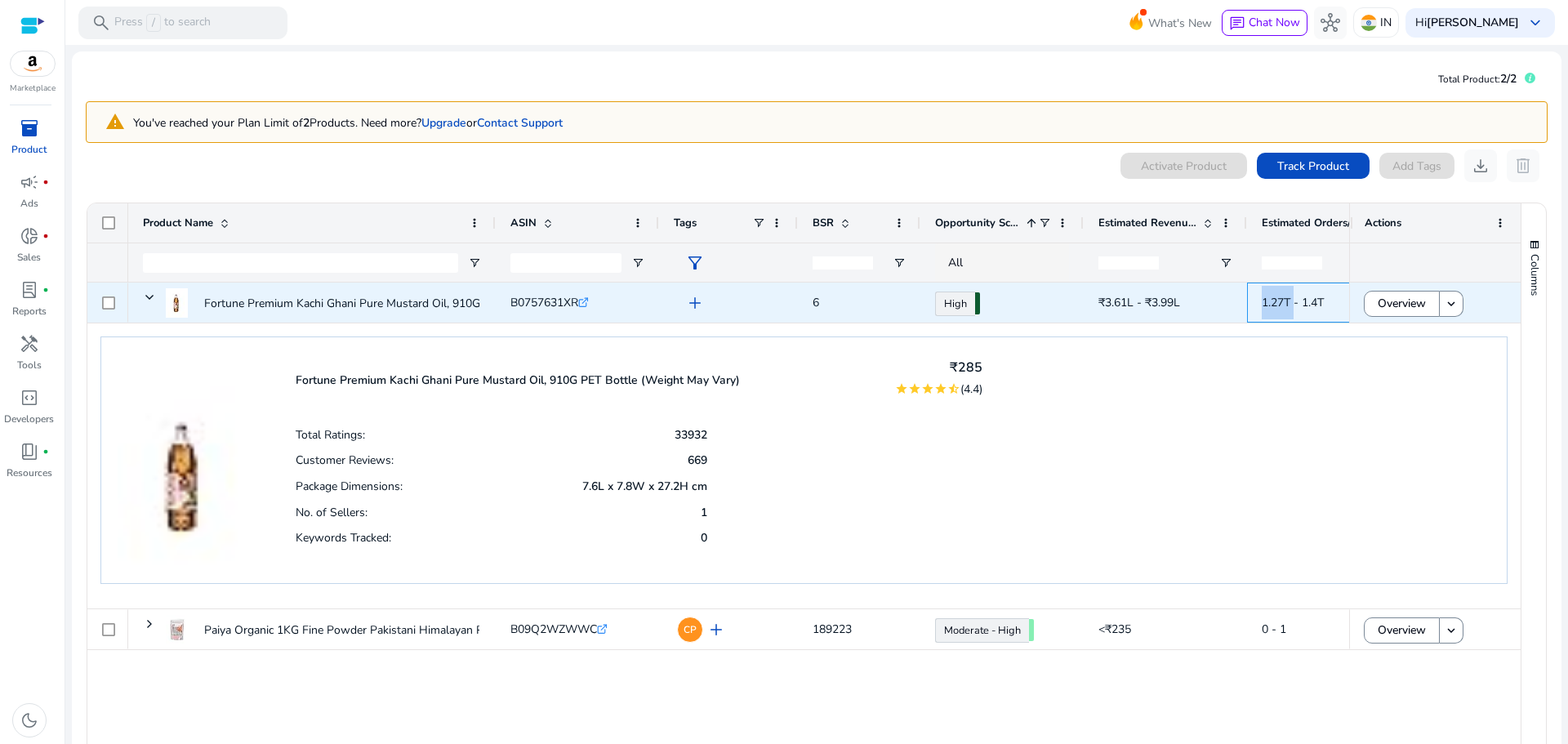
click at [1267, 301] on span "1.27T - 1.4T" at bounding box center [1292, 302] width 62 height 16
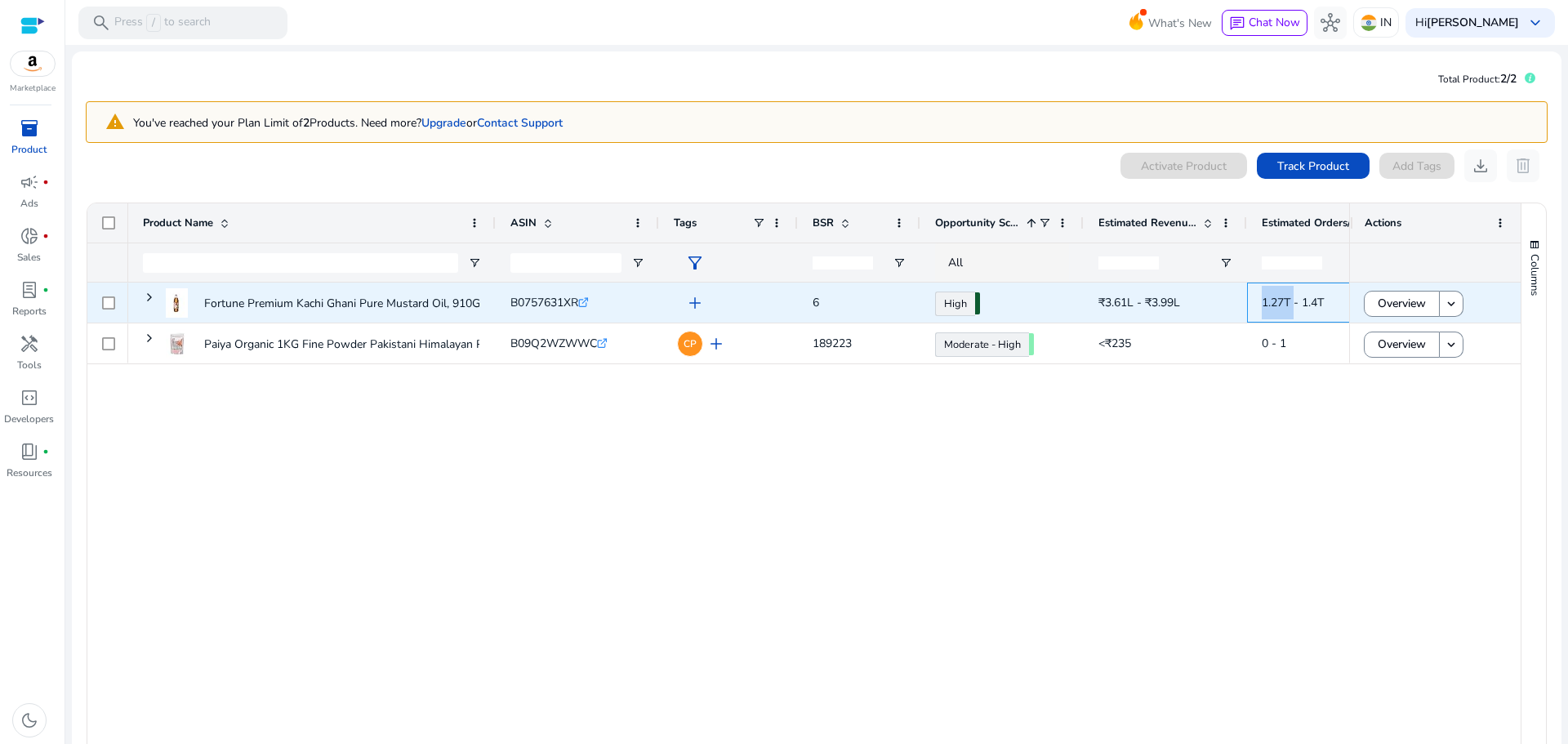
click at [1264, 303] on span "1.27T - 1.4T" at bounding box center [1292, 302] width 62 height 16
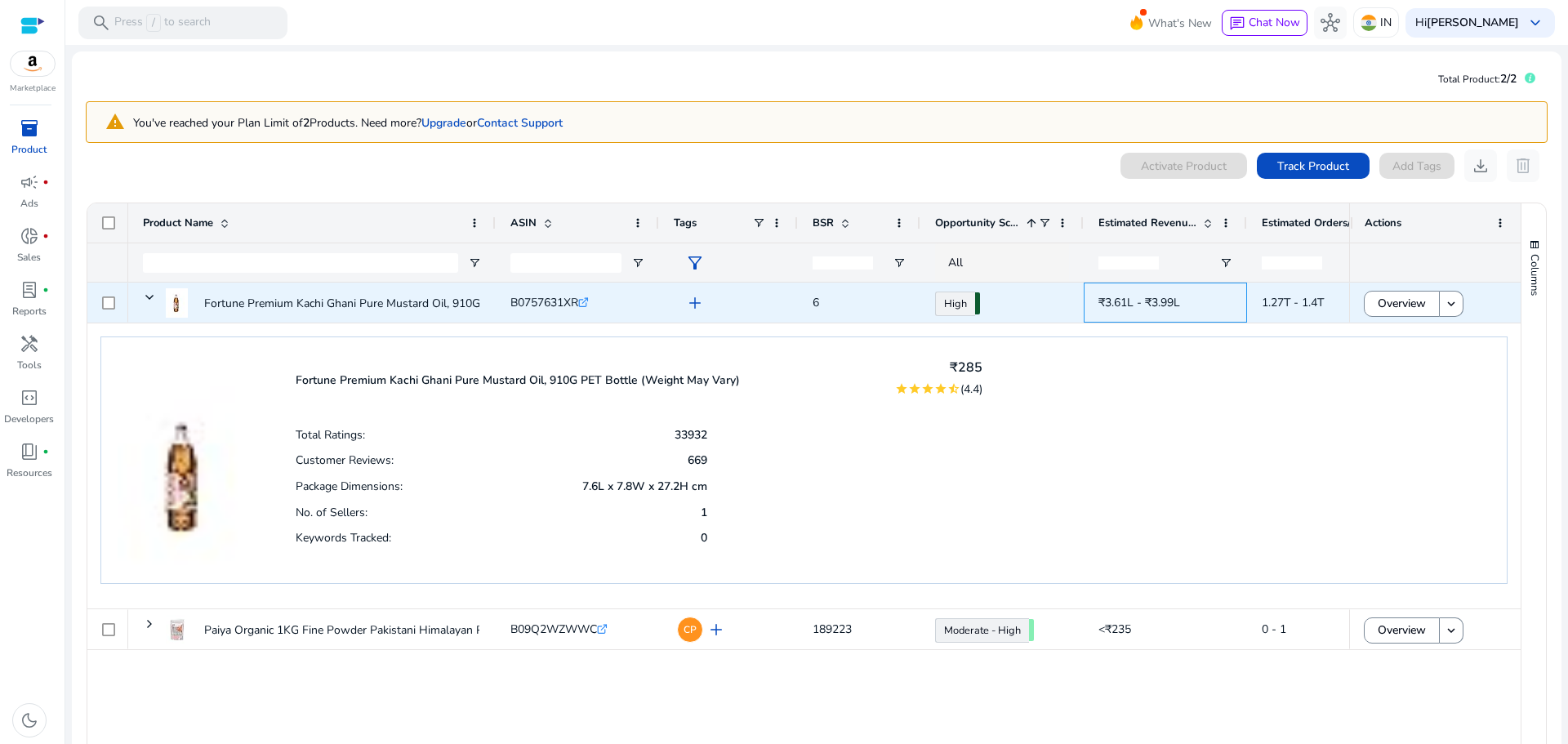
click at [1165, 305] on span "₹3.61L - ₹3.99L" at bounding box center [1139, 302] width 82 height 16
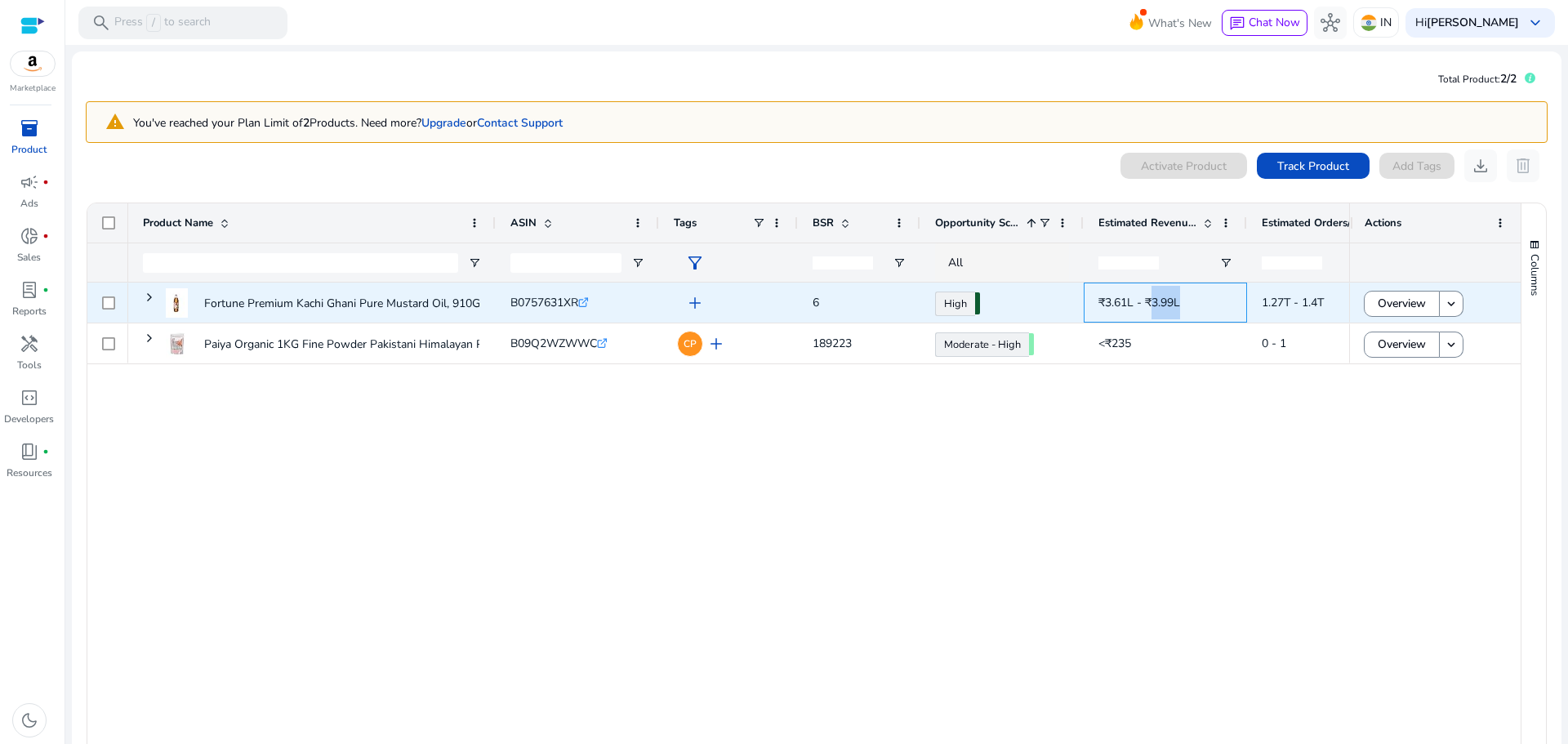
click at [1165, 305] on span "₹3.61L - ₹3.99L" at bounding box center [1139, 302] width 82 height 16
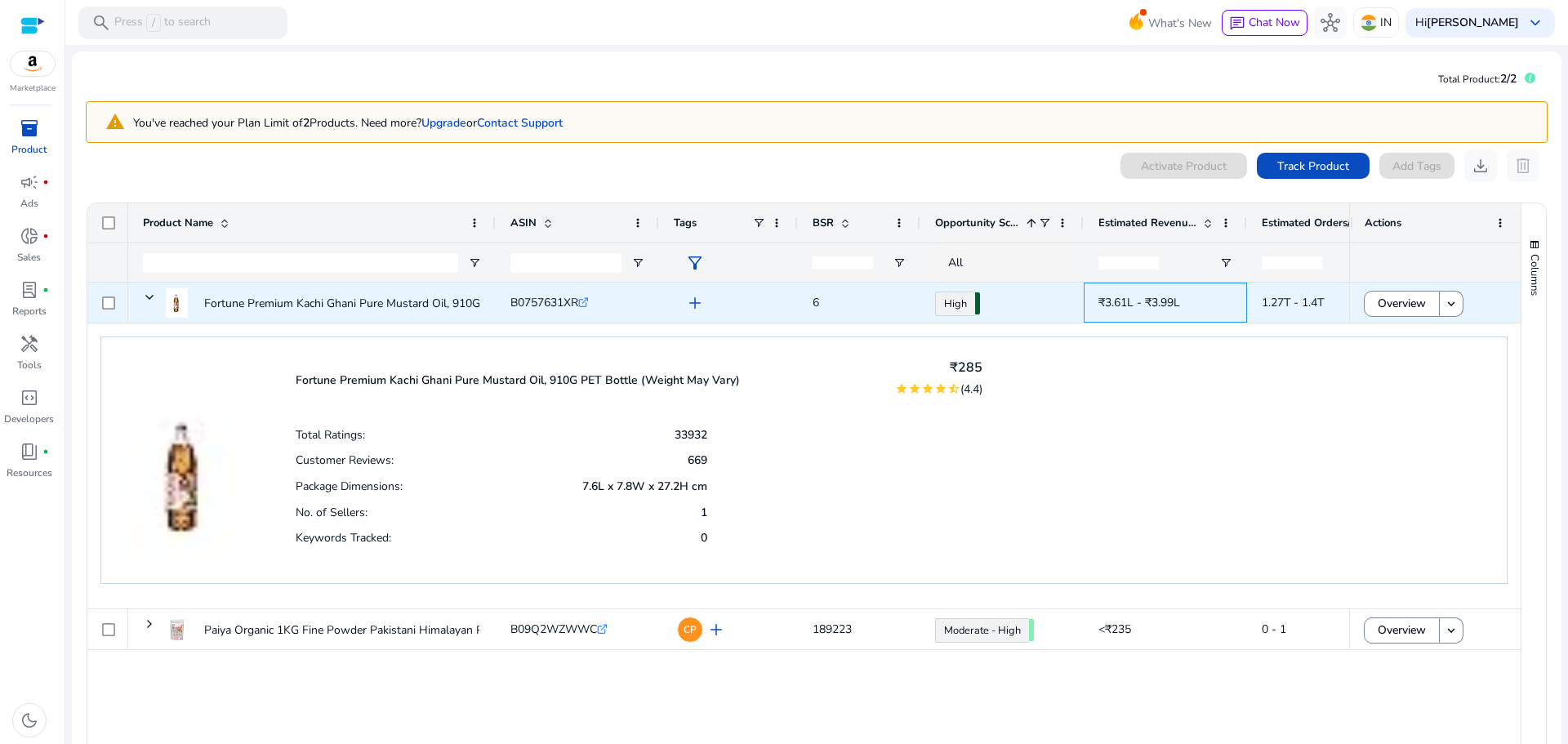
click at [1123, 305] on span "₹3.61L - ₹3.99L" at bounding box center [1139, 302] width 82 height 16
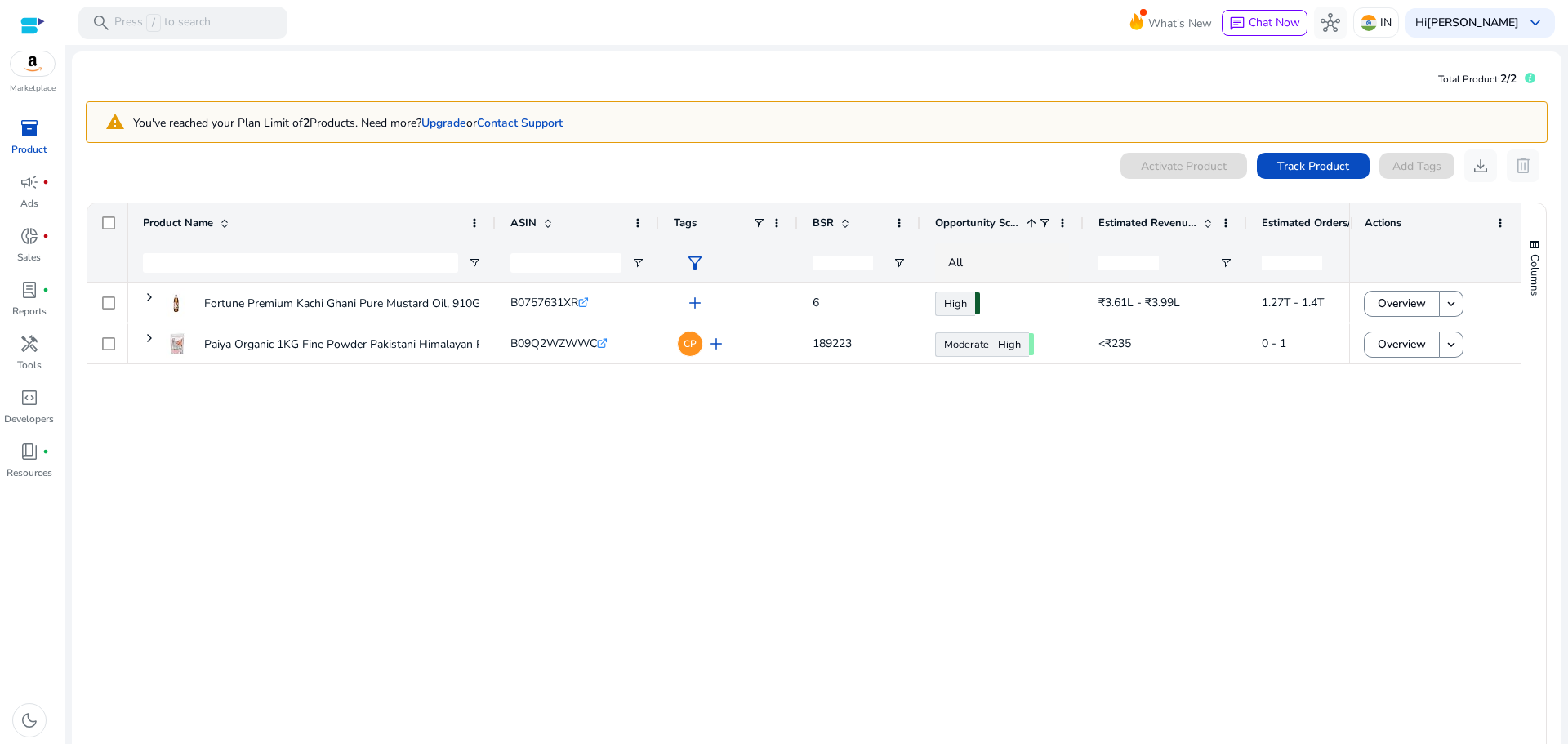
click at [826, 218] on span "BSR" at bounding box center [823, 223] width 21 height 15
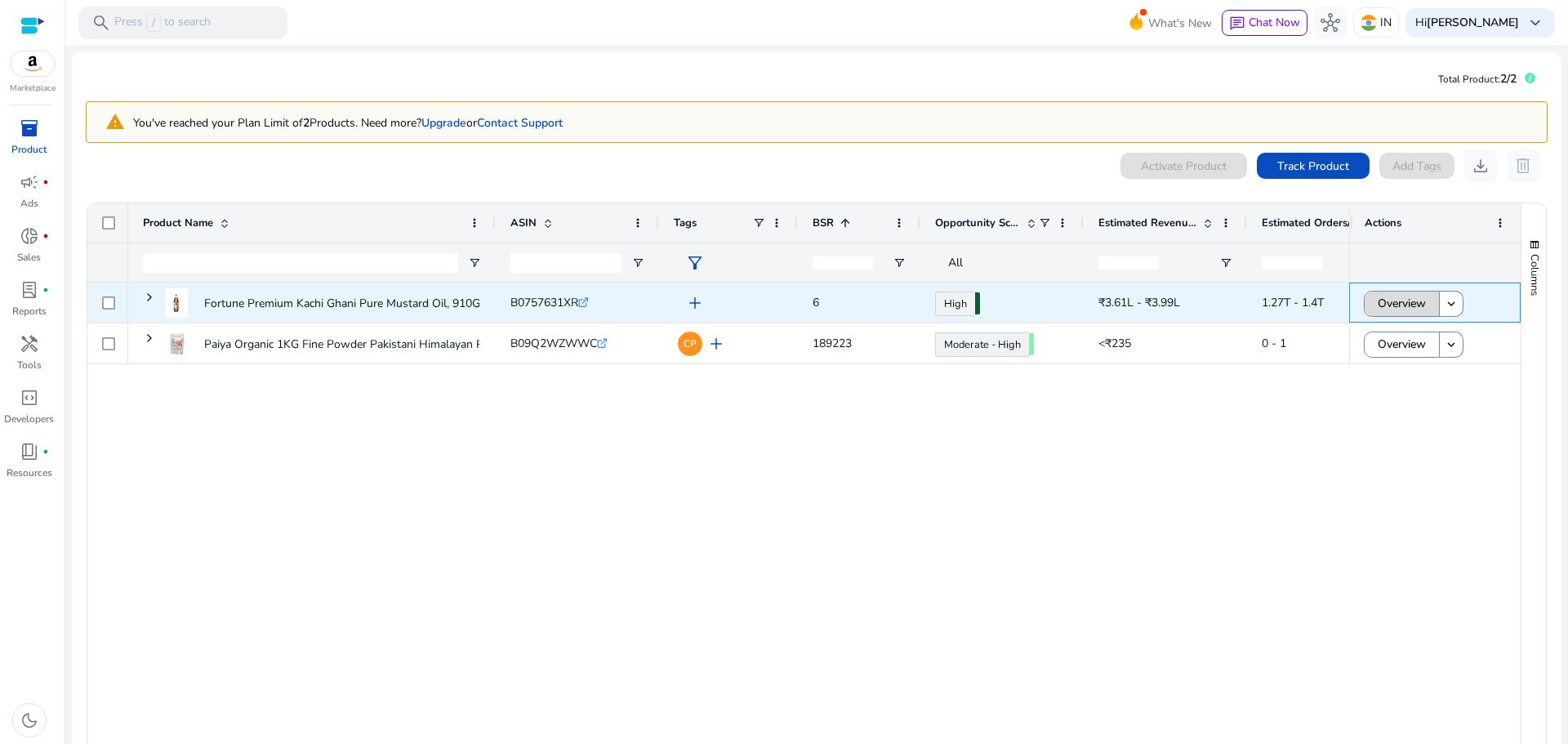
click at [1420, 296] on span at bounding box center [1402, 303] width 75 height 39
